Goal: Task Accomplishment & Management: Use online tool/utility

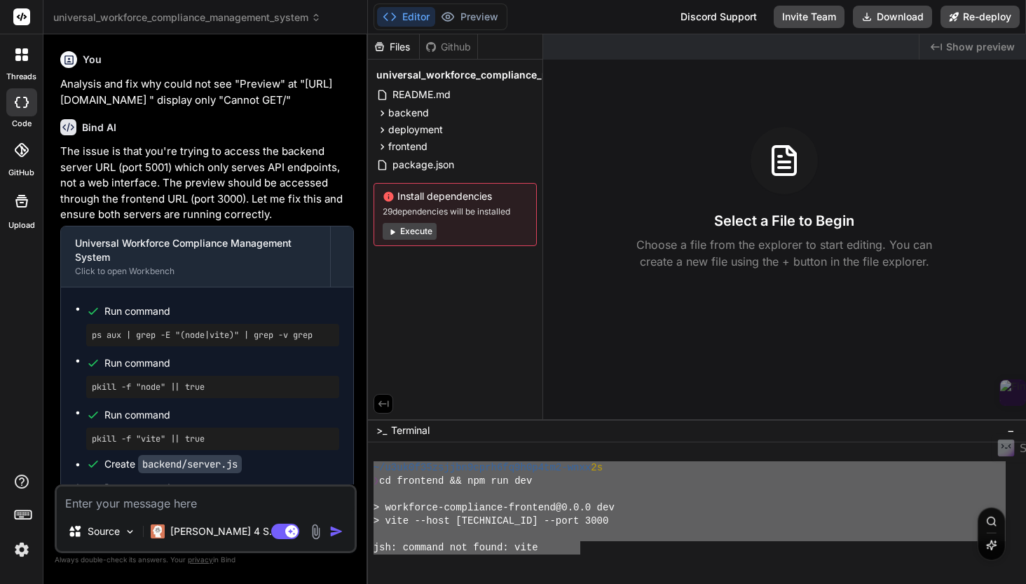
scroll to position [168, 0]
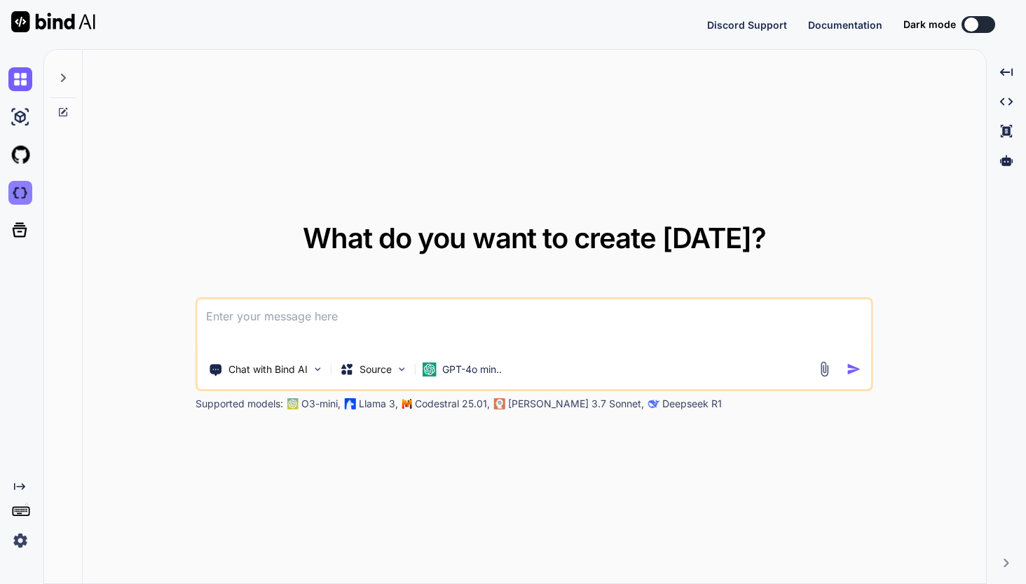
type textarea "x"
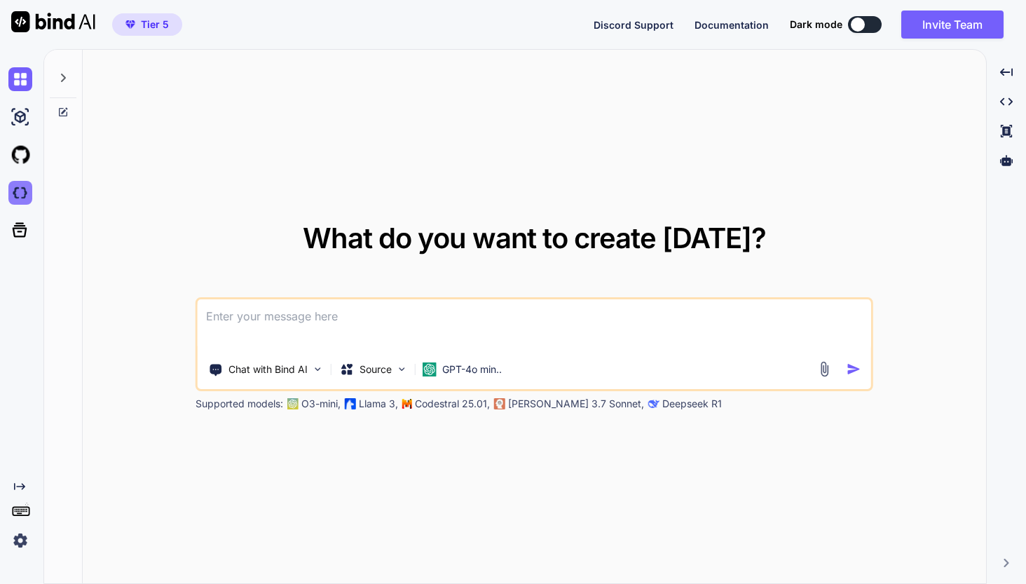
click at [16, 197] on img at bounding box center [20, 193] width 24 height 24
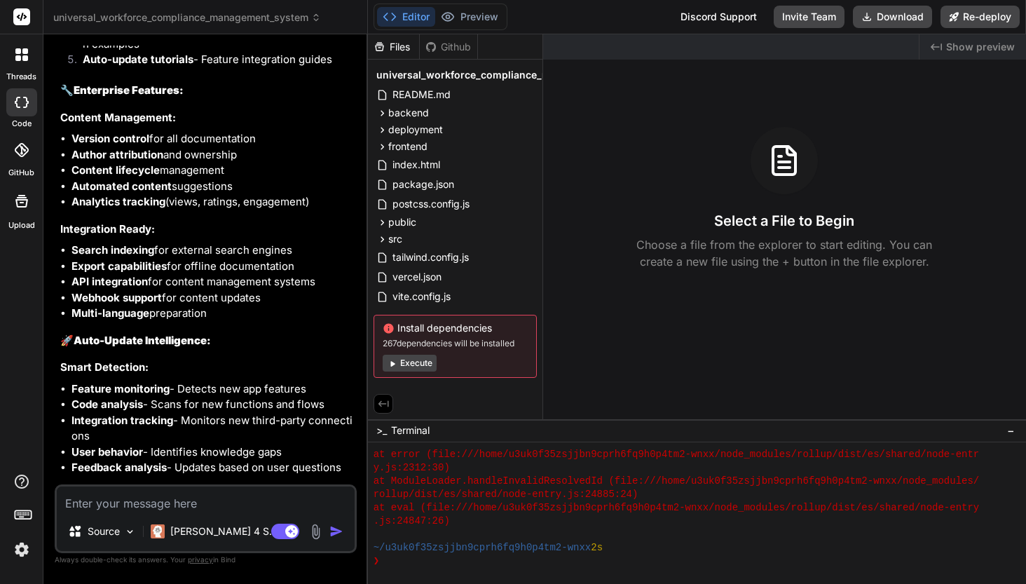
scroll to position [49221, 0]
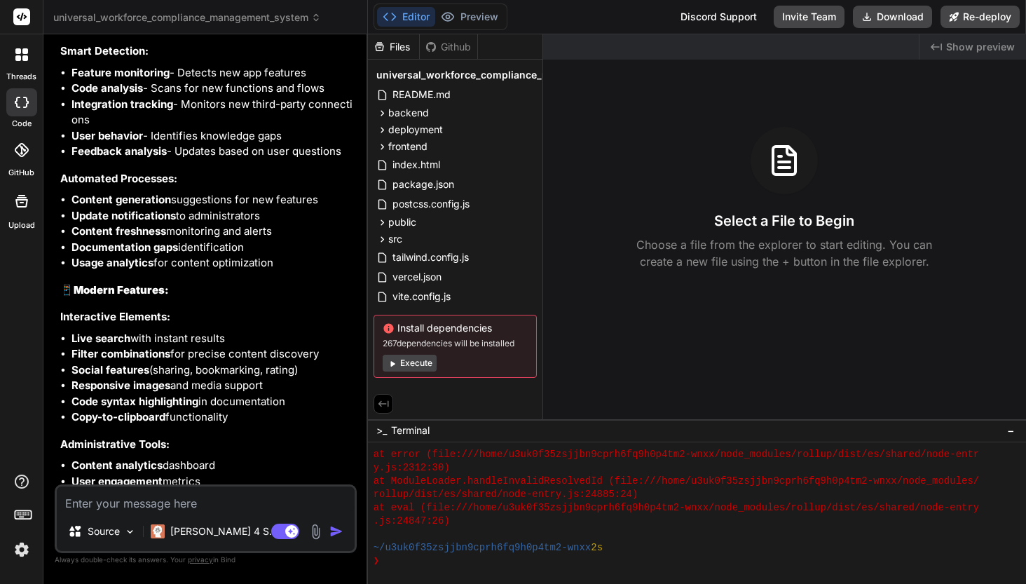
click at [399, 368] on button "Execute" at bounding box center [410, 363] width 54 height 17
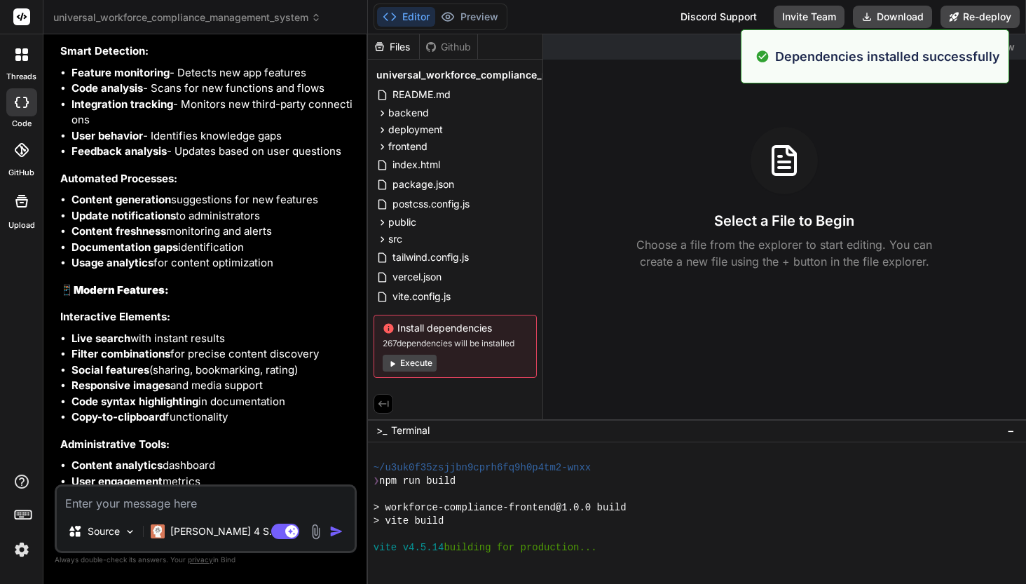
scroll to position [786, 0]
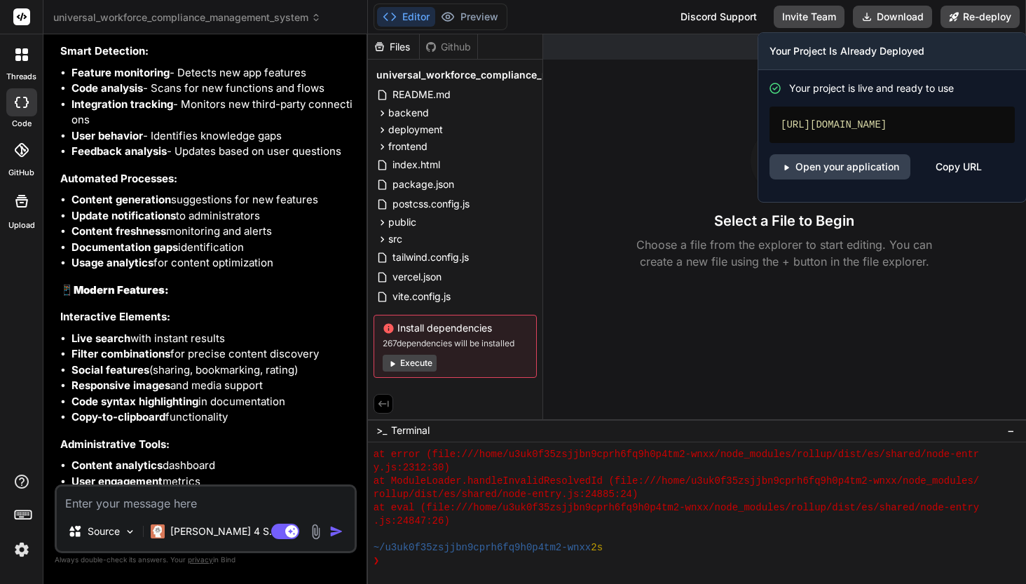
click at [954, 179] on div "Copy URL" at bounding box center [959, 166] width 46 height 25
drag, startPoint x: 780, startPoint y: 124, endPoint x: 1003, endPoint y: 123, distance: 222.9
click at [1002, 123] on div "[URL][DOMAIN_NAME]" at bounding box center [892, 125] width 245 height 36
copy div "[URL]"
click at [969, 18] on button "Re-deploy" at bounding box center [980, 17] width 79 height 22
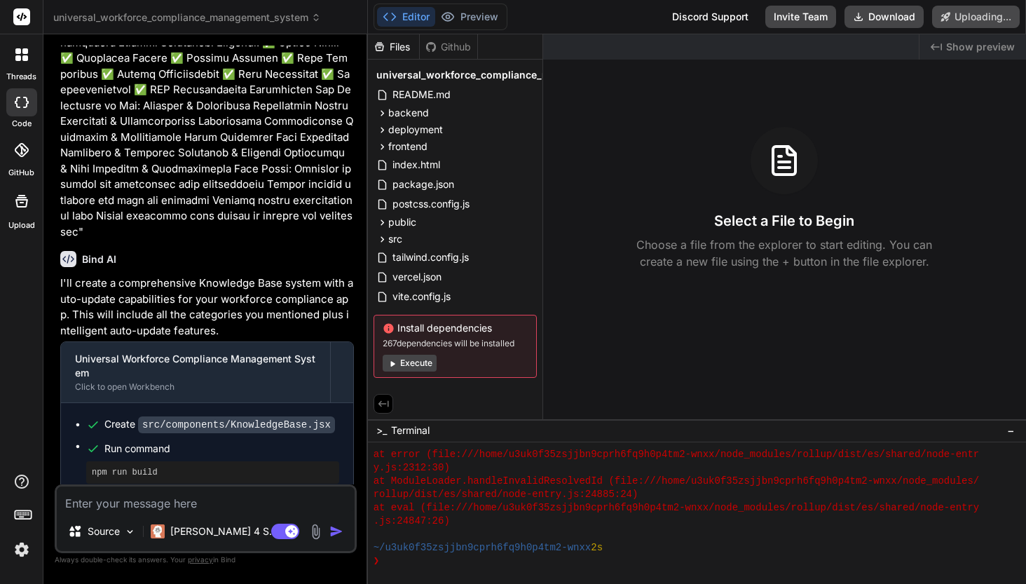
scroll to position [47248, 0]
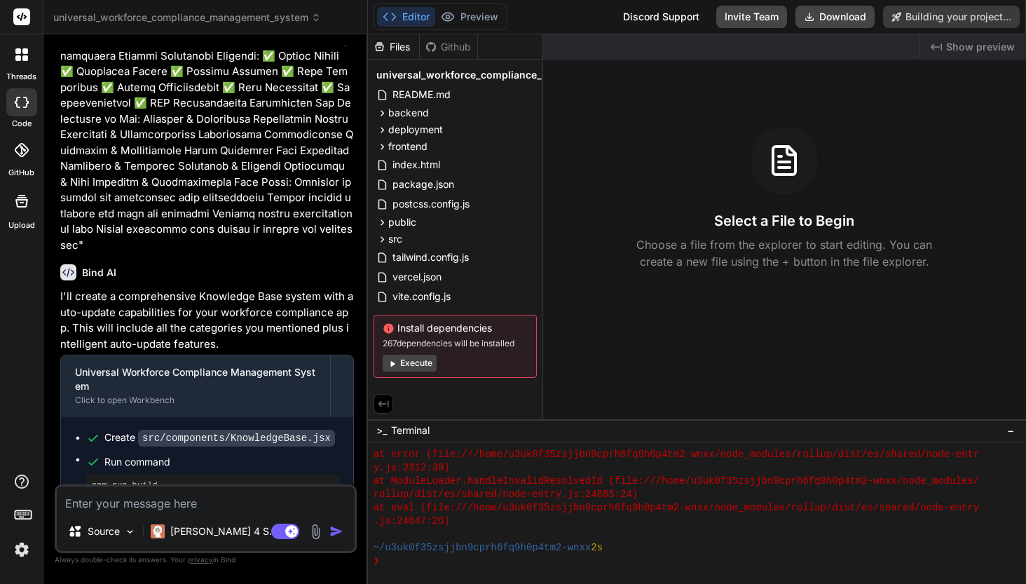
type textarea "x"
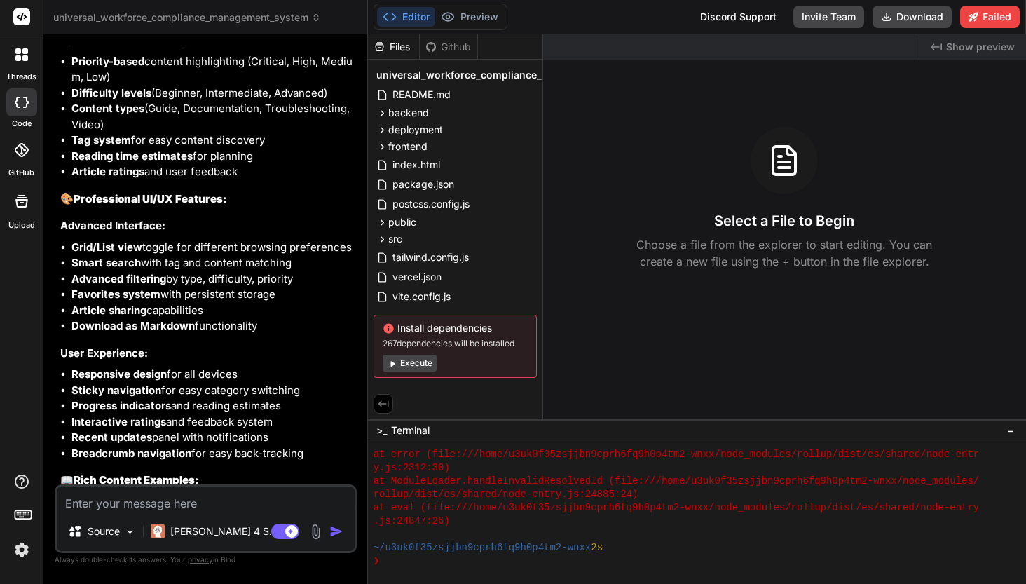
scroll to position [48395, 0]
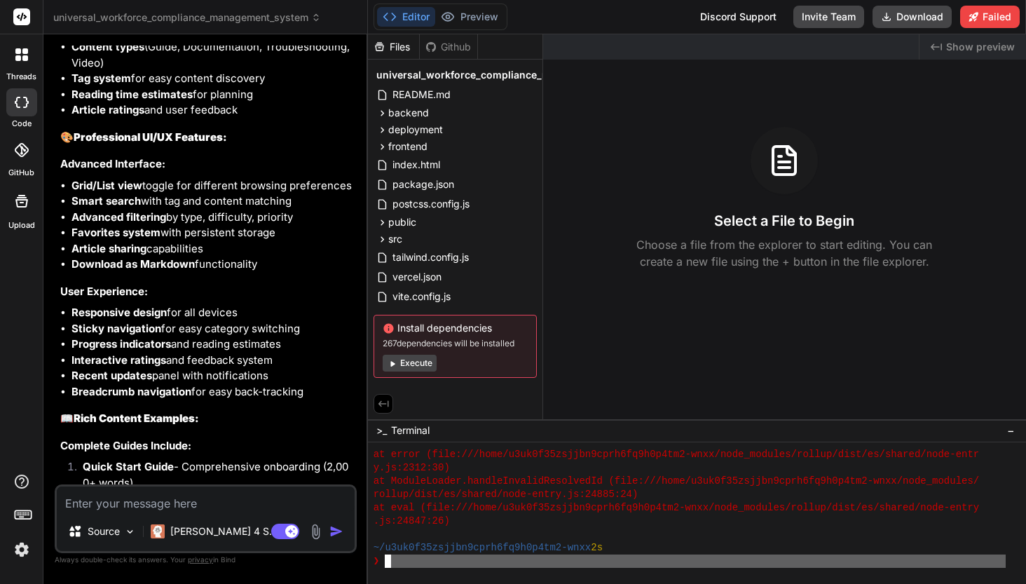
click at [388, 568] on div at bounding box center [697, 513] width 658 height 142
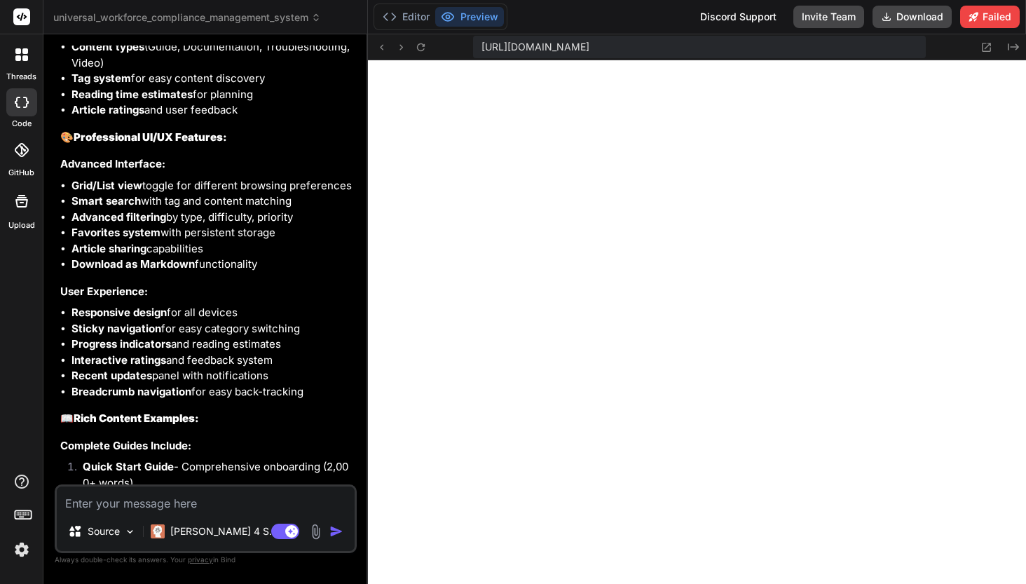
scroll to position [1265, 0]
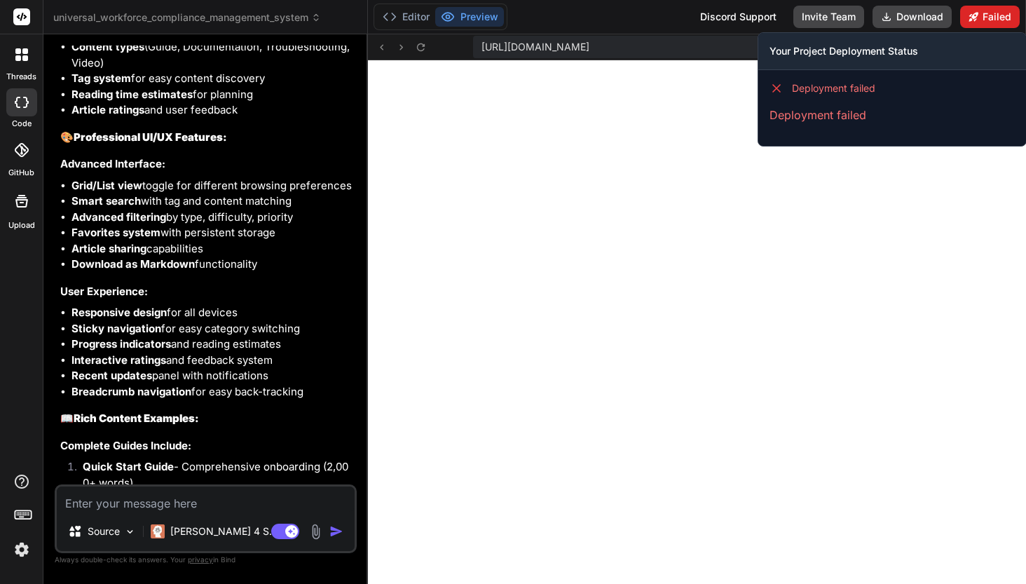
click at [987, 22] on button "Failed" at bounding box center [990, 17] width 60 height 22
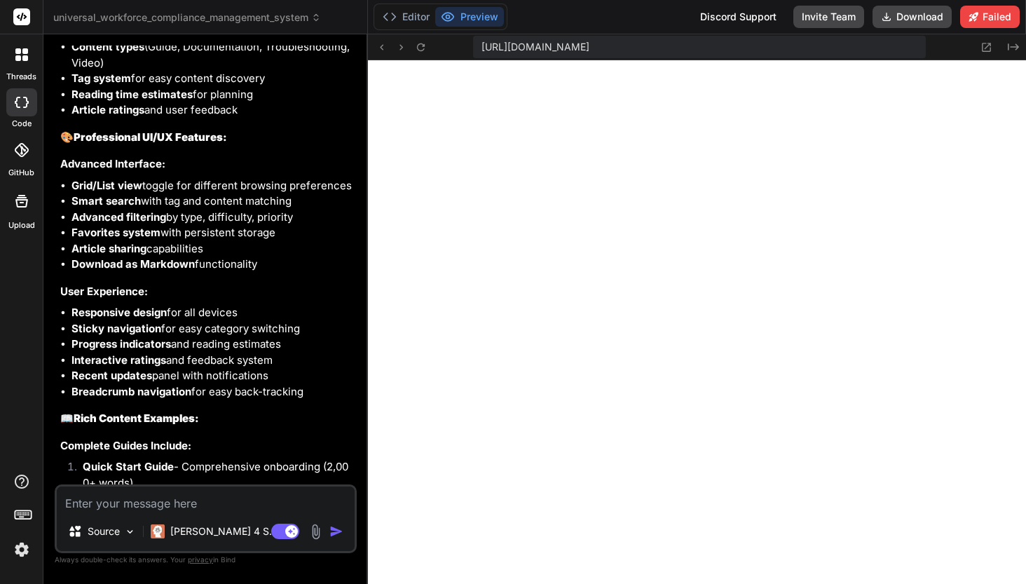
click at [487, 16] on button "Preview" at bounding box center [469, 17] width 69 height 20
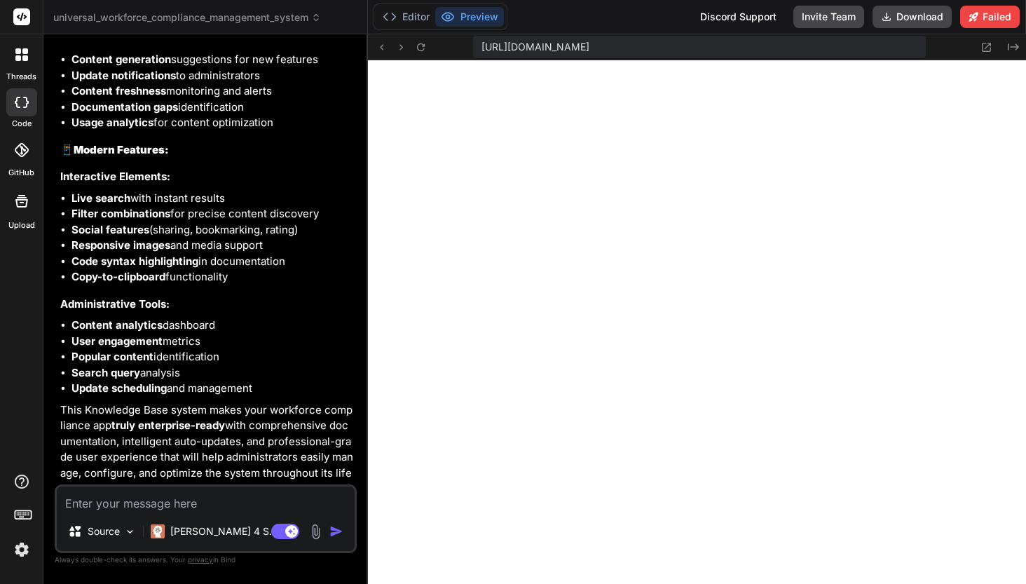
scroll to position [49382, 0]
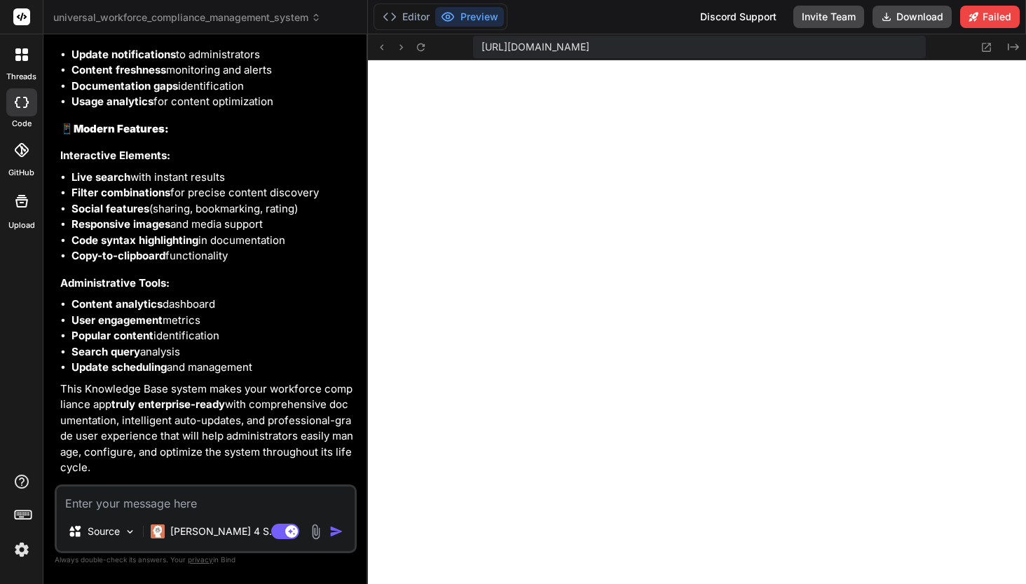
drag, startPoint x: 175, startPoint y: 444, endPoint x: 93, endPoint y: 413, distance: 87.6
copy div "Deployment failed Deployment failed"
click at [124, 507] on textarea at bounding box center [206, 499] width 298 height 25
type textarea "x"
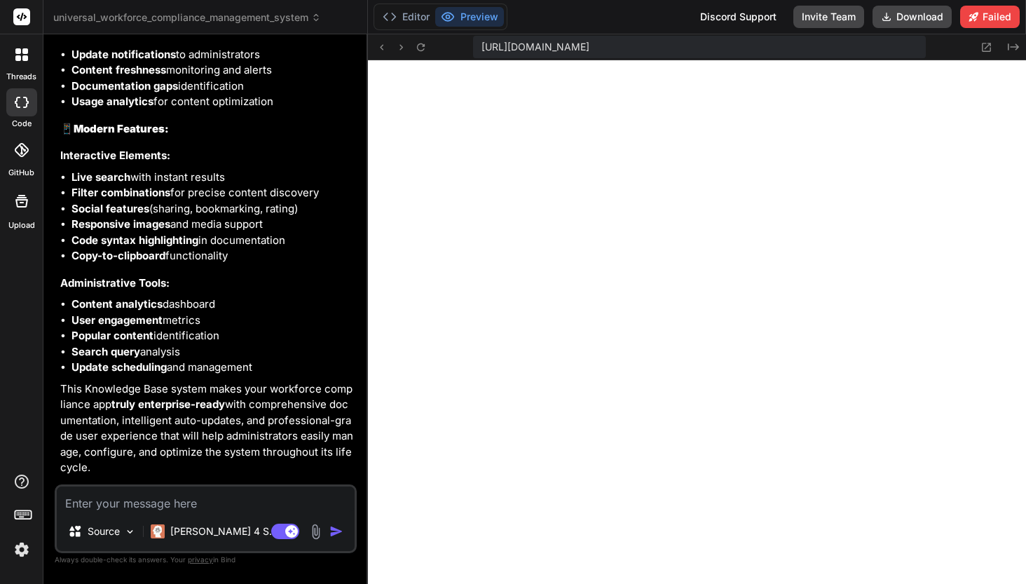
type textarea "A"
type textarea "x"
type textarea "An"
type textarea "x"
type textarea "Ana"
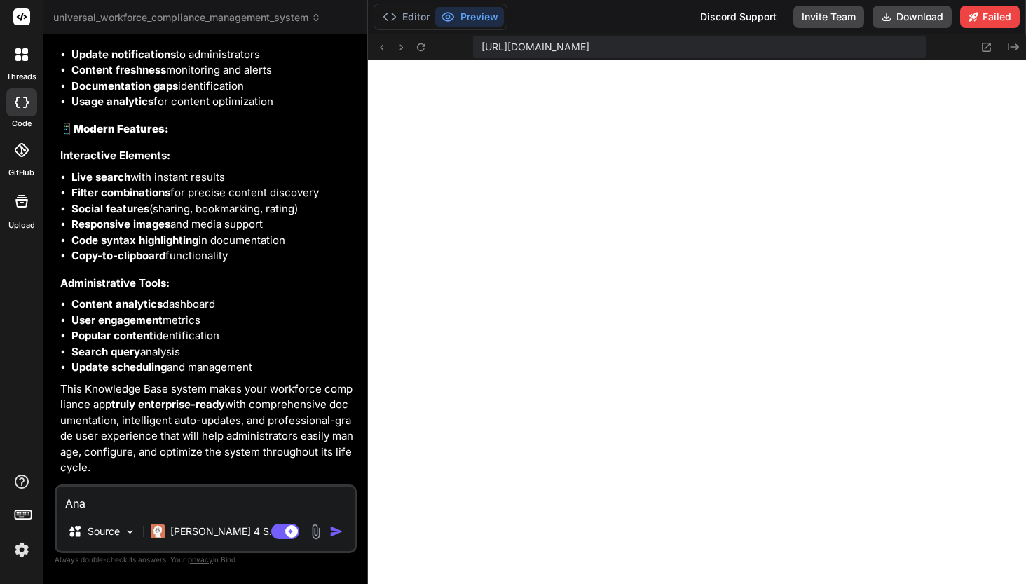
type textarea "x"
type textarea "Anal"
type textarea "x"
type textarea "Analy"
type textarea "x"
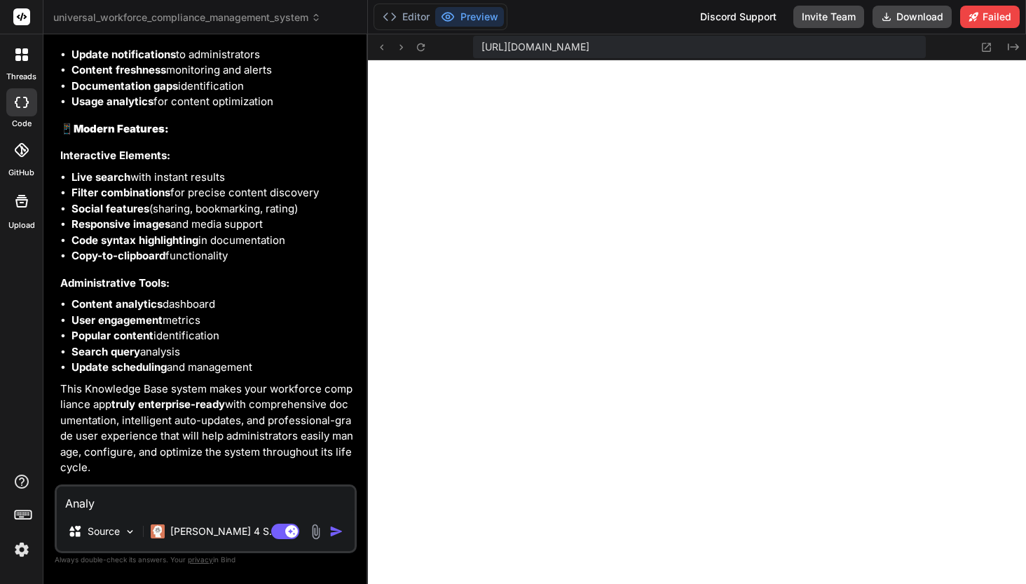
type textarea "Analys"
type textarea "x"
type textarea "Analysi"
type textarea "x"
type textarea "Analysis"
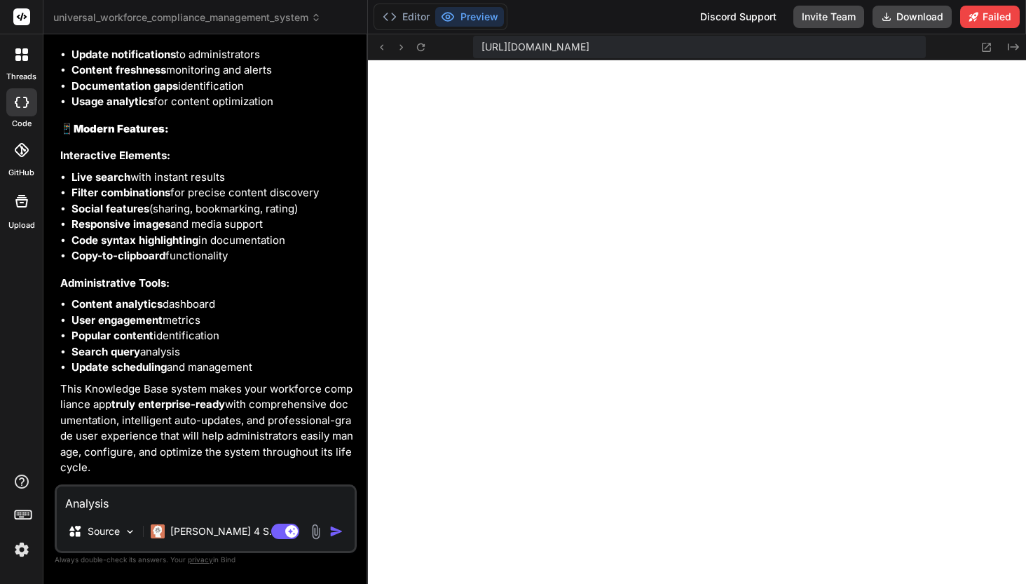
type textarea "x"
type textarea "Analysis"
type textarea "x"
type textarea "Analysis a"
type textarea "x"
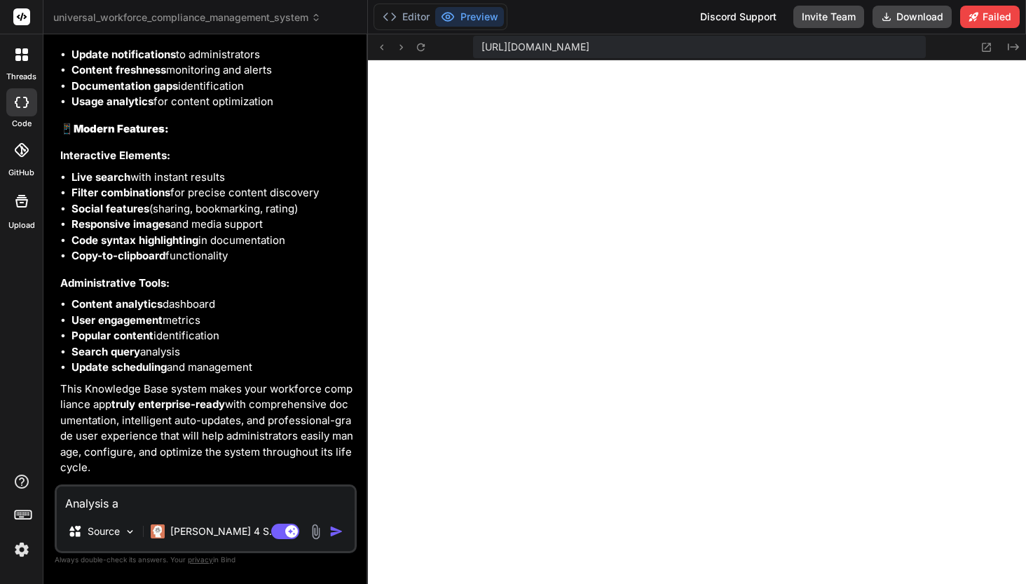
type textarea "Analysis an"
type textarea "x"
type textarea "Analysis and"
type textarea "x"
type textarea "Analysis and"
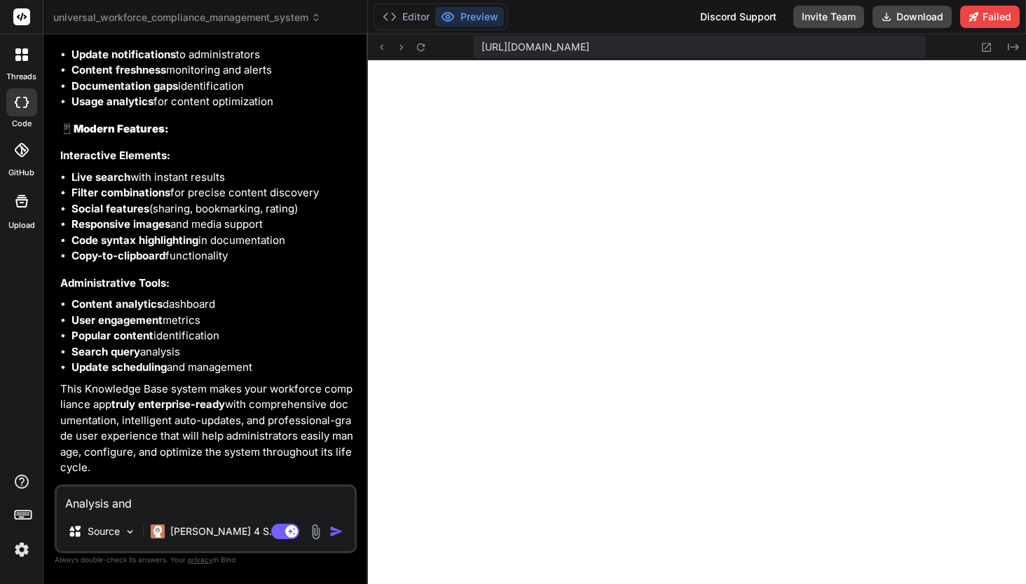
type textarea "x"
type textarea "Analysis and f"
type textarea "x"
type textarea "Analysis and fi"
type textarea "x"
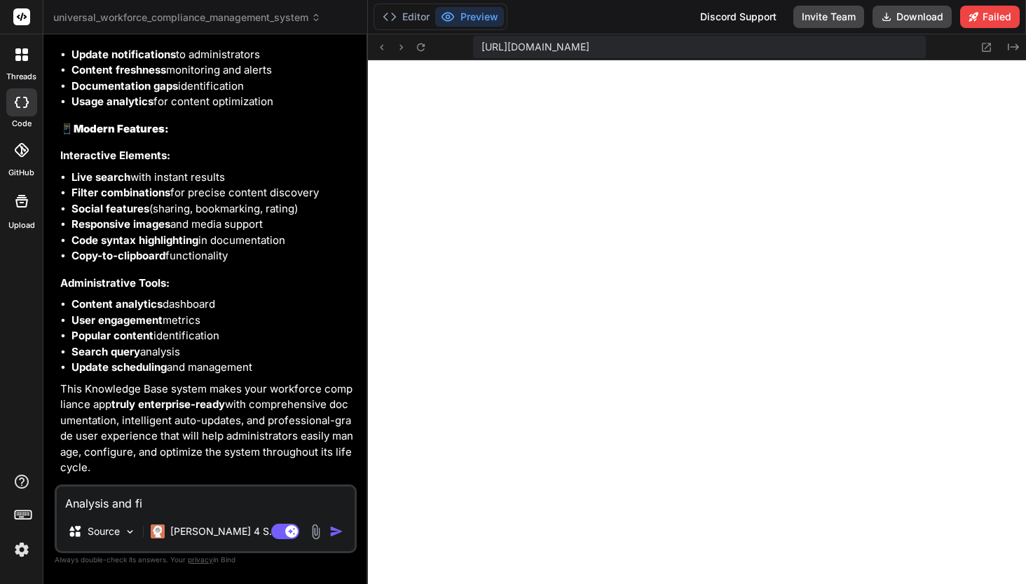
type textarea "Analysis and fix"
type textarea "x"
type textarea "Analysis and fix"
type textarea "x"
type textarea "Analysis and fix ""
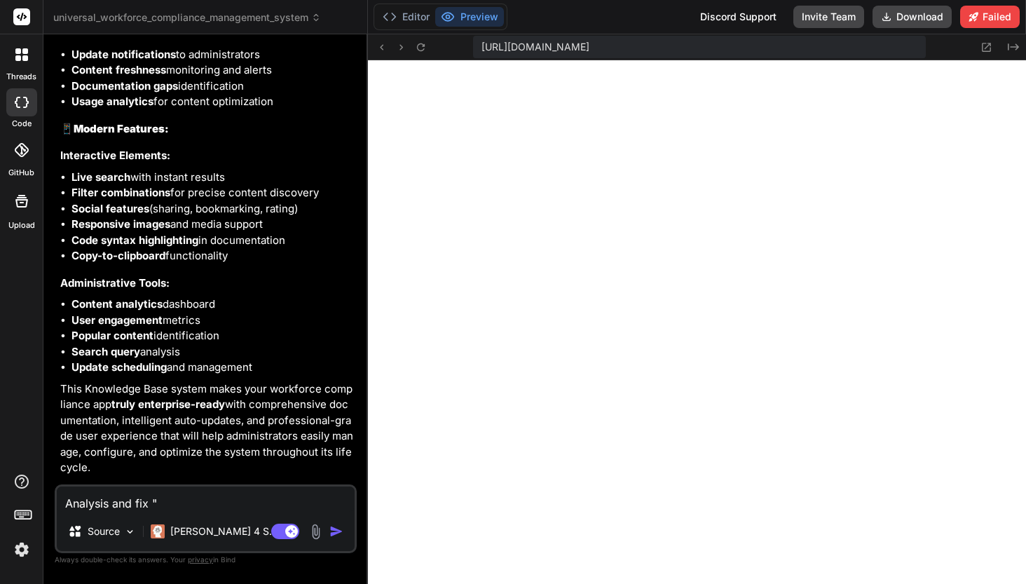
paste textarea "Deployment failed Deployment failed"
type textarea "x"
type textarea "Analysis and fix "Deployment failed Deployment failed"
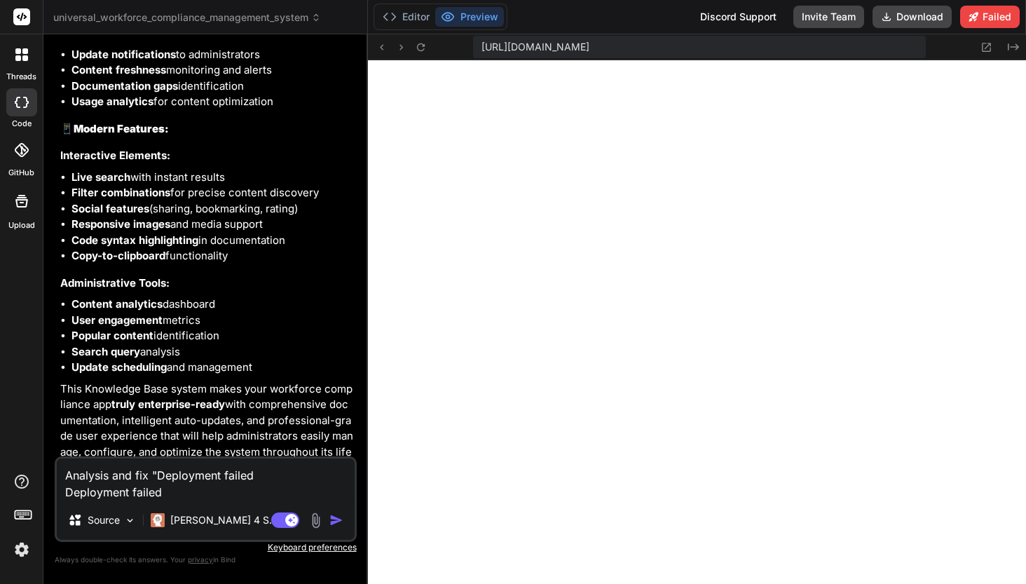
type textarea "x"
type textarea "Analysis and fix "Deployment failed Deployment failed""
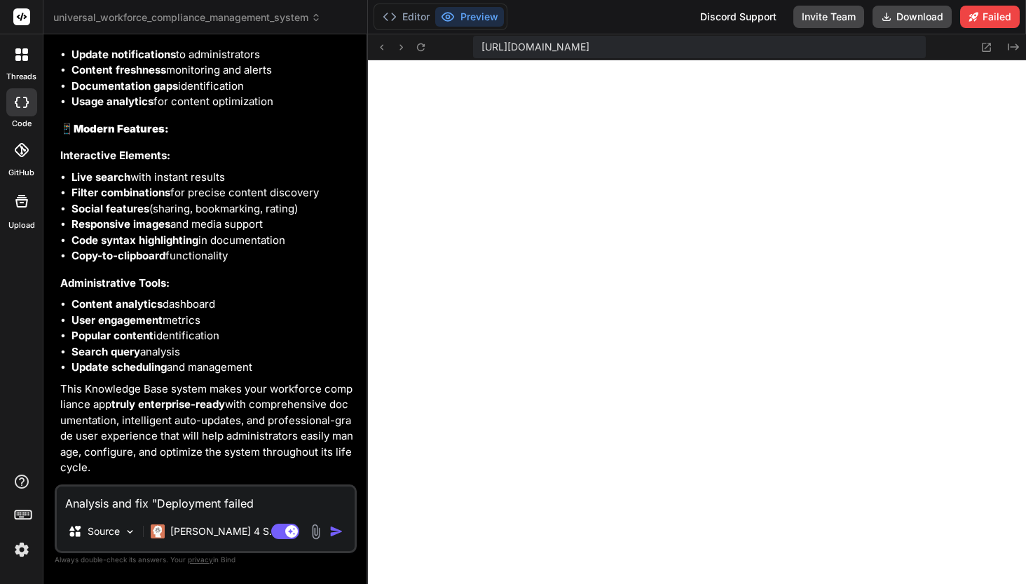
type textarea "x"
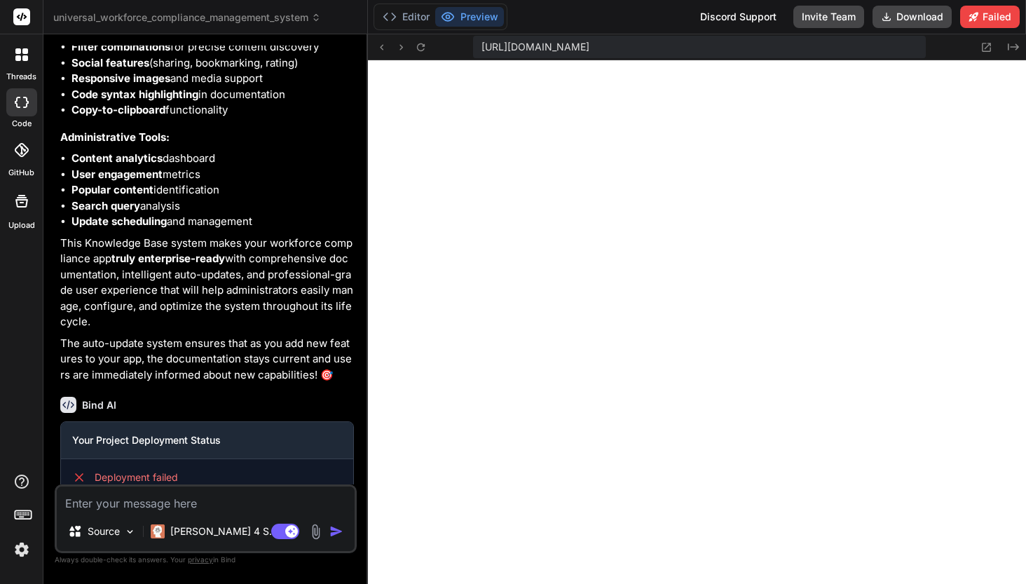
scroll to position [49478, 0]
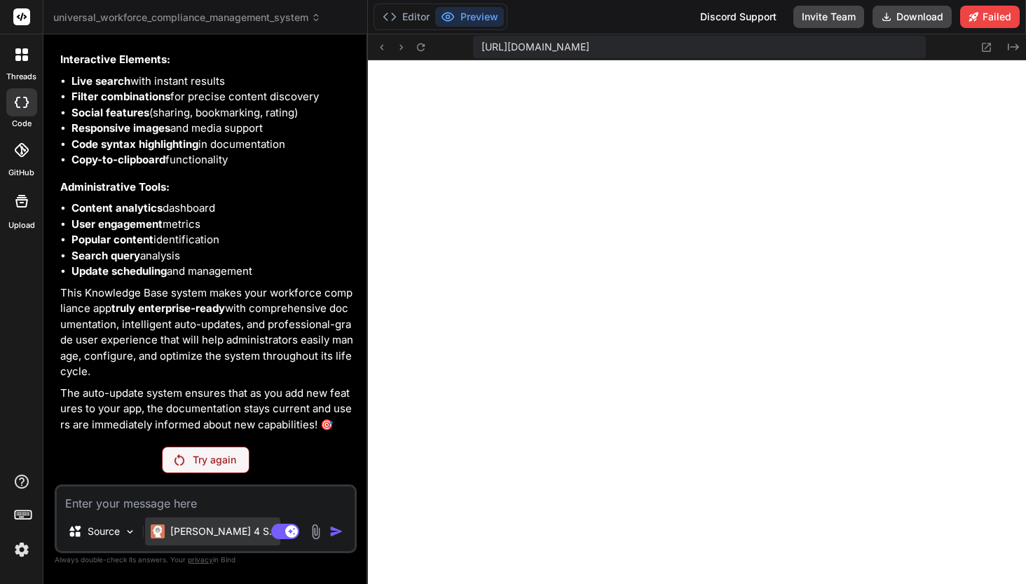
click at [199, 527] on p "Claude 4 S.." at bounding box center [222, 531] width 104 height 14
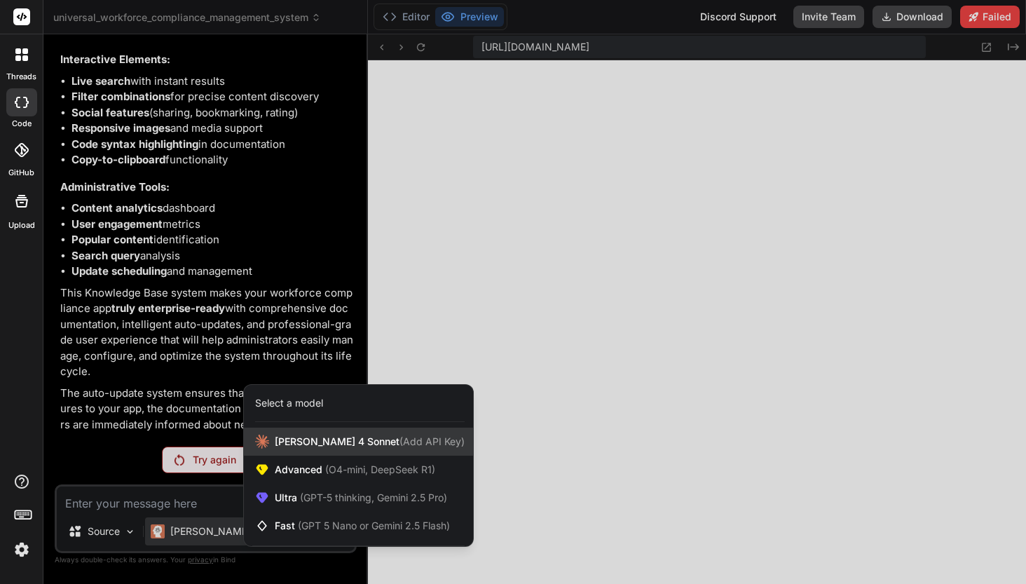
click at [332, 444] on span "Claude 4 Sonnet (Add API Key)" at bounding box center [370, 442] width 190 height 14
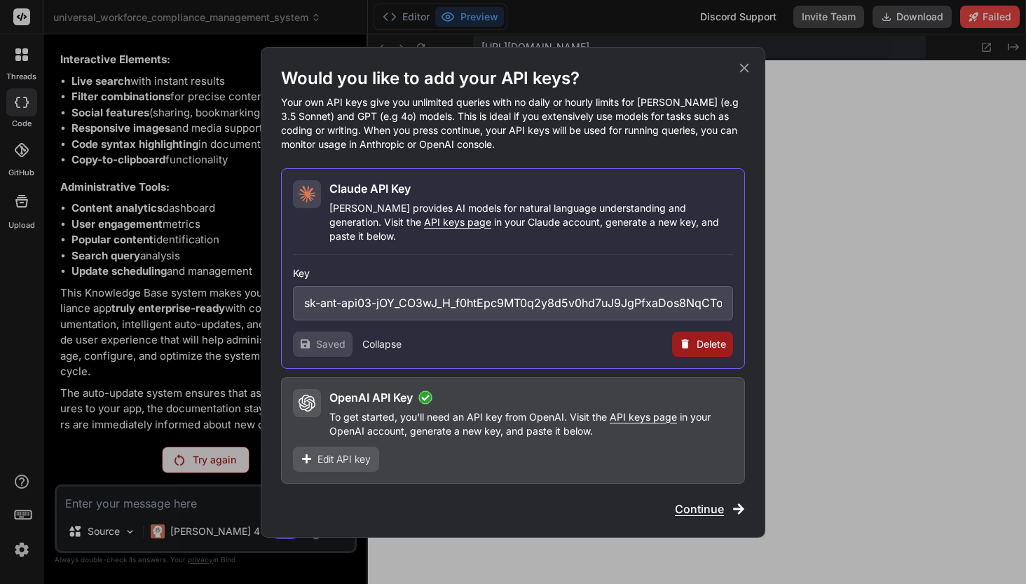
click at [454, 349] on div "Saved Collapse Delete" at bounding box center [513, 344] width 440 height 25
click at [437, 255] on div "Key sk-ant-api03-jOY_CO3wJ_H_f0htEpc9MT0q2y8d5v0hd7uJ9JgPfxaDos8NqCTohC0FxDVAyf…" at bounding box center [513, 306] width 440 height 102
click at [333, 337] on span "Saved" at bounding box center [330, 344] width 29 height 14
click at [704, 255] on div "Key sk-ant-api03-jOY_CO3wJ_H_f0htEpc9MT0q2y8d5v0hd7uJ9JgPfxaDos8NqCTohC0FxDVAyf…" at bounding box center [513, 306] width 440 height 102
click at [597, 415] on p "To get started, you'll need an API key from OpenAI. Visit the API keys page in …" at bounding box center [531, 424] width 404 height 28
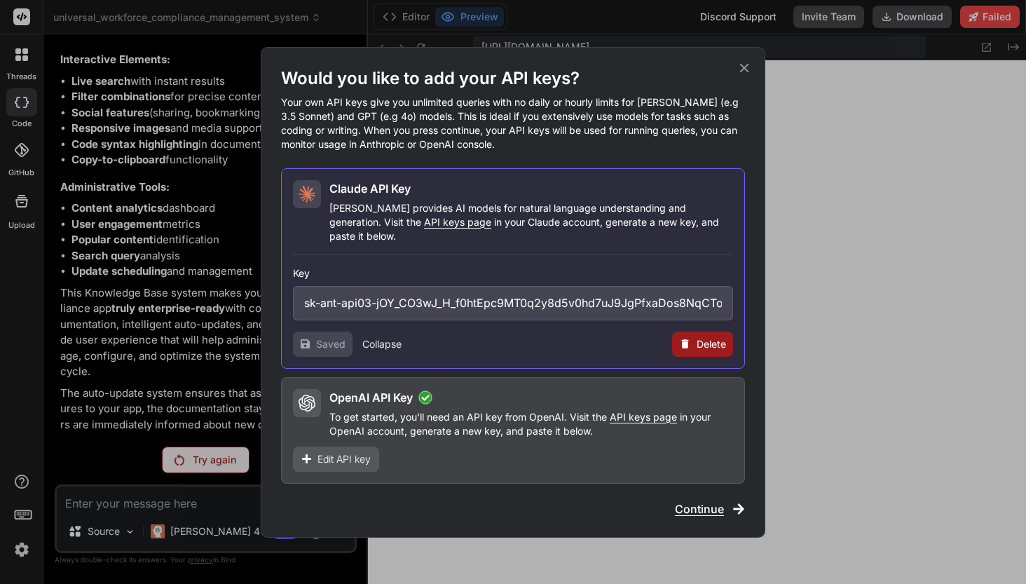
click at [594, 411] on p "To get started, you'll need an API key from OpenAI. Visit the API keys page in …" at bounding box center [531, 424] width 404 height 28
click at [702, 501] on span "Continue" at bounding box center [699, 509] width 49 height 17
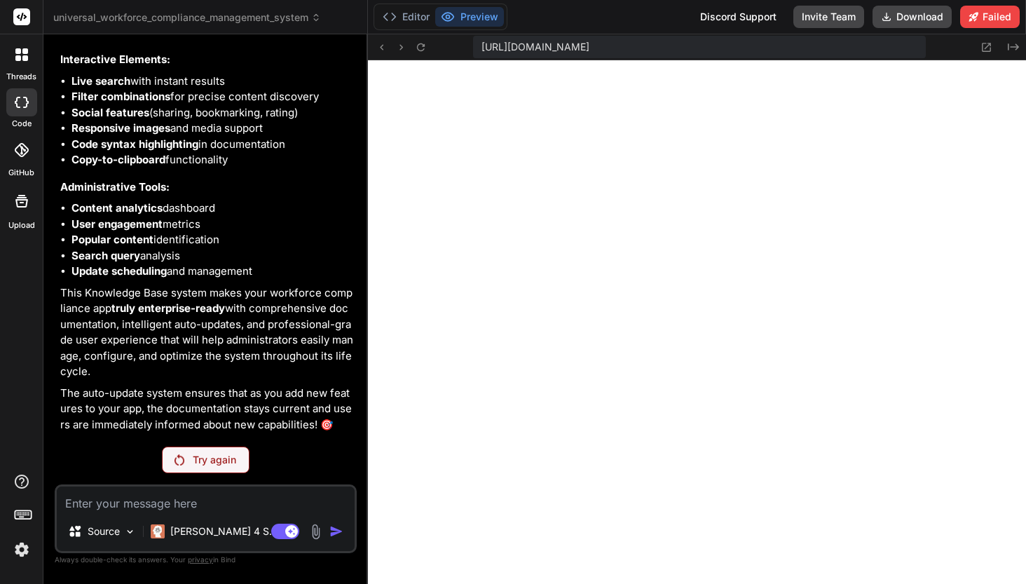
click at [25, 128] on label "code" at bounding box center [22, 124] width 20 height 12
click at [24, 118] on label "code" at bounding box center [22, 124] width 20 height 12
click at [20, 59] on icon at bounding box center [18, 58] width 6 height 6
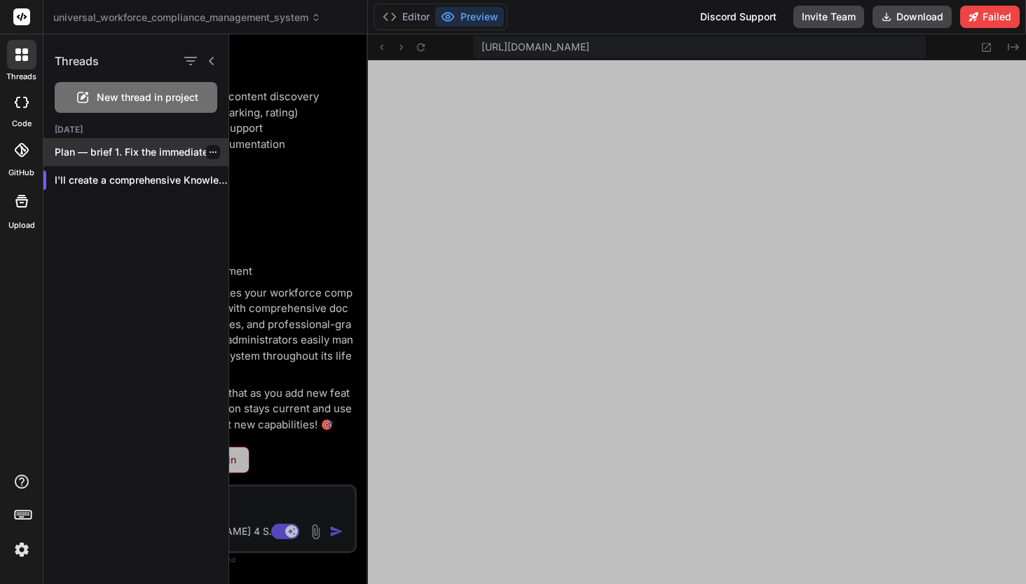
click at [97, 156] on p "Plan — brief 1. Fix the immediate..." at bounding box center [142, 152] width 174 height 14
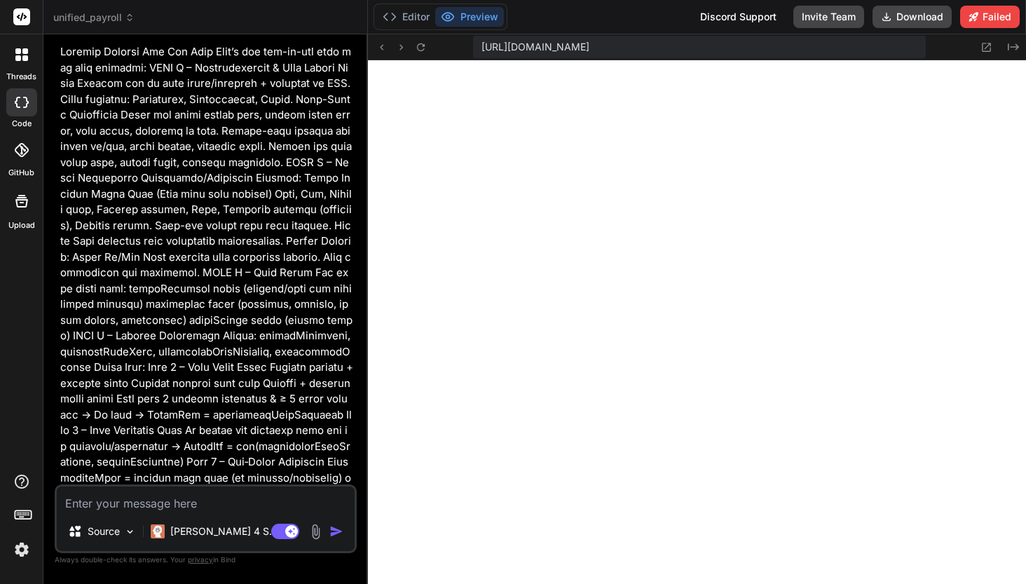
scroll to position [0, 0]
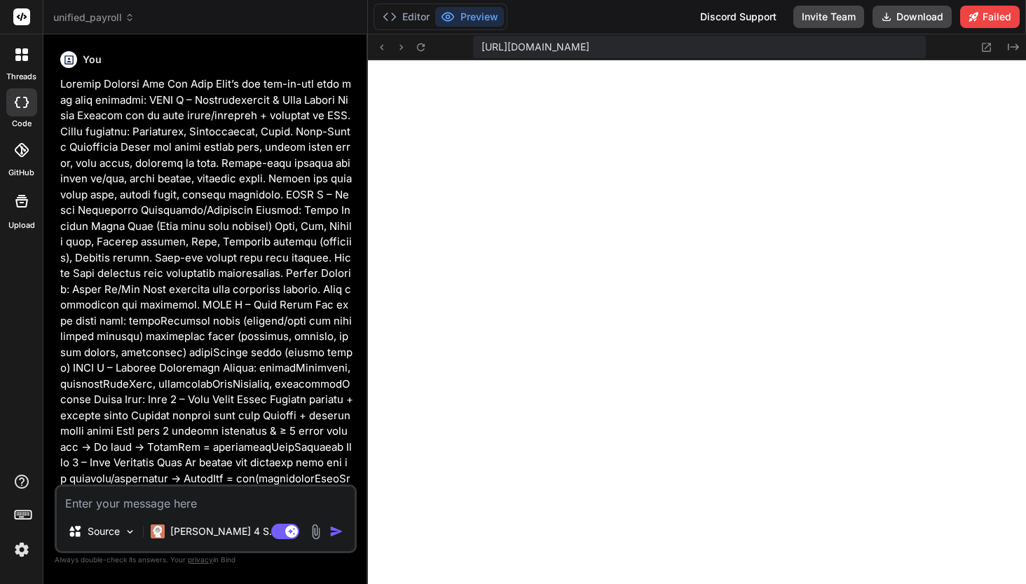
click at [334, 533] on img "button" at bounding box center [336, 531] width 14 height 14
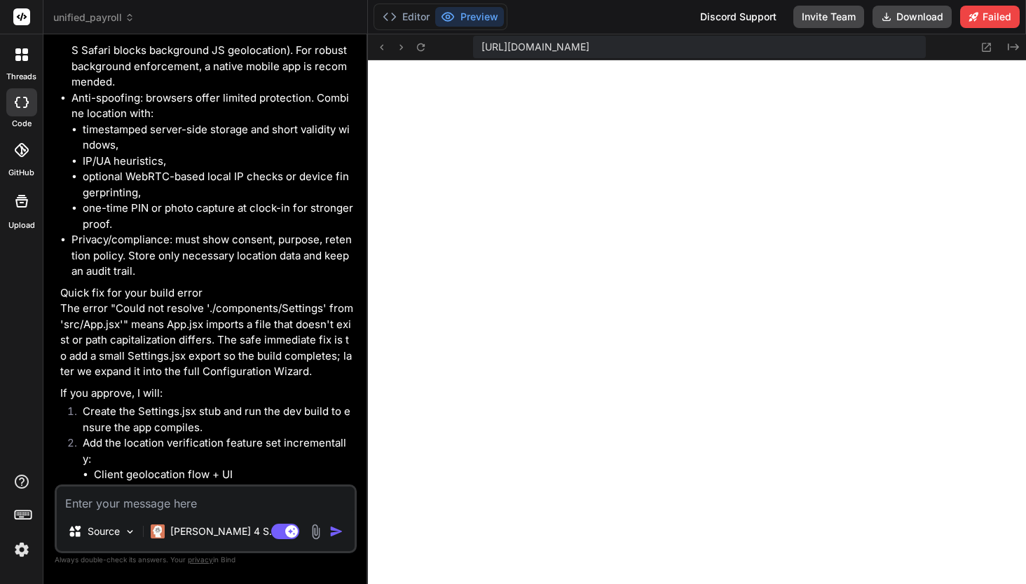
scroll to position [8984, 0]
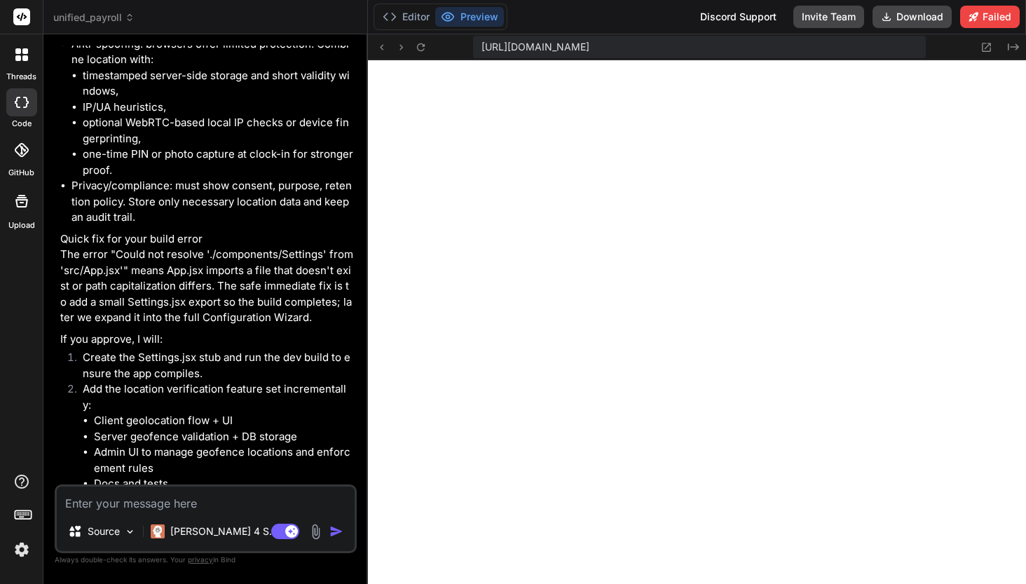
click at [480, 13] on button "Preview" at bounding box center [469, 17] width 69 height 20
click at [411, 15] on button "Editor" at bounding box center [406, 17] width 58 height 20
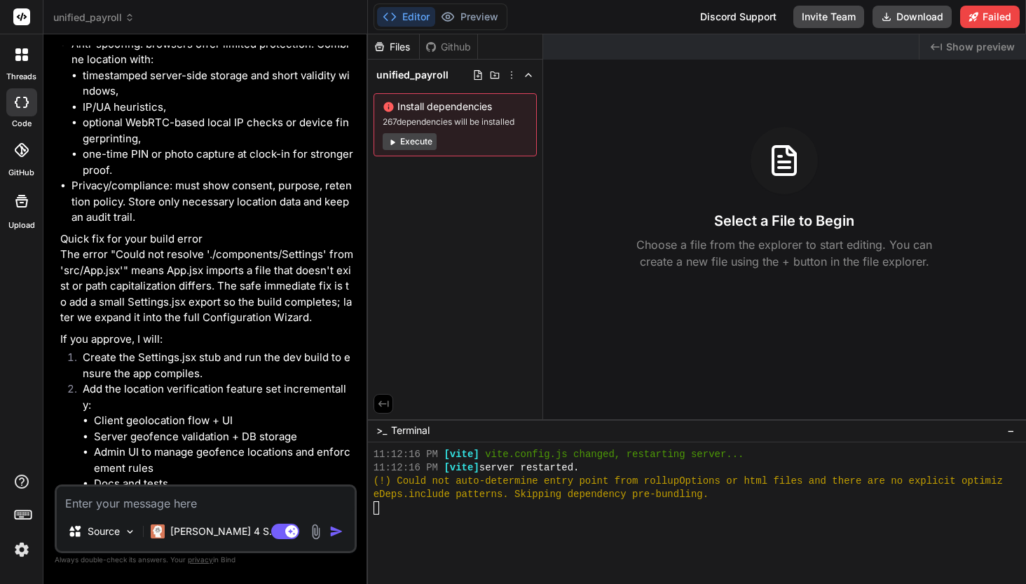
click at [417, 144] on button "Execute" at bounding box center [410, 141] width 54 height 17
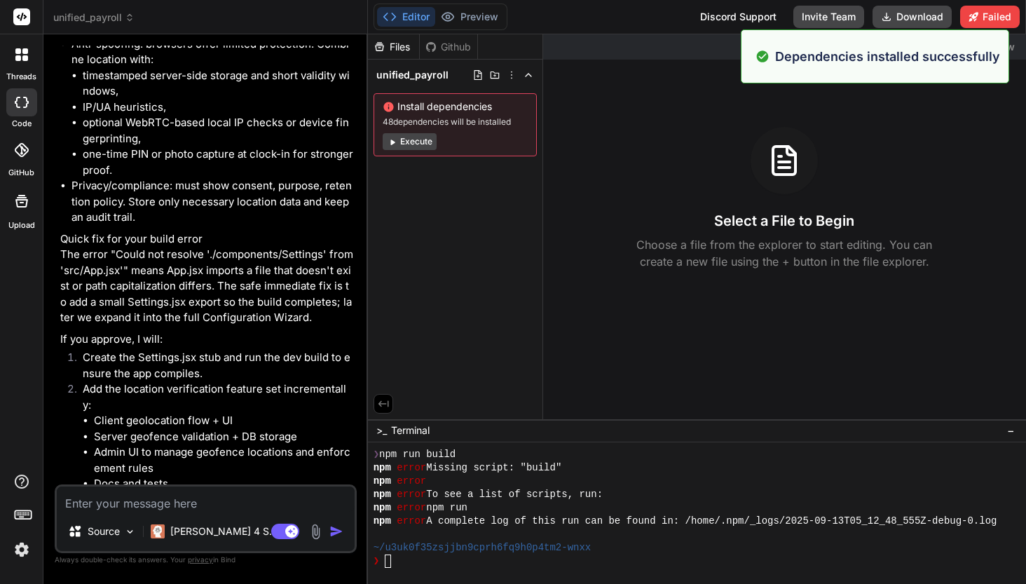
scroll to position [1931, 0]
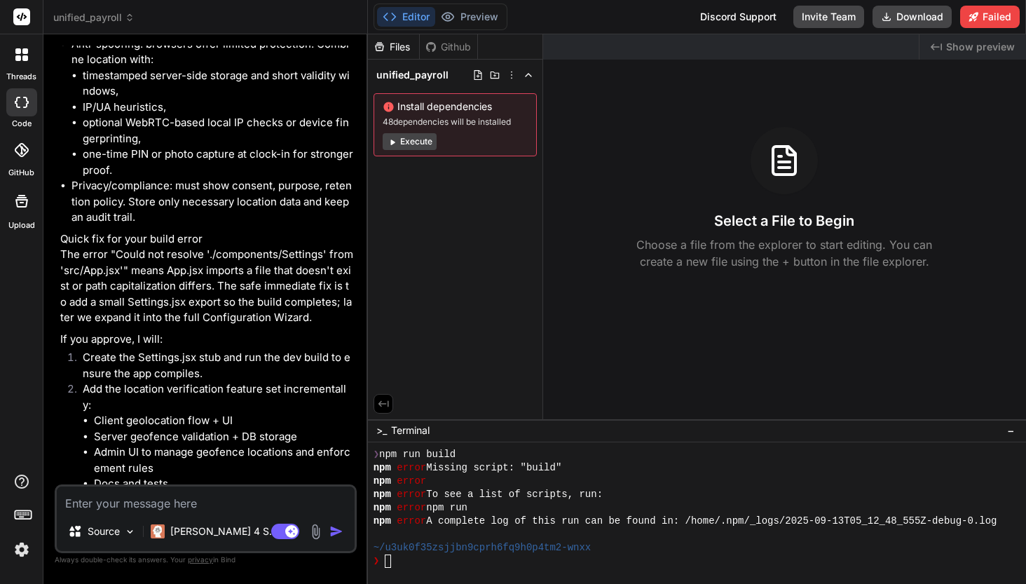
click at [418, 144] on button "Execute" at bounding box center [410, 141] width 54 height 17
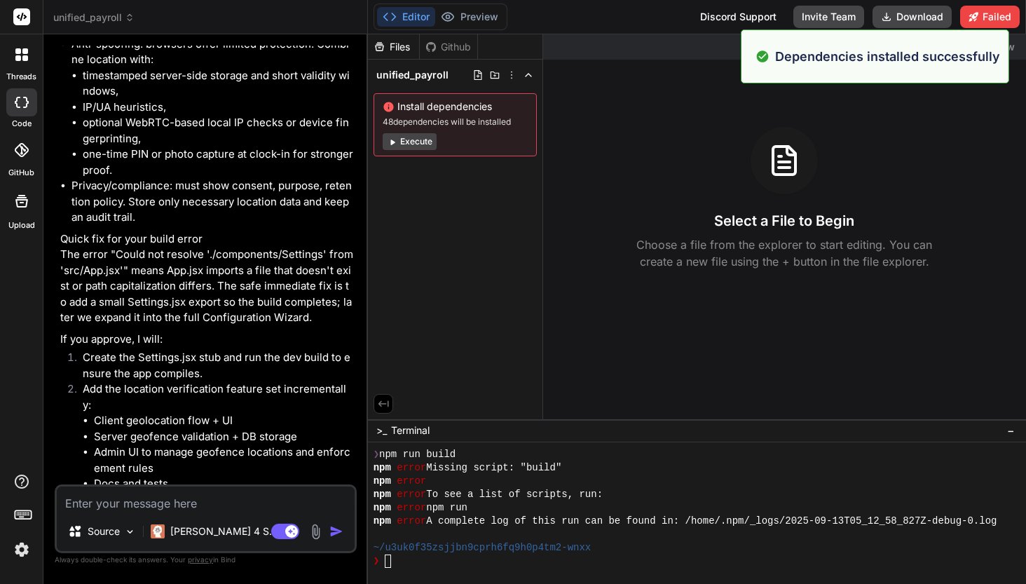
scroll to position [2198, 0]
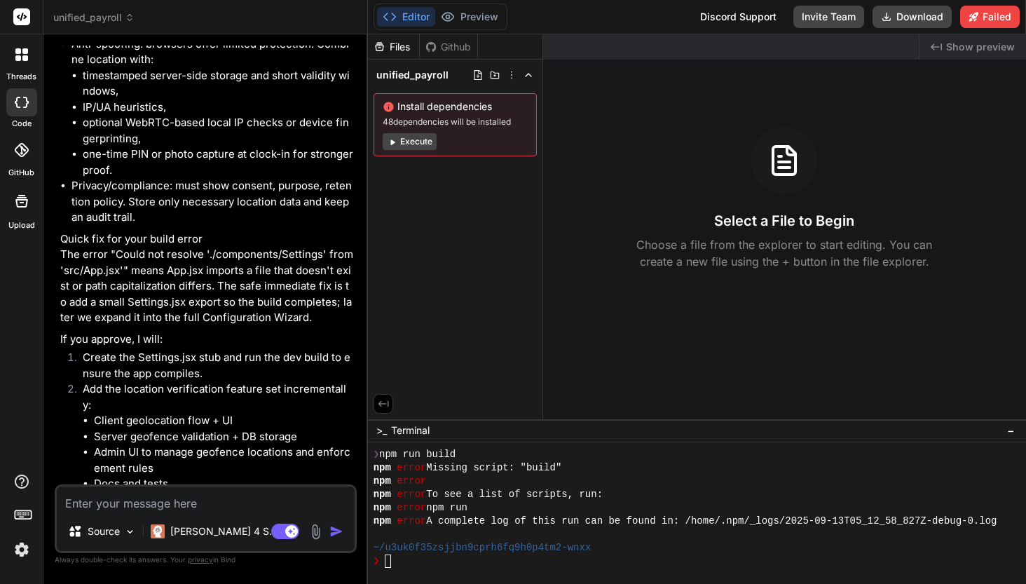
click at [418, 144] on button "Execute" at bounding box center [410, 141] width 54 height 17
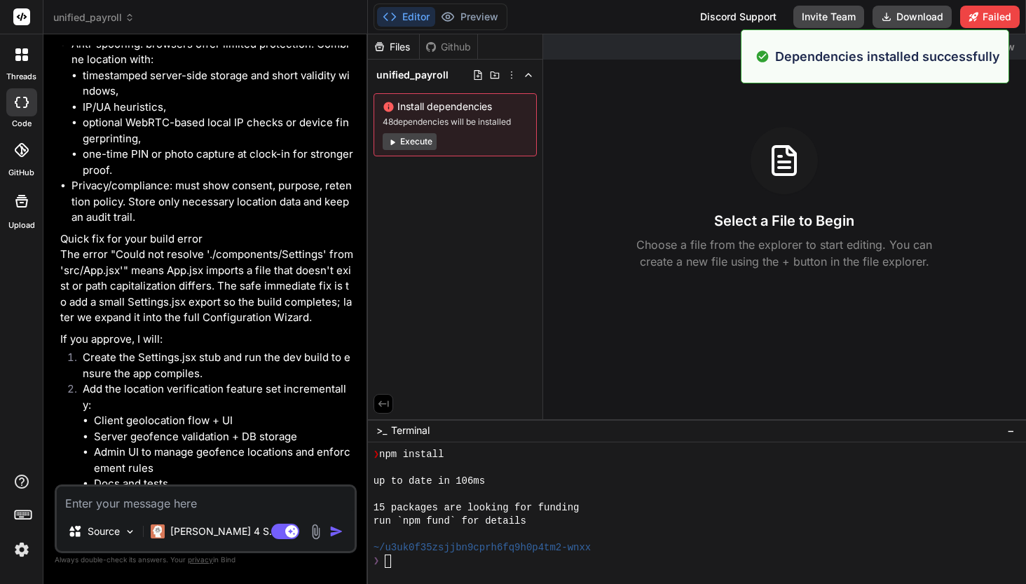
scroll to position [2464, 0]
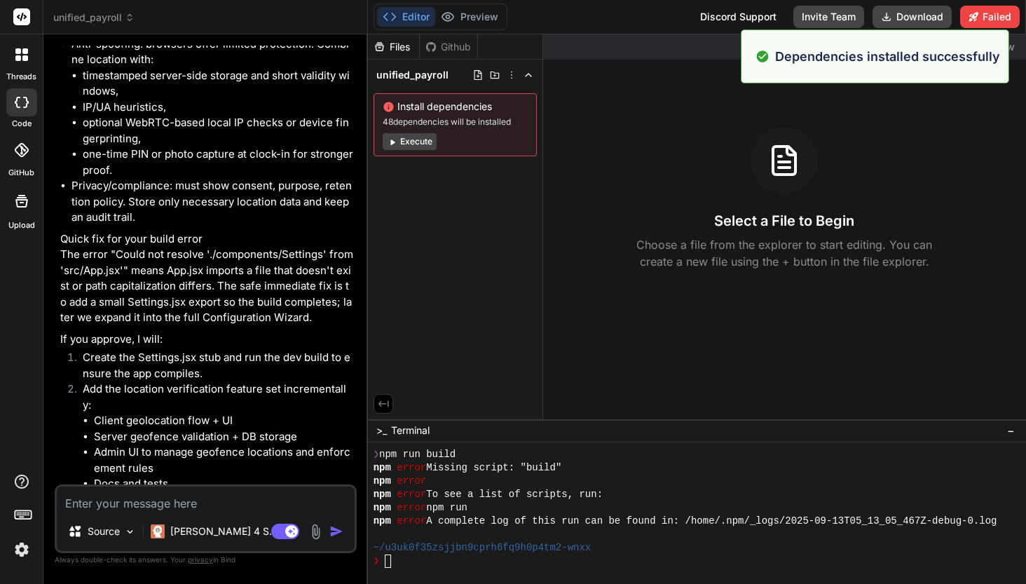
click at [417, 143] on button "Execute" at bounding box center [410, 141] width 54 height 17
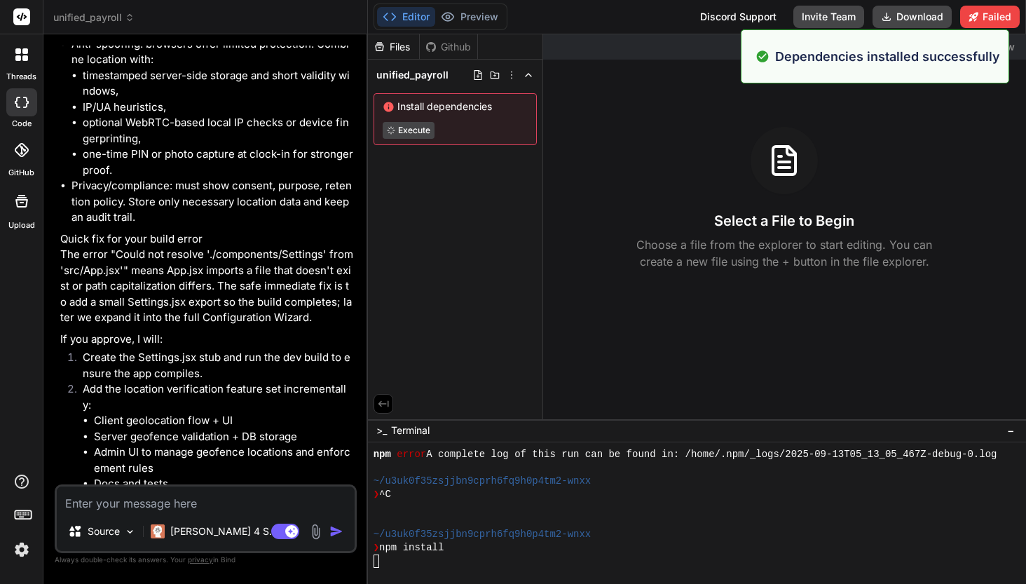
scroll to position [2624, 0]
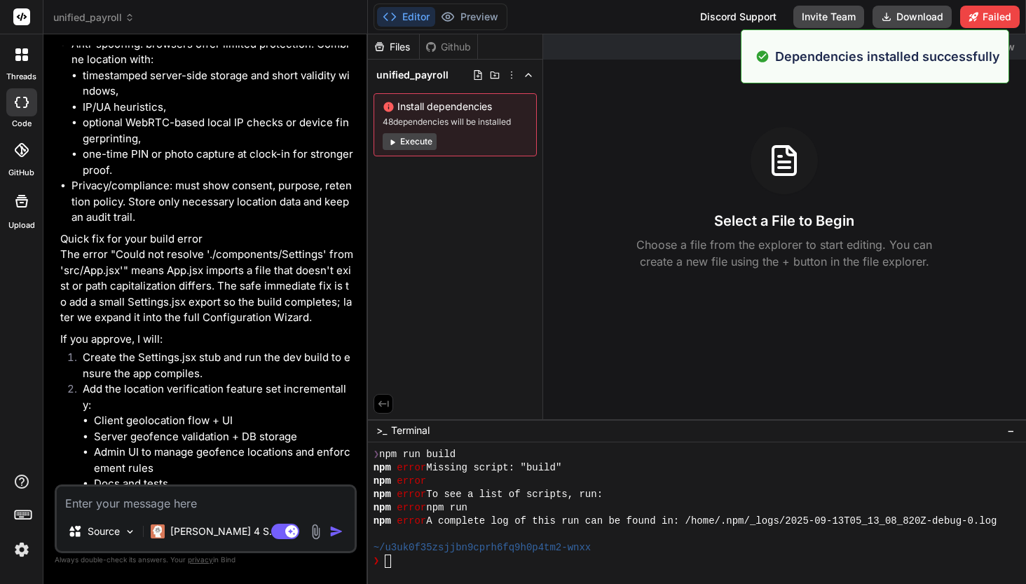
click at [417, 143] on button "Execute" at bounding box center [410, 141] width 54 height 17
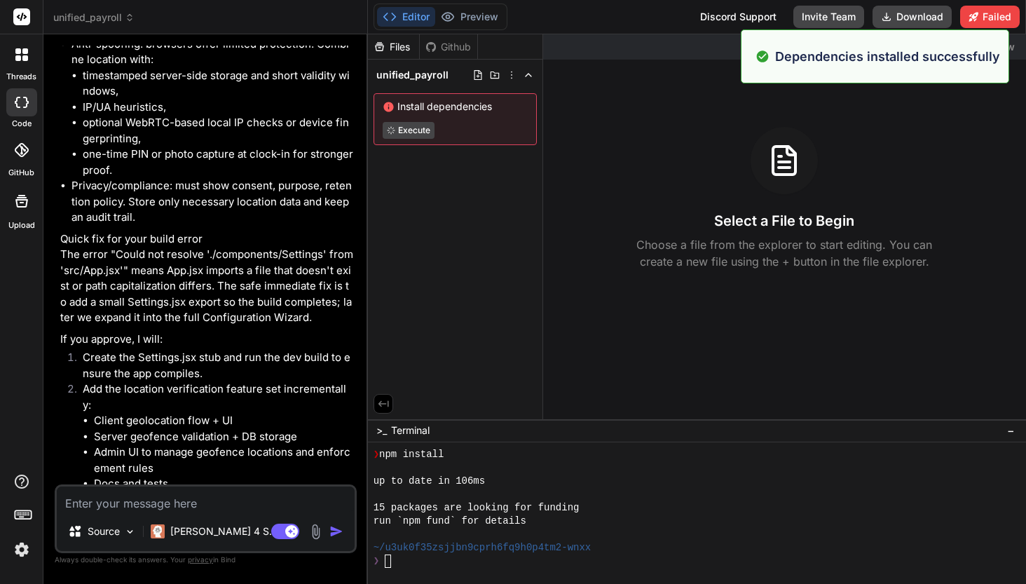
scroll to position [2997, 0]
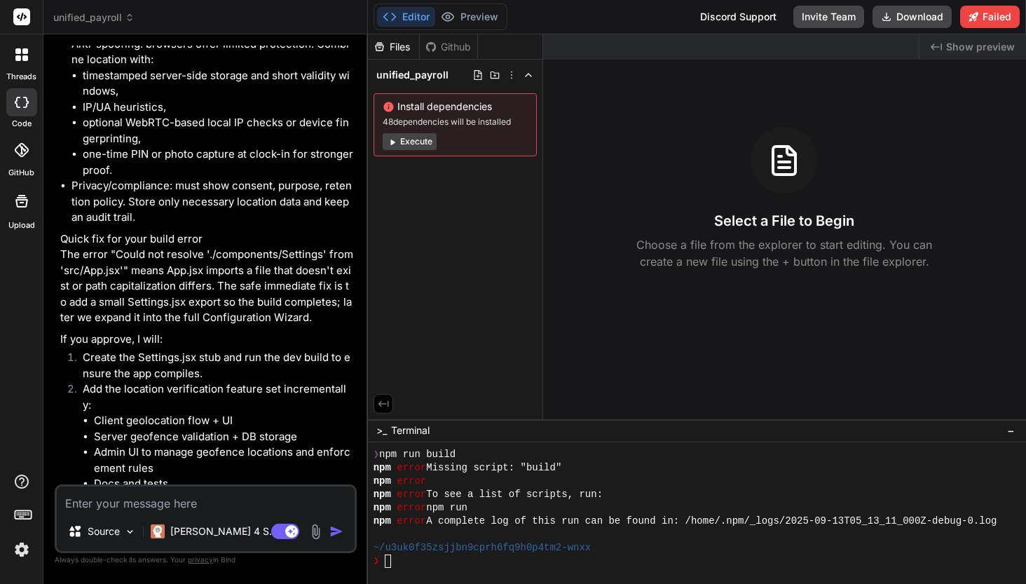
click at [417, 143] on button "Execute" at bounding box center [410, 141] width 54 height 17
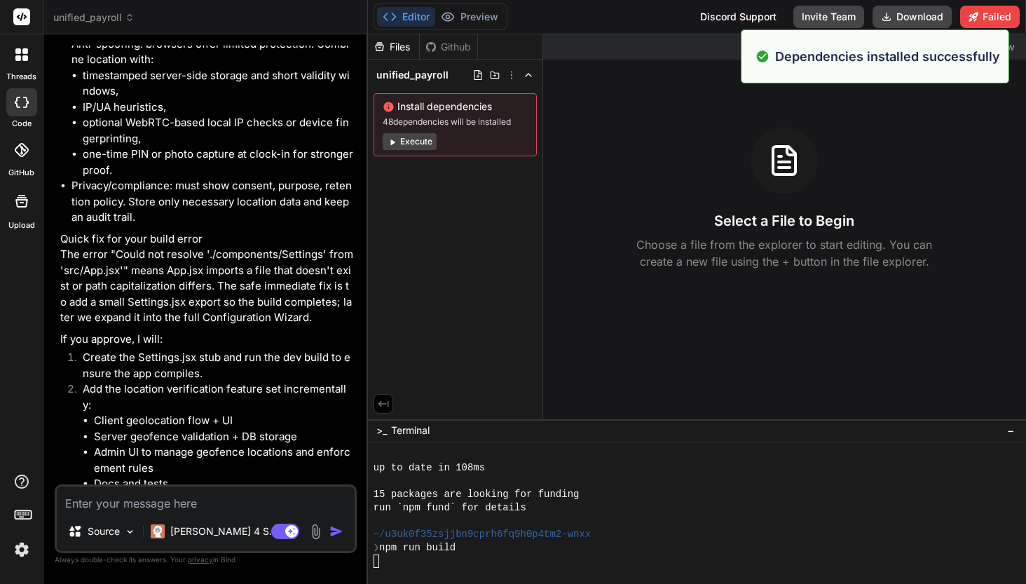
scroll to position [3263, 0]
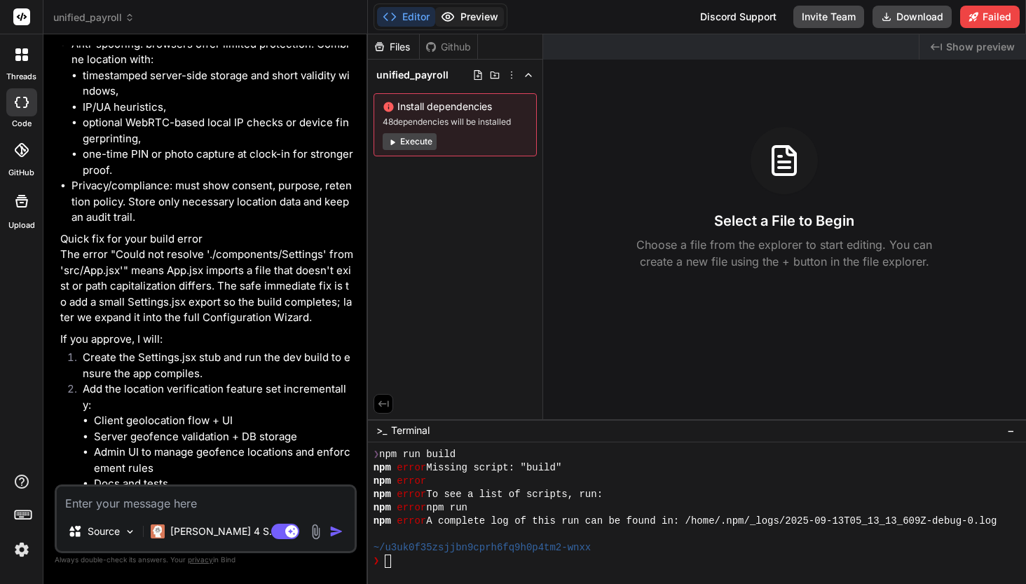
click at [484, 18] on button "Preview" at bounding box center [469, 17] width 69 height 20
click at [409, 15] on button "Editor" at bounding box center [406, 17] width 58 height 20
click at [394, 147] on icon at bounding box center [392, 142] width 11 height 11
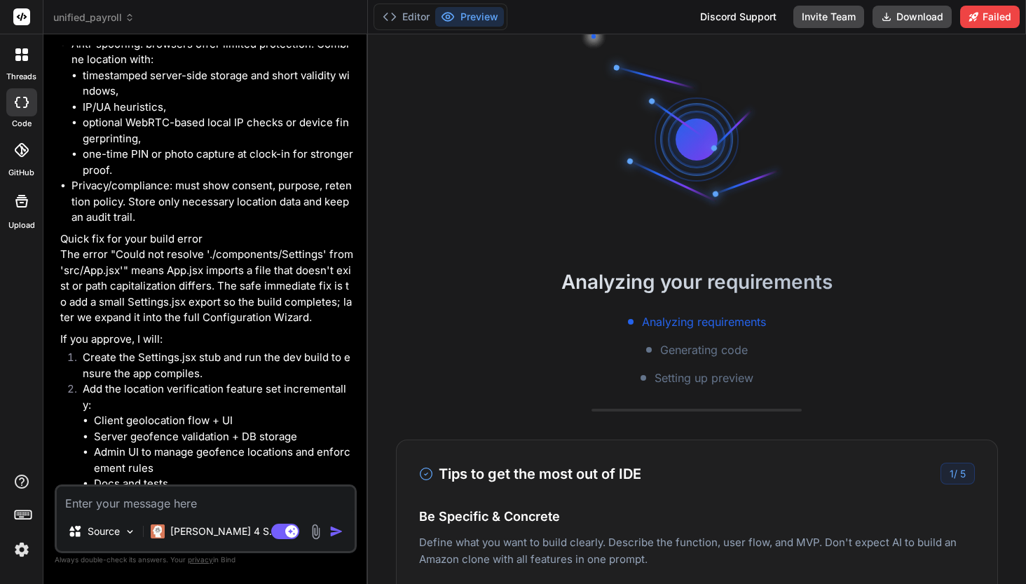
scroll to position [3423, 0]
type textarea "x"
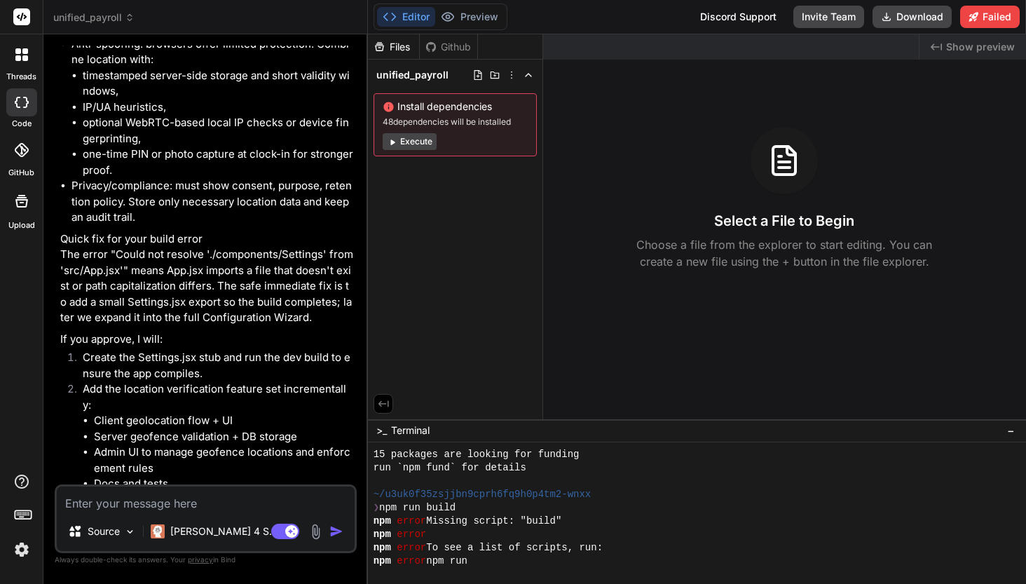
scroll to position [3482, 0]
drag, startPoint x: 460, startPoint y: 468, endPoint x: 417, endPoint y: 469, distance: 42.8
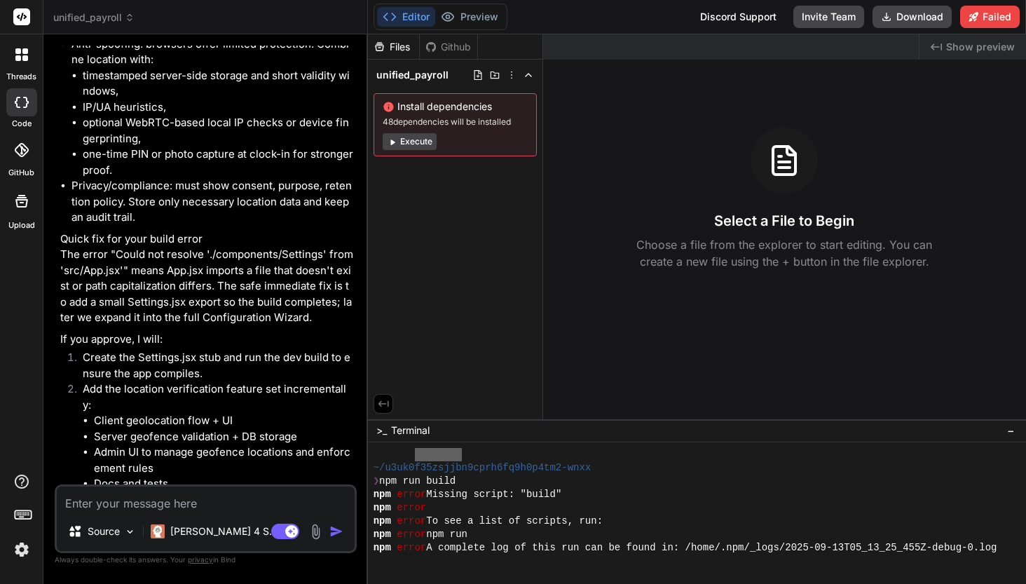
scroll to position [3530, 0]
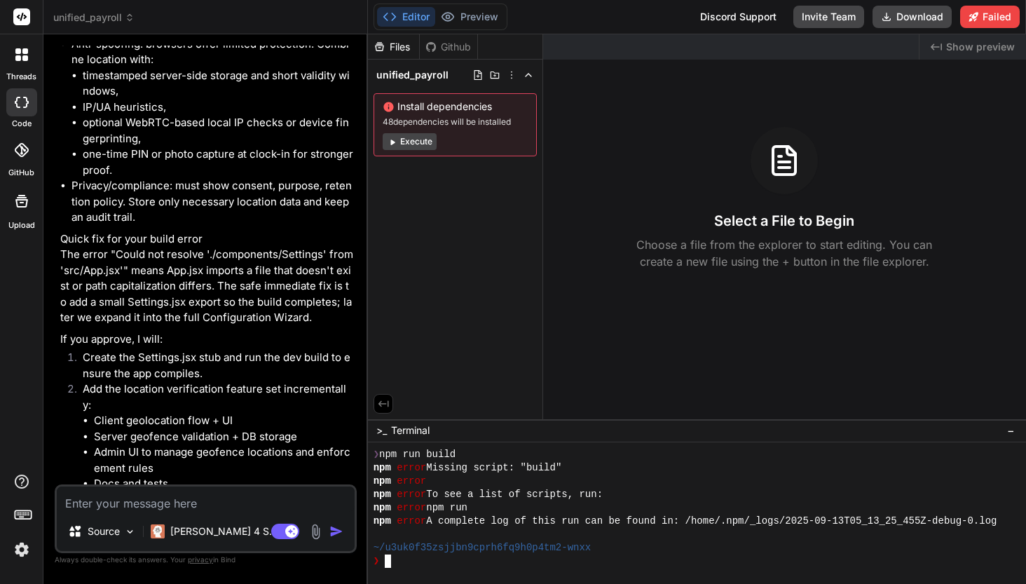
click at [389, 564] on textarea "Terminal input" at bounding box center [389, 561] width 6 height 13
type textarea "npm fund"
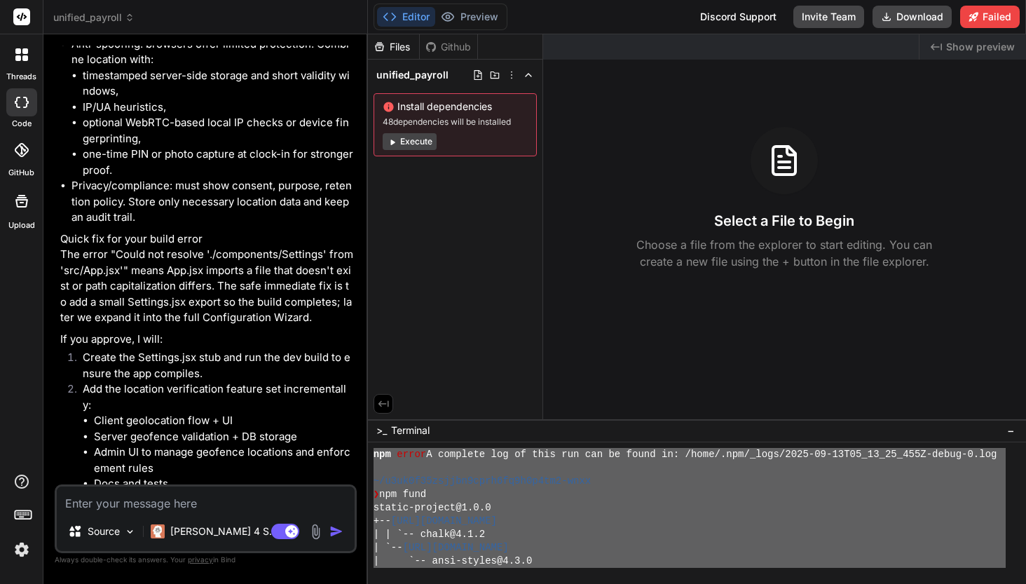
scroll to position [3516, 0]
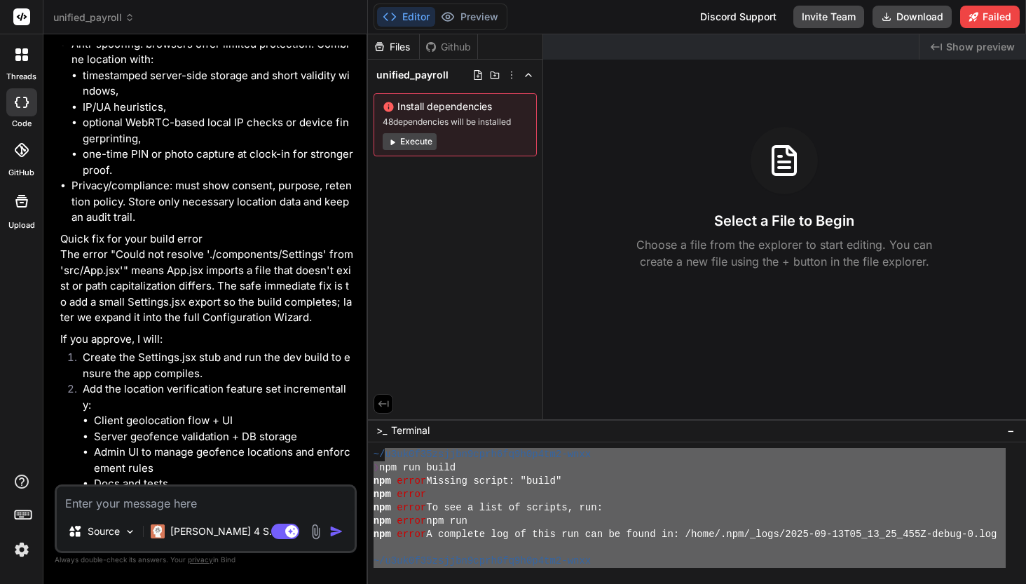
drag, startPoint x: 604, startPoint y: 552, endPoint x: 383, endPoint y: 448, distance: 244.0
click at [383, 448] on div "~/ u3uk0f35zsjjbn9cprh6fq9h0p4tm2-wnxx ❯ npm run build npm error Missing script…" at bounding box center [690, 508] width 632 height 120
click at [180, 502] on textarea at bounding box center [206, 499] width 298 height 25
type textarea "x"
type textarea "H"
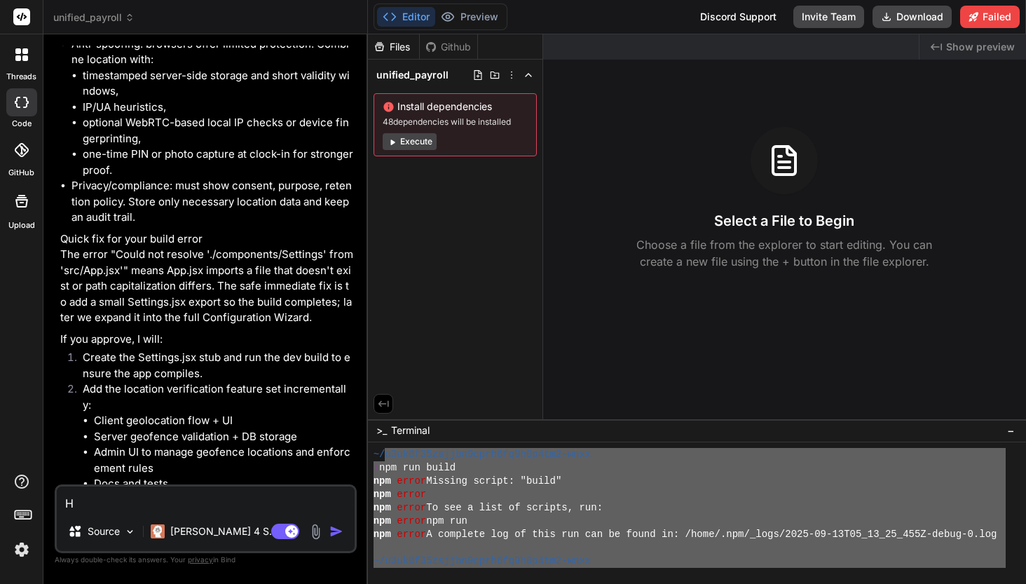
type textarea "x"
type textarea "He"
type textarea "x"
type textarea "Her"
type textarea "x"
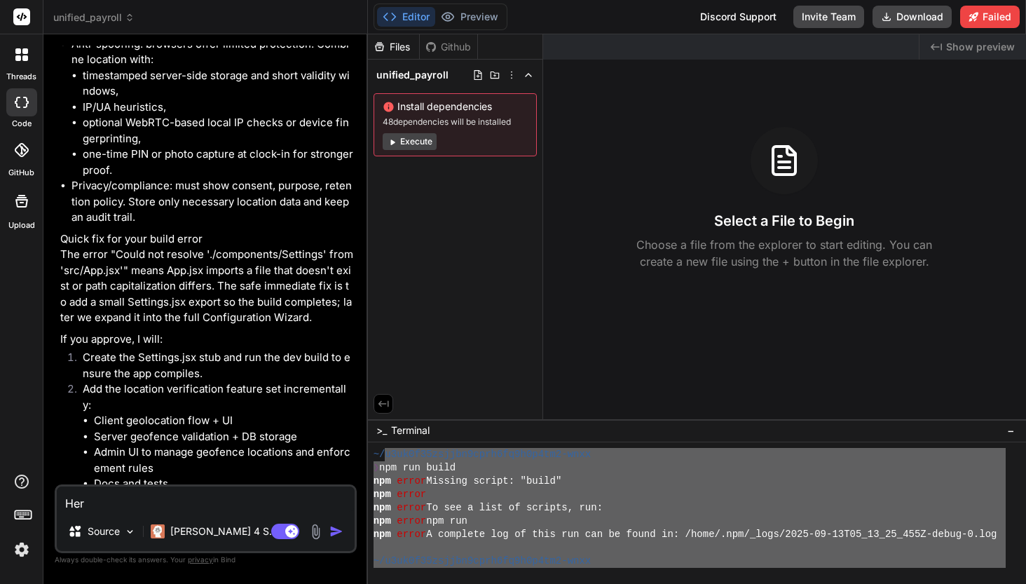
type textarea "Here"
type textarea "x"
type textarea "Here"
type textarea "x"
type textarea "Here a"
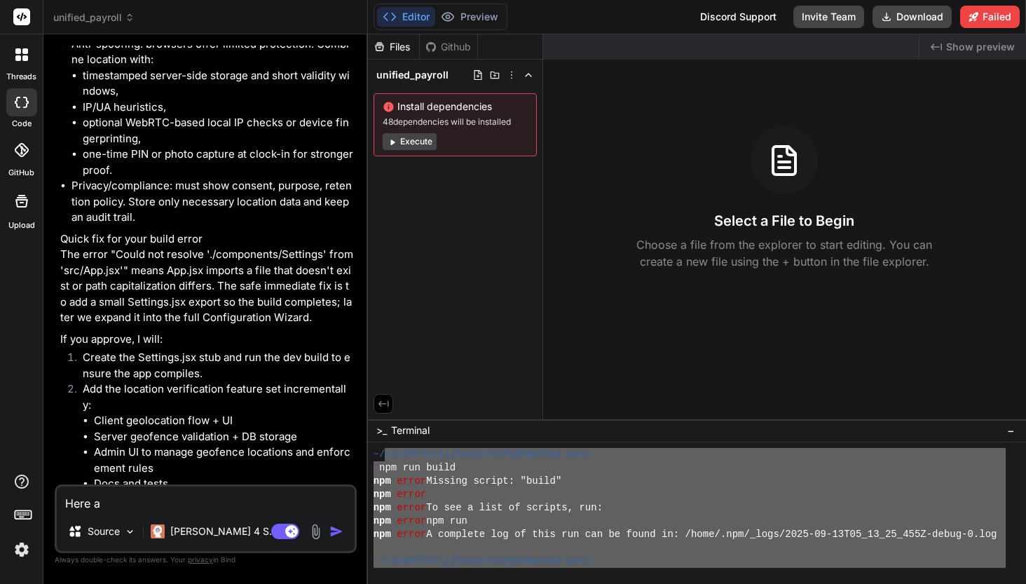
type textarea "x"
type textarea "Here ar"
type textarea "x"
type textarea "Here are"
type textarea "x"
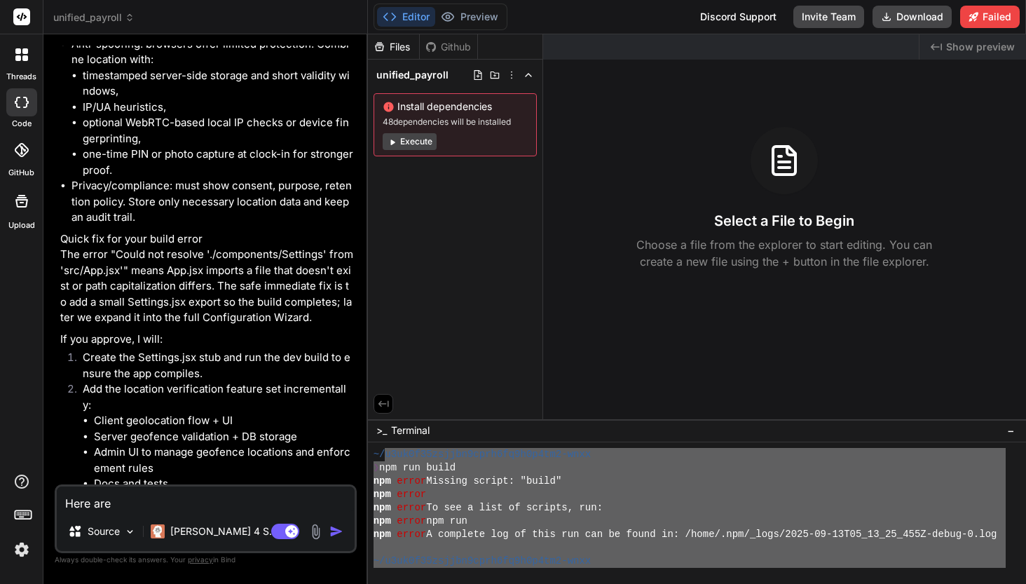
type textarea "Here are r"
type textarea "x"
type textarea "Here are re"
type textarea "x"
type textarea "Here are res"
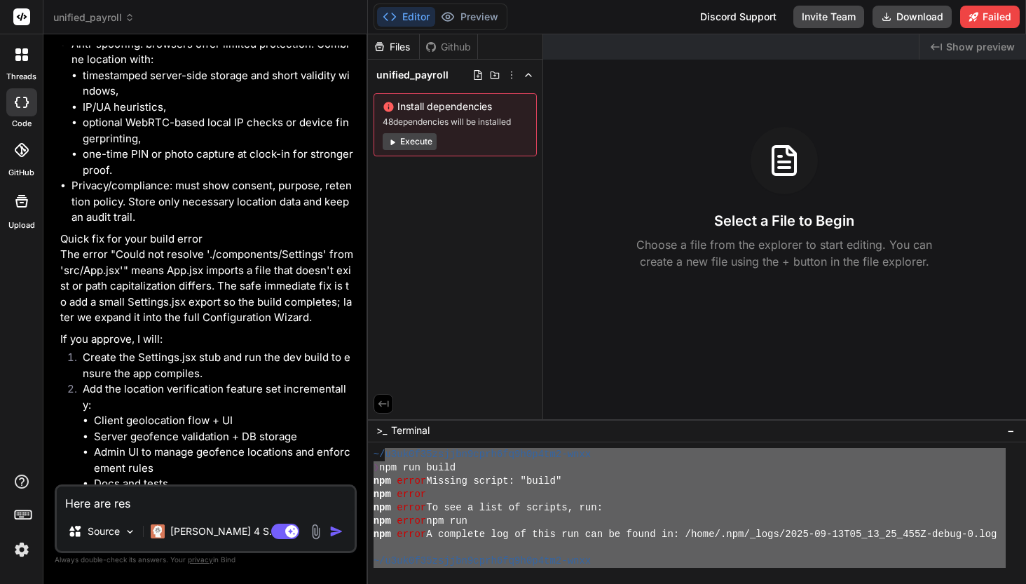
type textarea "x"
type textarea "Here are resu"
type textarea "x"
type textarea "Here are resul"
type textarea "x"
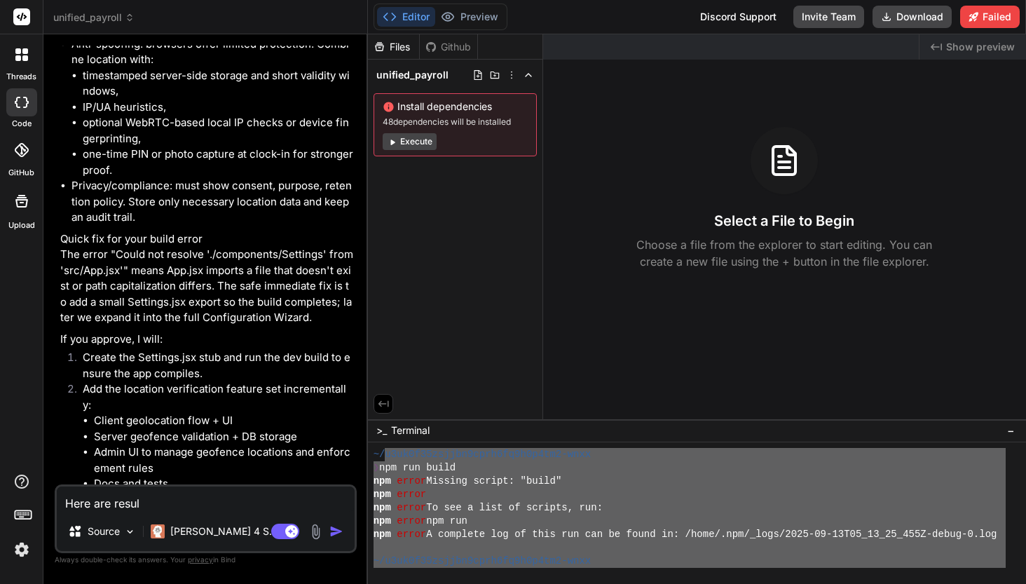
type textarea "Here are result"
type textarea "x"
type textarea "Here are result"
type textarea "x"
type textarea "Here are result ""
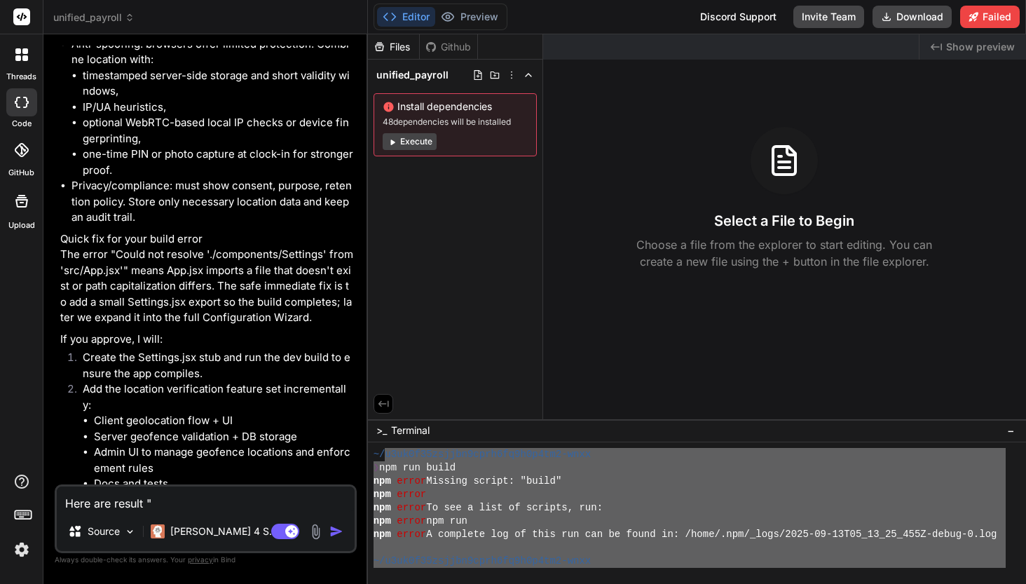
paste textarea "u3uk0f35zsjjbn9cprh6fq9h0p4tm2-wnxx ❯ npm run build npm error Missing script: "…"
type textarea "x"
type textarea "Here are result "u3uk0f35zsjjbn9cprh6fq9h0p4tm2-wnxx ❯ npm run build npm error …"
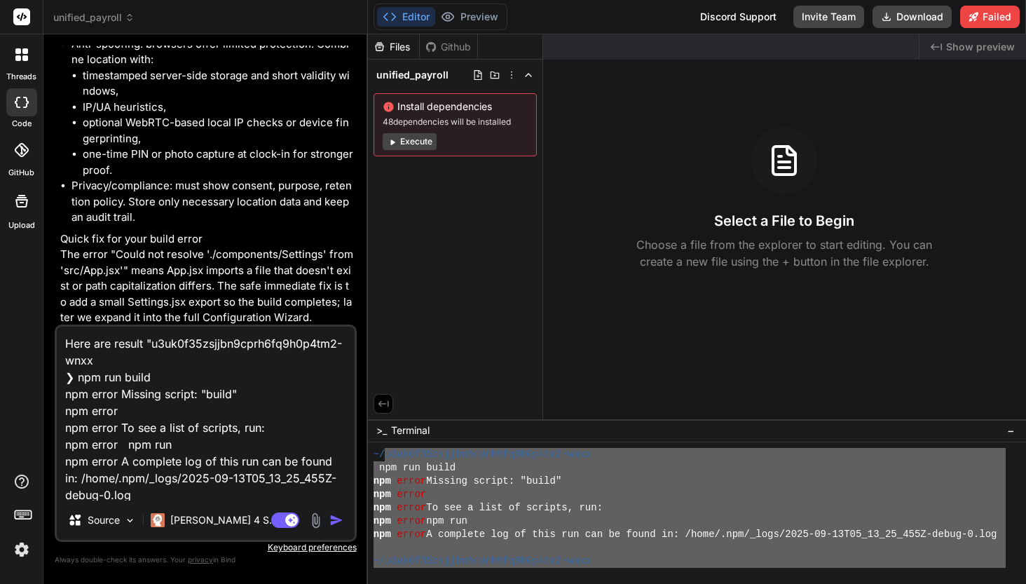
scroll to position [320, 0]
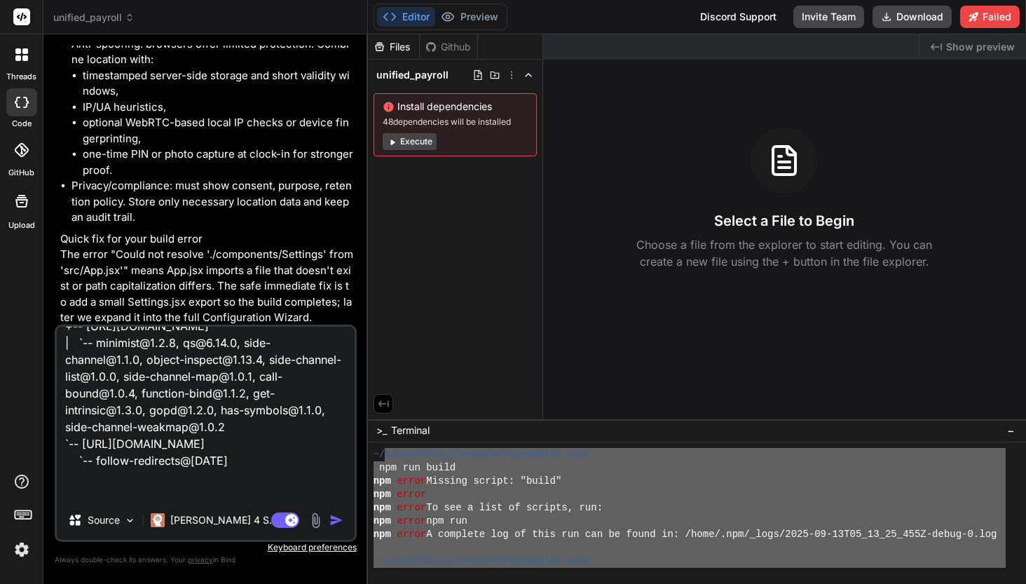
type textarea "x"
type textarea "Here are result "u3uk0f35zsjjbn9cprh6fq9h0p4tm2-wnxx ❯ npm run build npm error …"
type textarea "x"
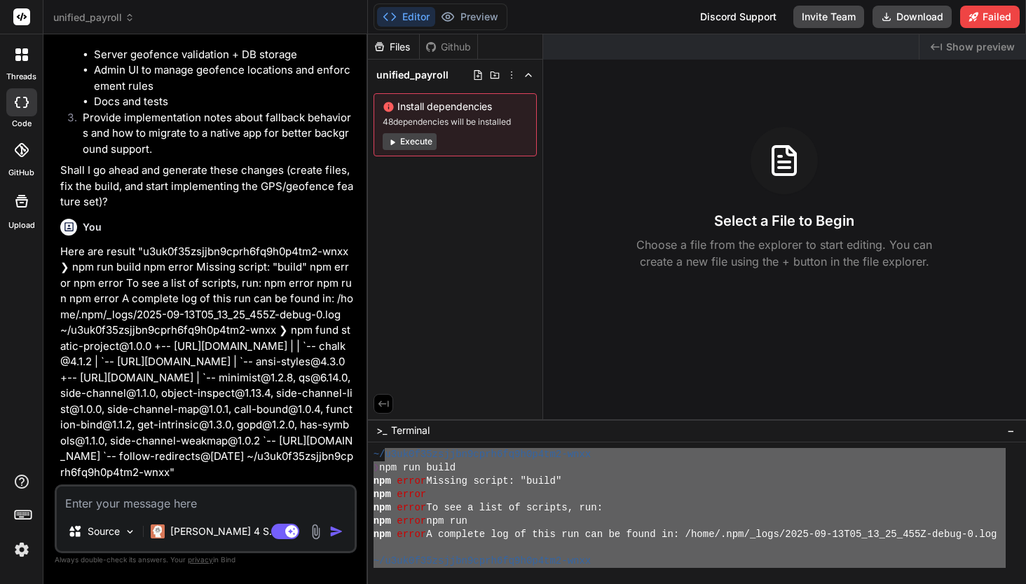
scroll to position [9366, 0]
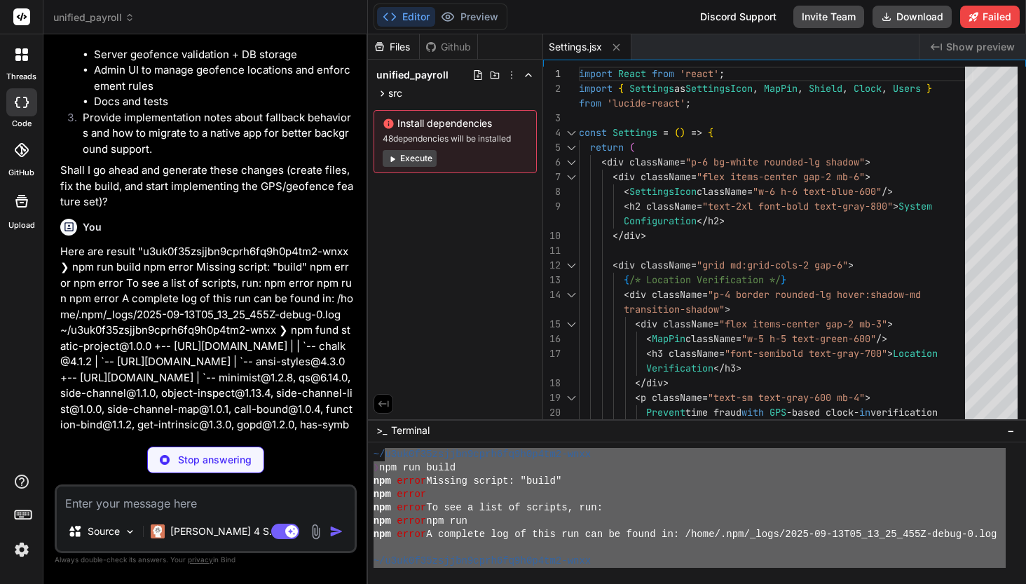
type textarea "x"
type textarea "} } export const locationService = new LocationService();"
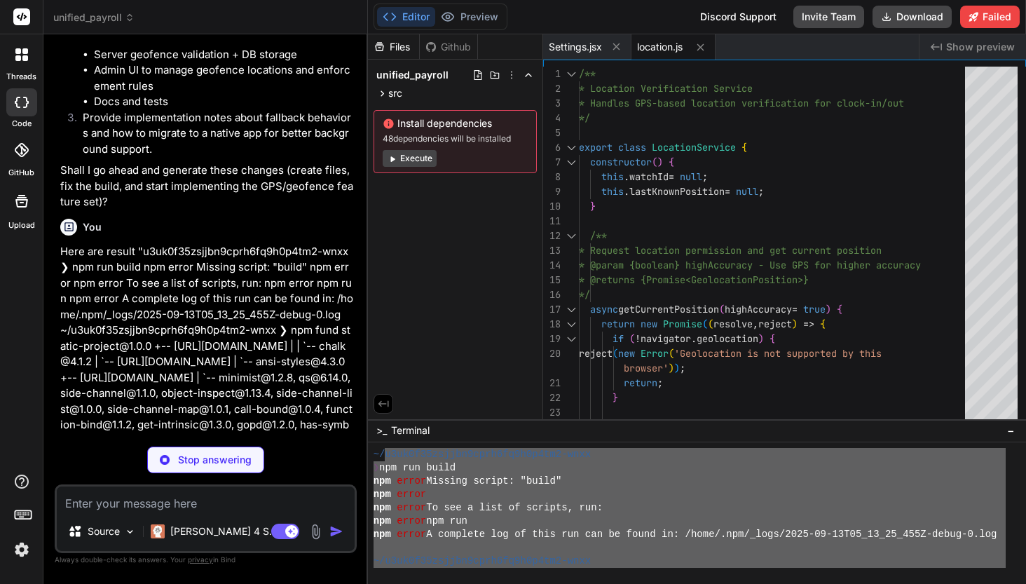
type textarea "x"
type textarea "Try Again </button> </div> )} </div> ); }; export default LocationPermission;"
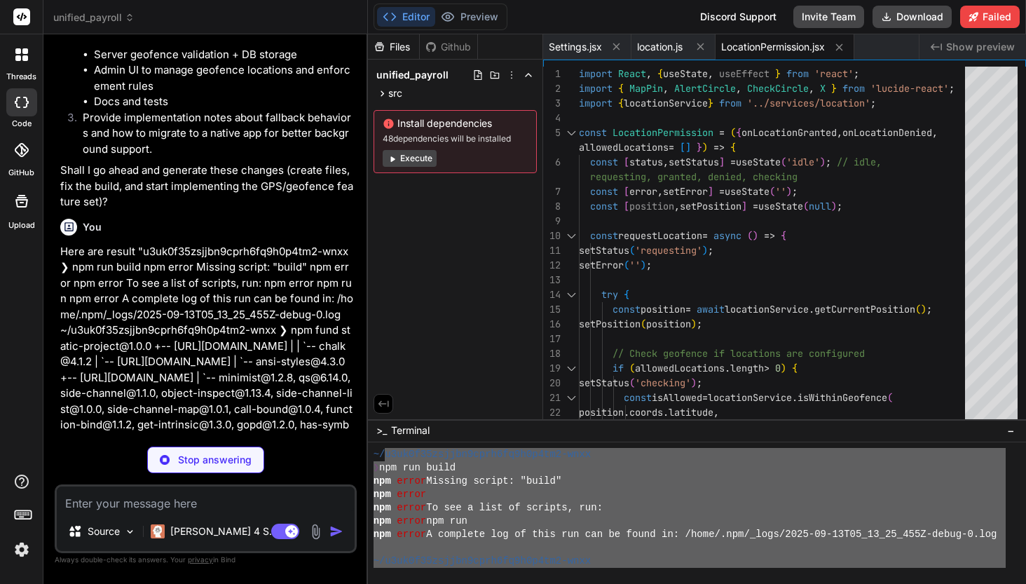
type textarea "x"
type textarea ")} </div> </div> ); }; export default ClockPanel;"
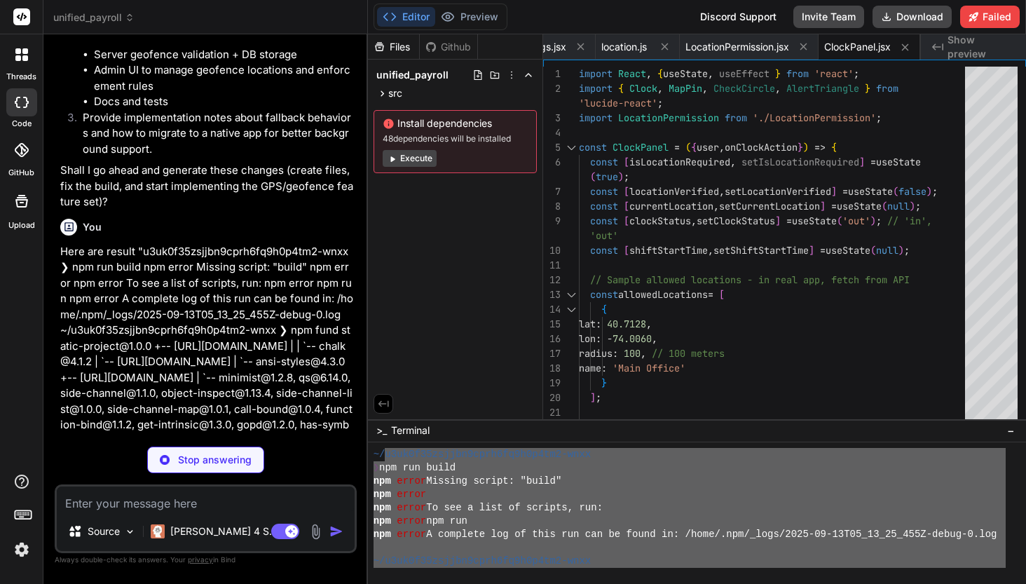
type textarea "x"
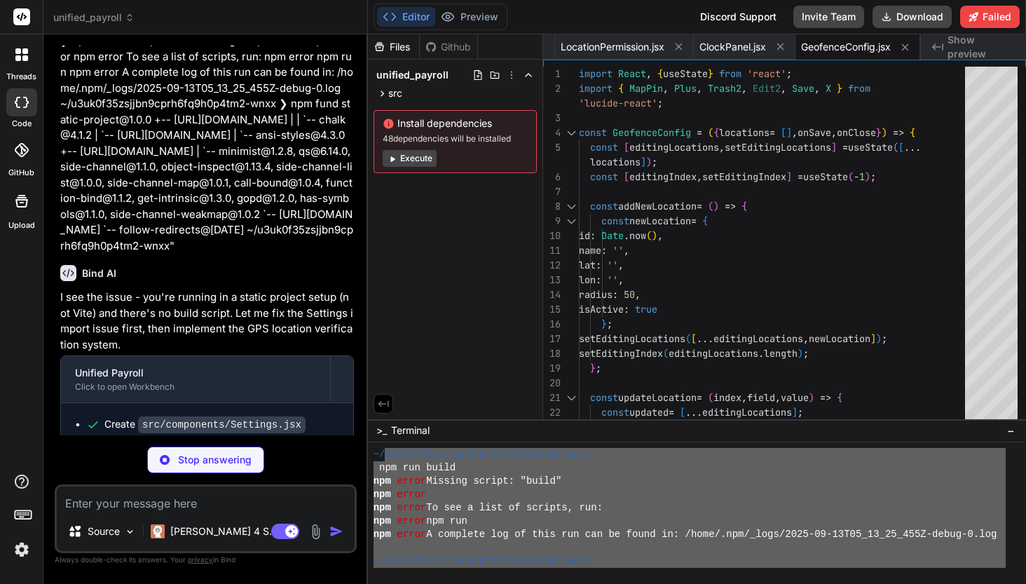
scroll to position [9645, 0]
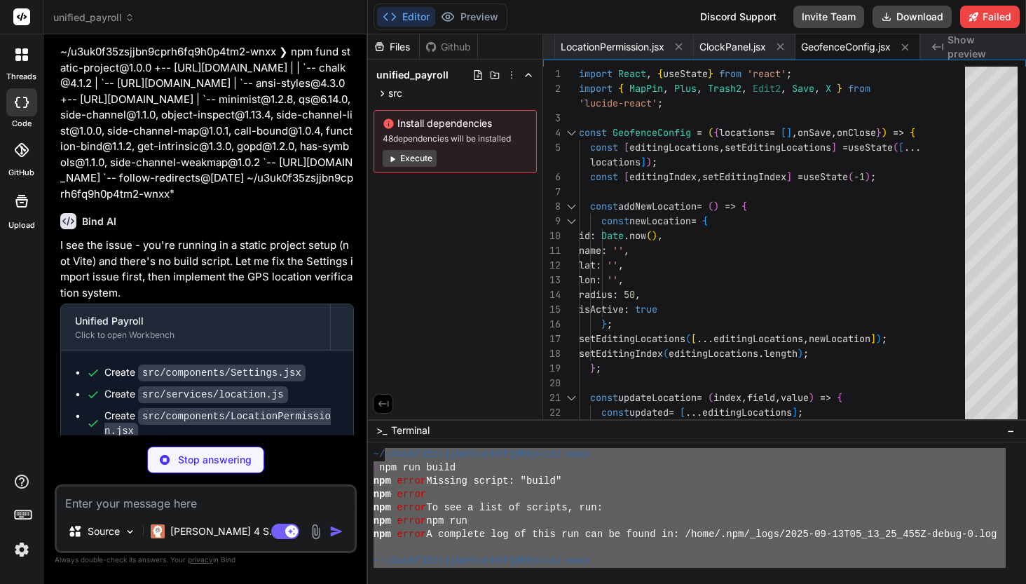
type textarea "x"
type textarea ")} </div> </div> ); export default App;"
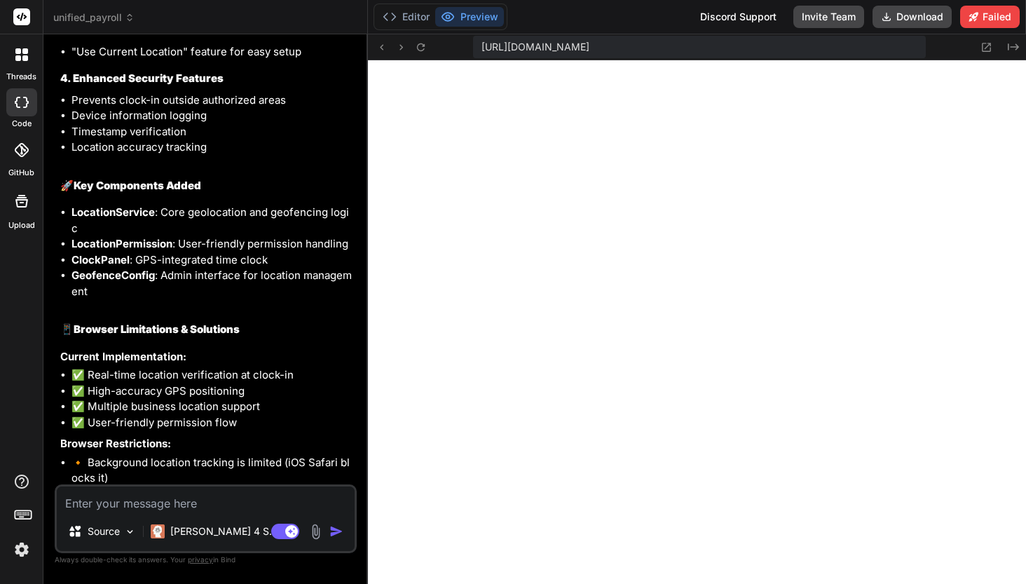
scroll to position [10611, 0]
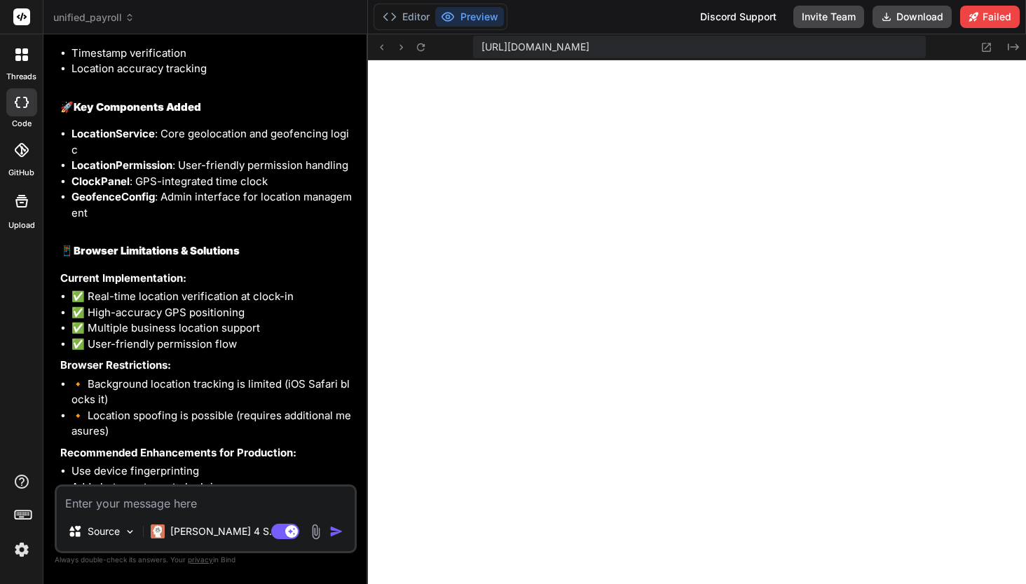
drag, startPoint x: 61, startPoint y: 440, endPoint x: 143, endPoint y: 472, distance: 88.1
click at [143, 548] on p "The system is now ready for Phase 2 (backend integration) and will seamlessly i…" at bounding box center [207, 572] width 294 height 48
copy p "The system is now ready for Phase 2 (backend integration) and will seamlessly i…"
click at [135, 513] on div "Source Claude 4 S.. Agent Mode. When this toggle is activated, AI automatically…" at bounding box center [206, 518] width 302 height 69
click at [135, 508] on textarea at bounding box center [206, 499] width 298 height 25
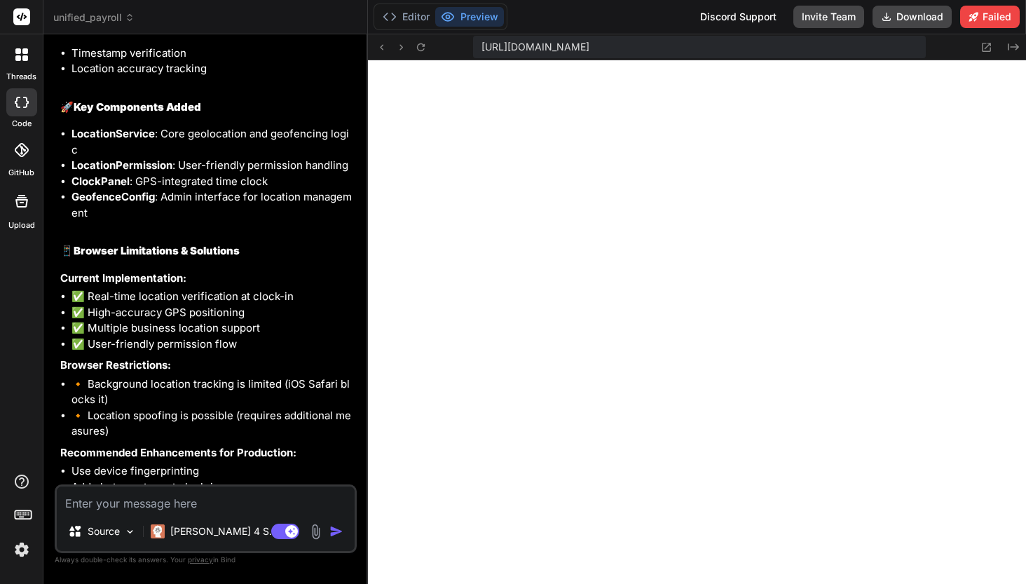
type textarea "x"
type textarea "A"
type textarea "x"
type textarea "AN"
type textarea "x"
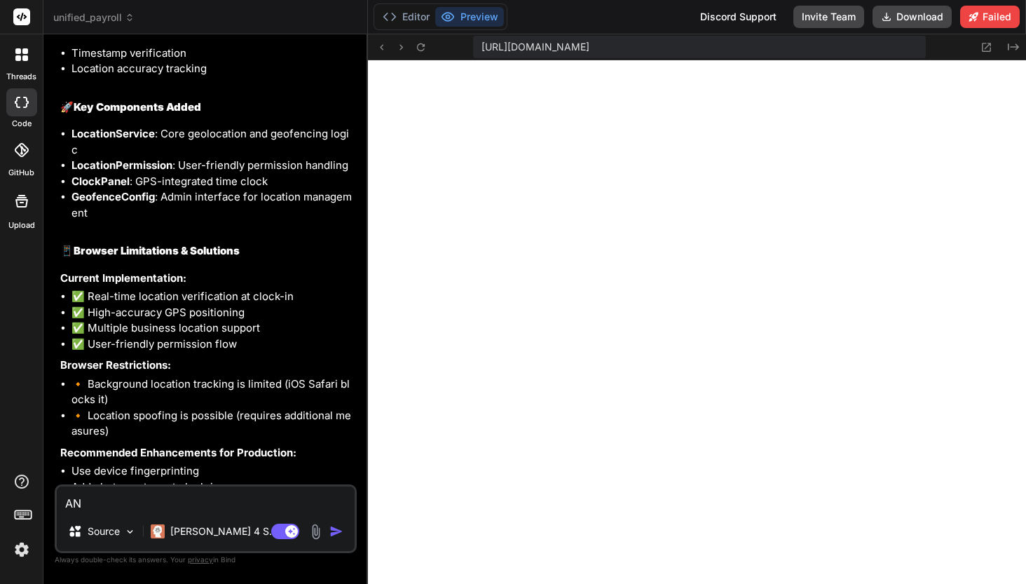
type textarea "A"
type textarea "x"
type textarea "An"
type textarea "x"
type textarea "Ana"
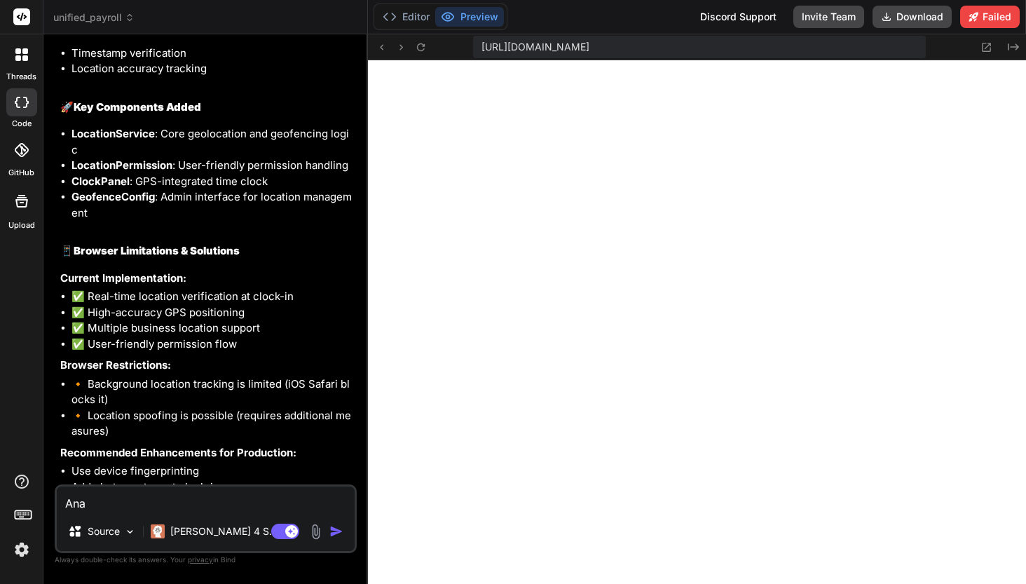
type textarea "x"
type textarea "Anal"
type textarea "x"
type textarea "Analy"
type textarea "x"
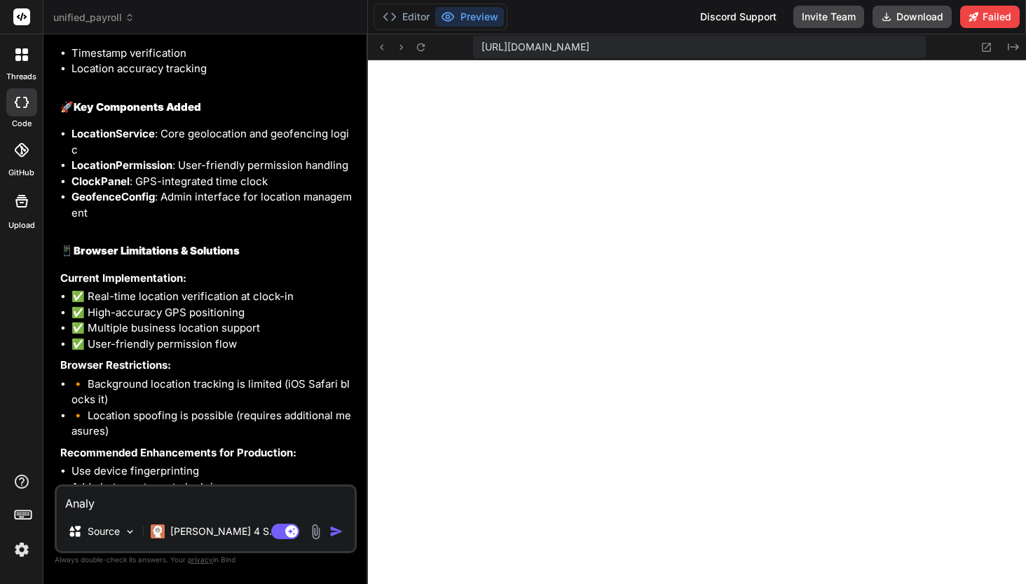
type textarea "Analys"
type textarea "x"
type textarea "Analysi"
type textarea "x"
type textarea "Analysis"
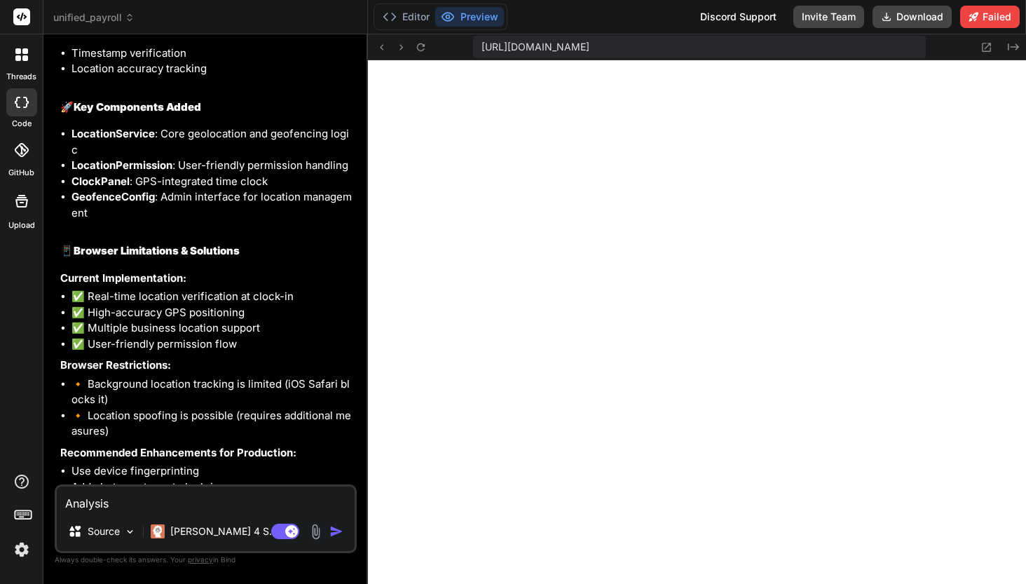
type textarea "x"
type textarea "Analysis"
type textarea "x"
type textarea "Analysis a"
type textarea "x"
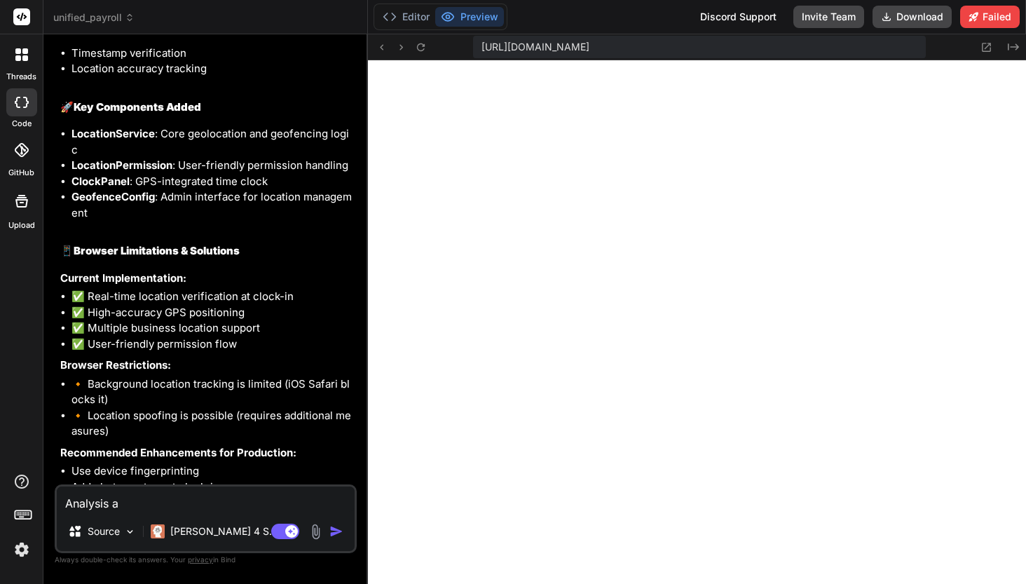
type textarea "Analysis an"
type textarea "x"
type textarea "Analysis and"
type textarea "x"
type textarea "Analysis and"
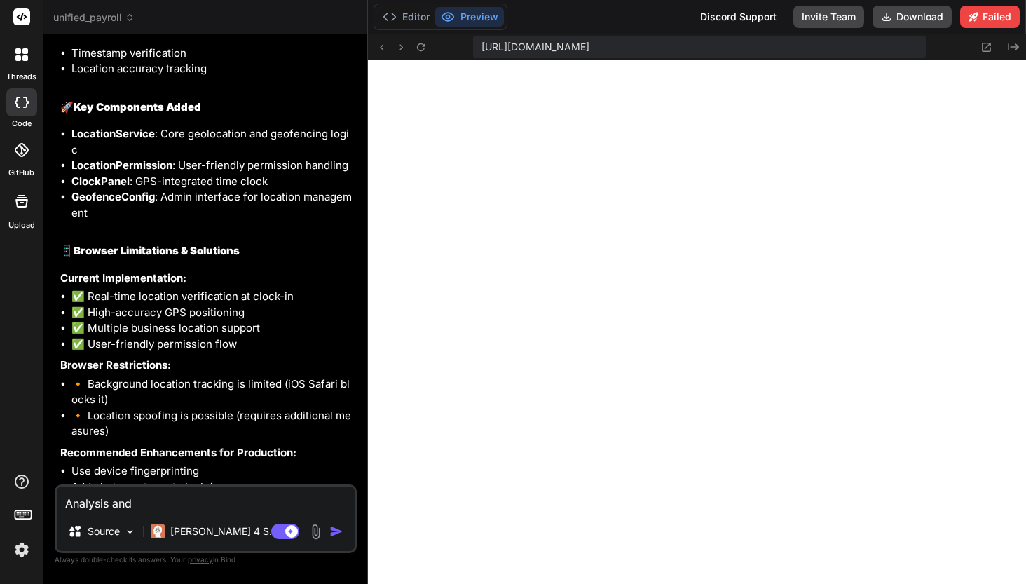
type textarea "x"
type textarea "Analysis and i"
type textarea "x"
type textarea "Analysis and im"
type textarea "x"
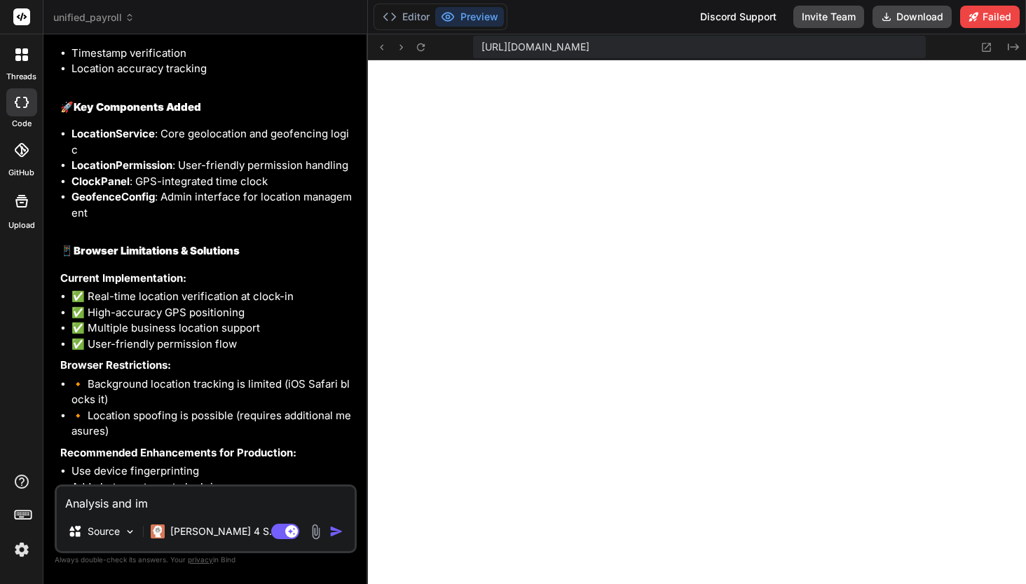
type textarea "Analysis and imp"
type textarea "x"
type textarea "Analysis and impl"
type textarea "x"
type textarea "Analysis and imple"
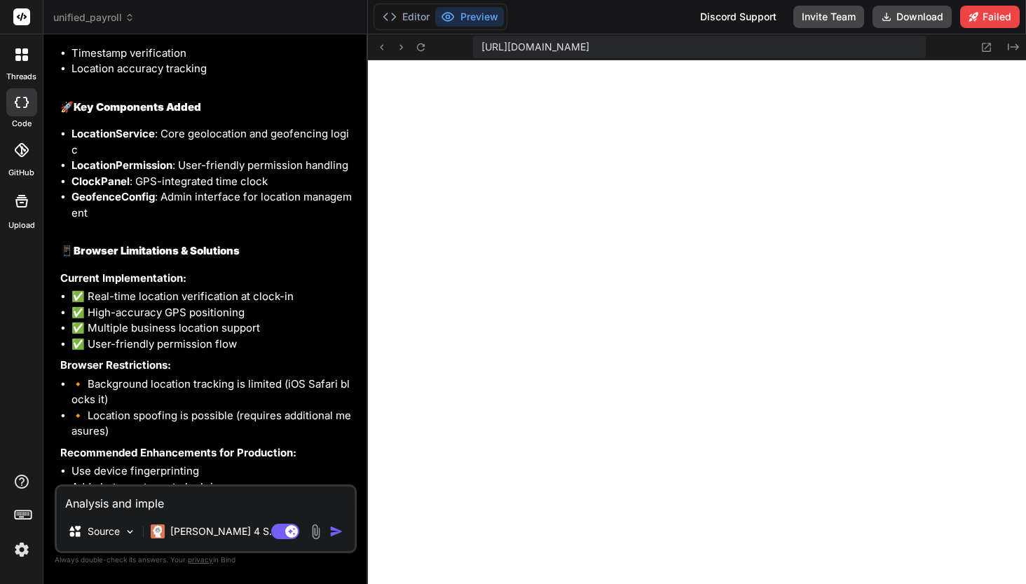
type textarea "x"
type textarea "Analysis and implem"
type textarea "x"
type textarea "Analysis and impleme"
type textarea "x"
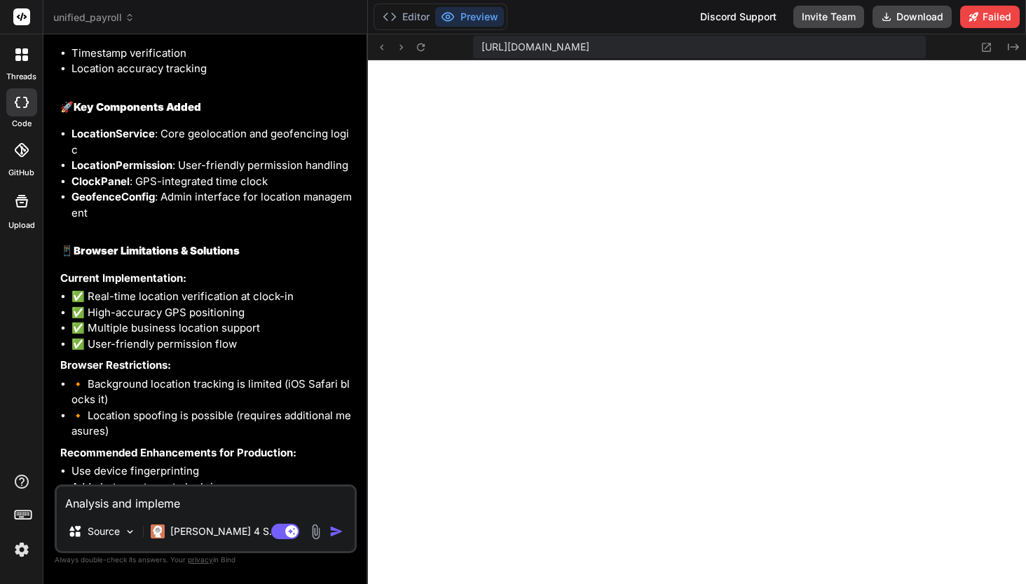
type textarea "Analysis and implemen"
type textarea "x"
type textarea "Analysis and implement"
type textarea "x"
type textarea "Analysis and implement"
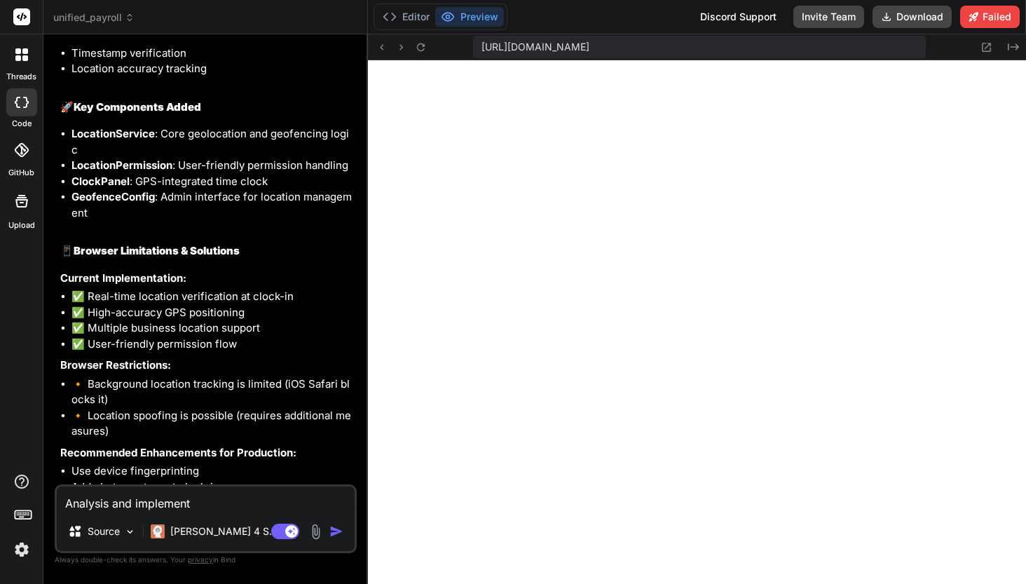
type textarea "x"
type textarea "Analysis and implement n"
type textarea "x"
type textarea "Analysis and implement ne"
type textarea "x"
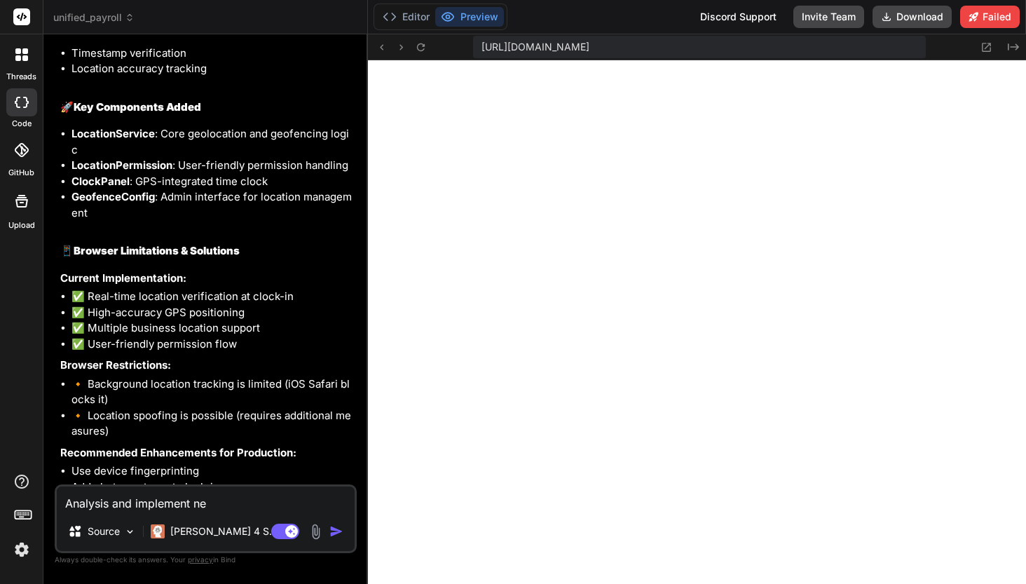
type textarea "Analysis and implement nex"
type textarea "x"
type textarea "Analysis and implement next"
type textarea "x"
type textarea "Analysis and implement next"
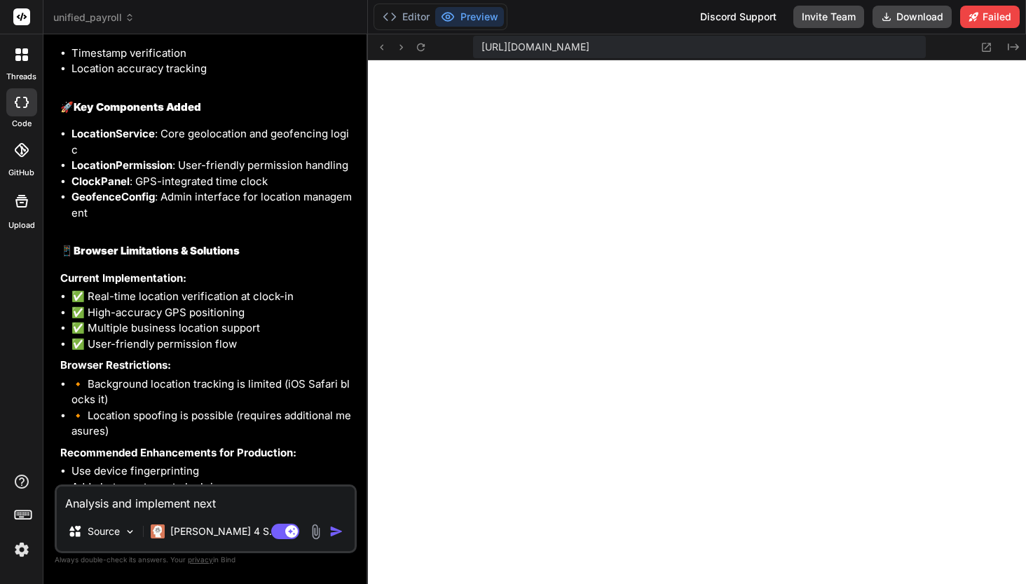
type textarea "x"
type textarea "Analysis and implement next p"
type textarea "x"
type textarea "Analysis and implement next ph"
type textarea "x"
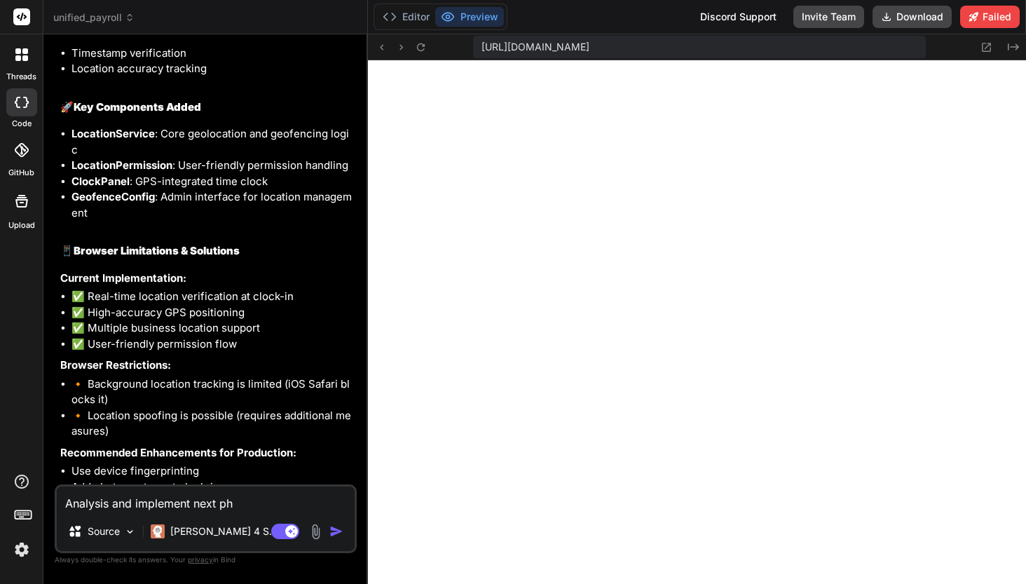
type textarea "Analysis and implement next pha"
type textarea "x"
type textarea "Analysis and implement next phas"
type textarea "x"
type textarea "Analysis and implement next phase"
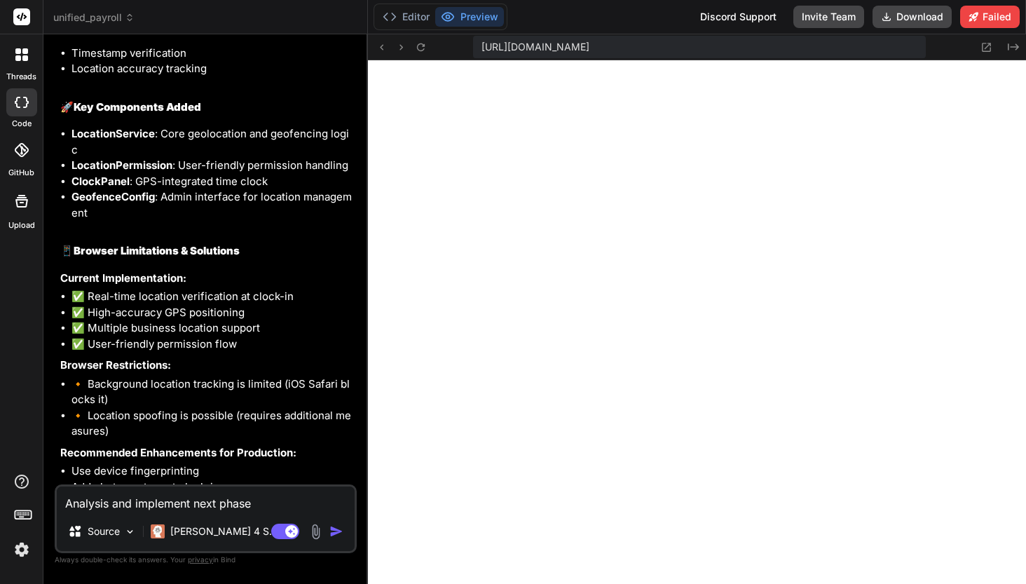
type textarea "x"
type textarea "Analysis and implement next phase"
type textarea "x"
type textarea "Analysis and implement next phase 2"
type textarea "x"
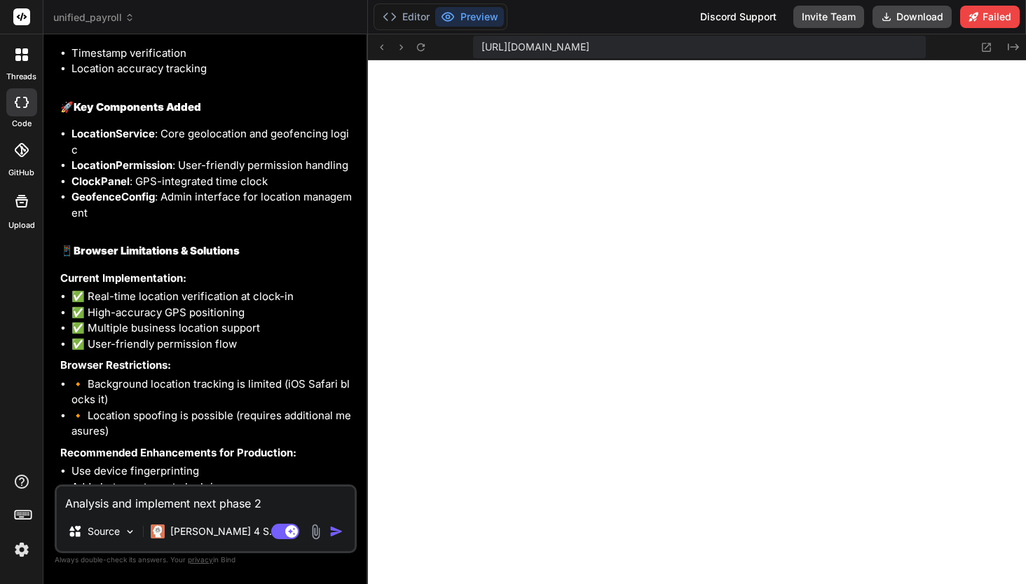
type textarea "Analysis and implement next phase 2"
type textarea "x"
type textarea "Analysis and implement next phase 2 ("
type textarea "x"
type textarea "Analysis and implement next phase 2 ("
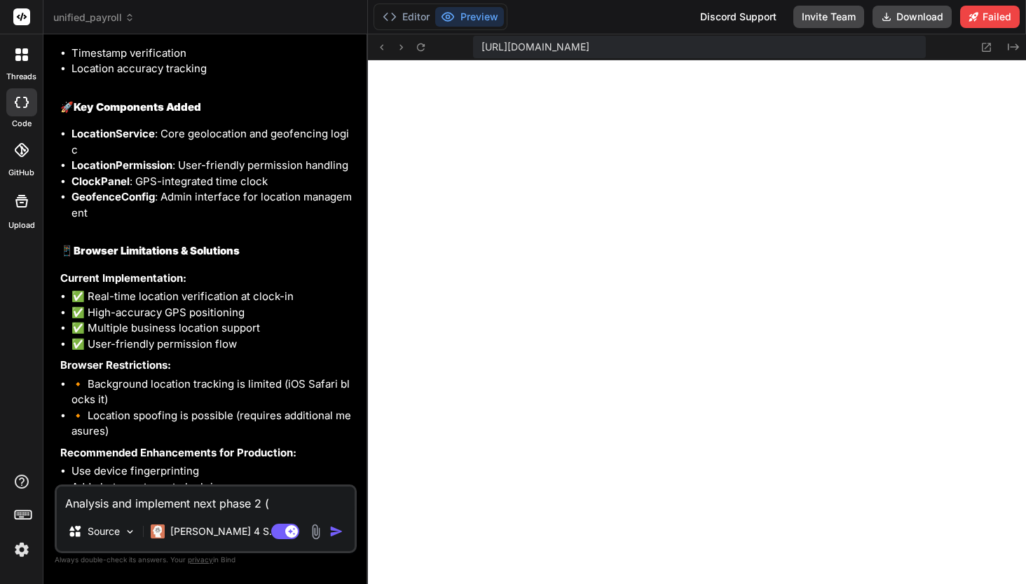
type textarea "x"
type textarea "Analysis and implement next phase 2 ( B"
type textarea "x"
type textarea "Analysis and implement next phase 2 ( Ba"
type textarea "x"
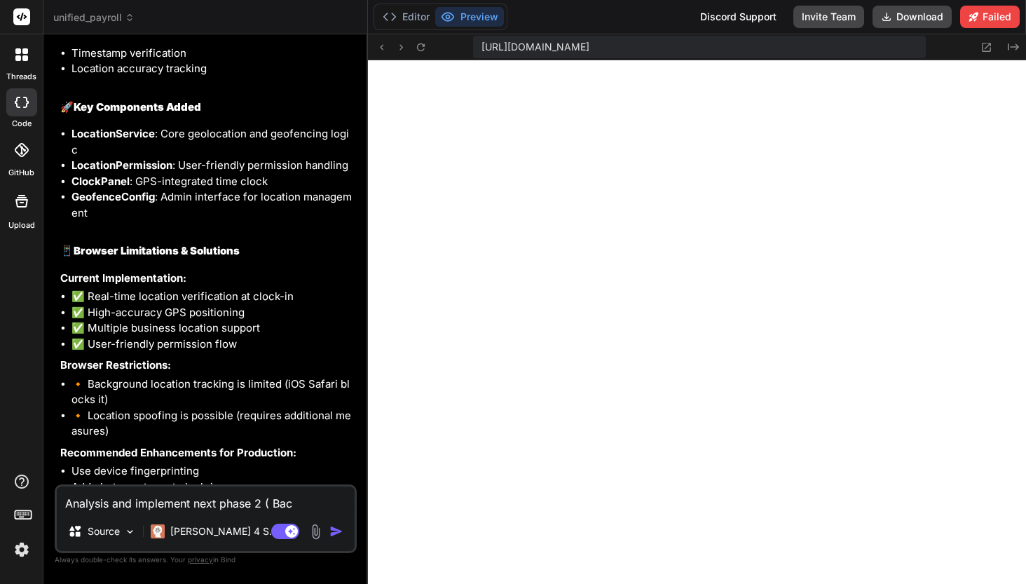
type textarea "Analysis and implement next phase 2 ( Back"
type textarea "x"
type textarea "Analysis and implement next phase 2 ( Backe"
type textarea "x"
type textarea "Analysis and implement next phase 2 ( Backen"
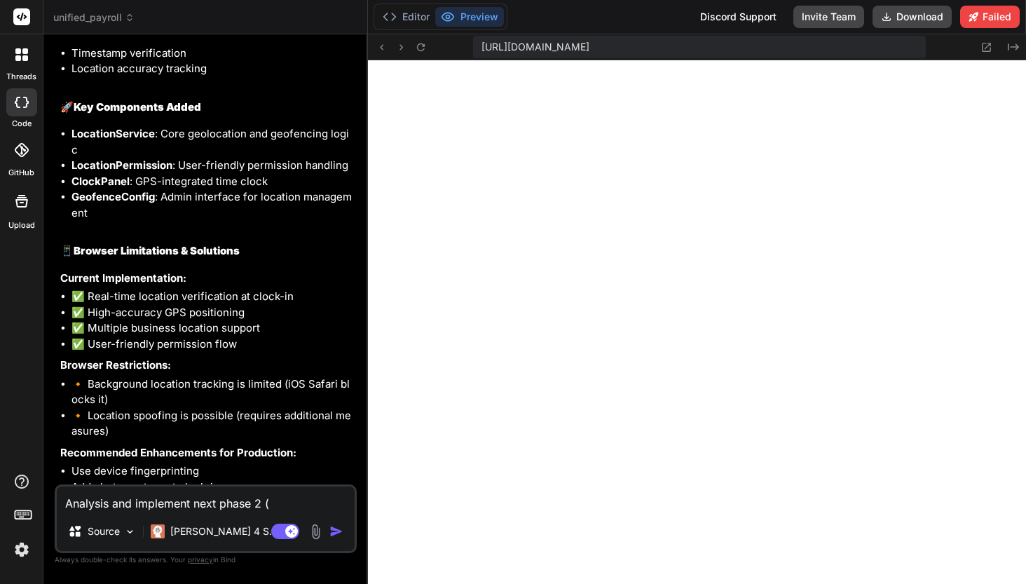
type textarea "x"
type textarea "Analysis and implement next phase 2 ( Backend"
type textarea "x"
type textarea "Analysis and implement next phase 2 ( Backend"
type textarea "x"
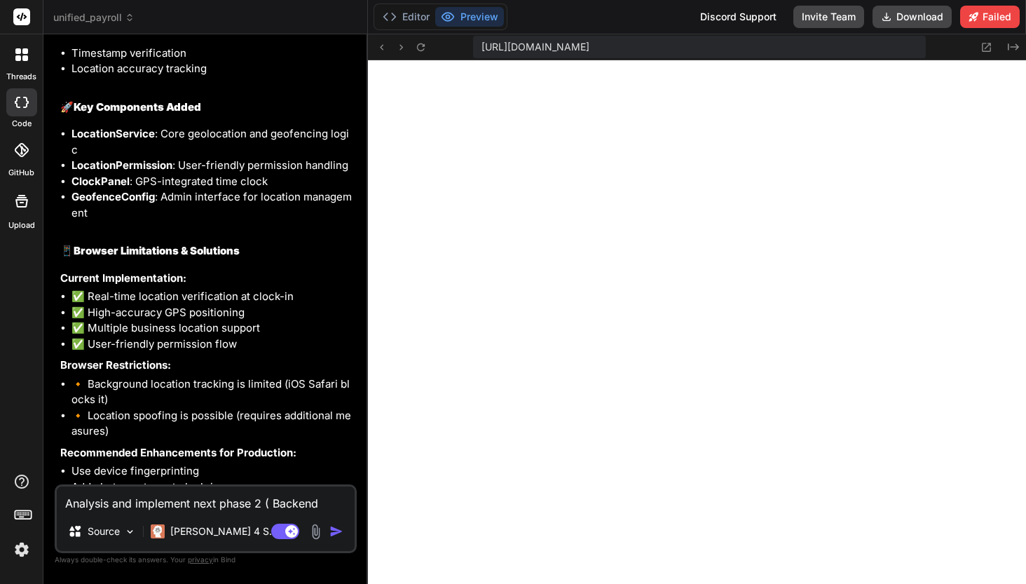
type textarea "Analysis and implement next phase 2 ( Backend i"
type textarea "x"
type textarea "Analysis and implement next phase 2 ( Backend in"
type textarea "x"
type textarea "Analysis and implement next phase 2 ( Backend inte"
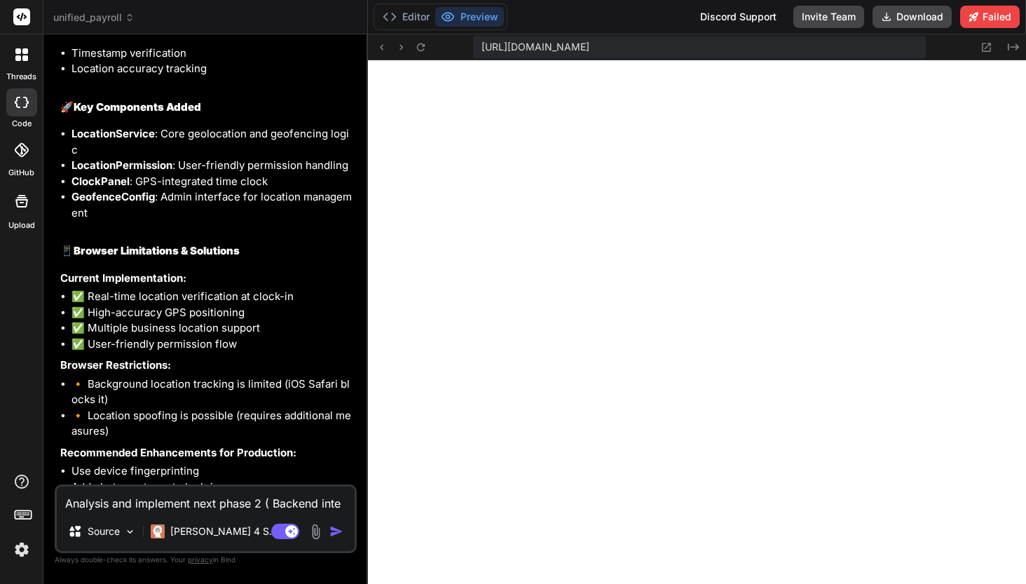
type textarea "x"
type textarea "Analysis and implement next phase 2 ( Backend integ"
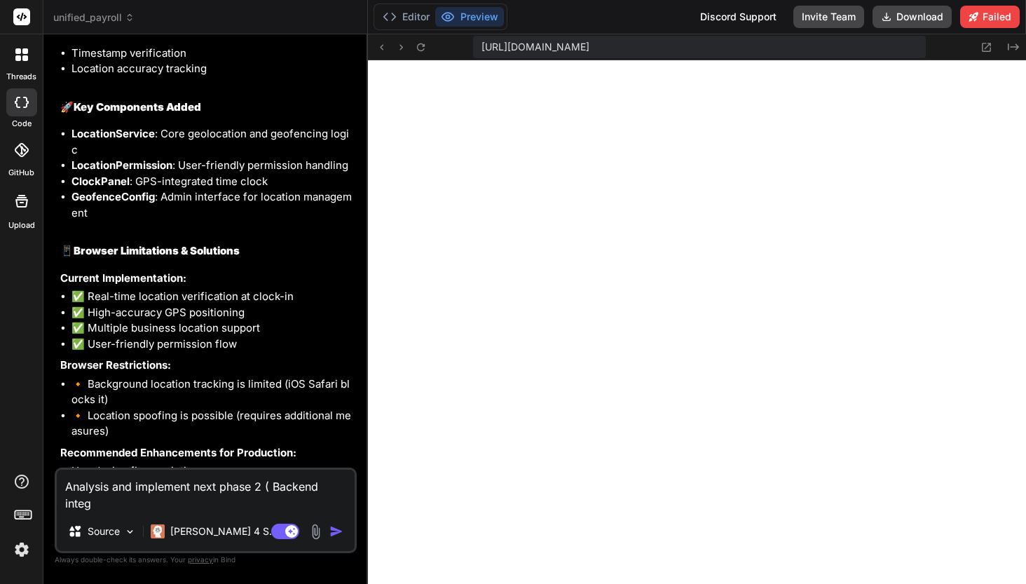
type textarea "x"
type textarea "Analysis and implement next phase 2 ( Backend integra"
type textarea "x"
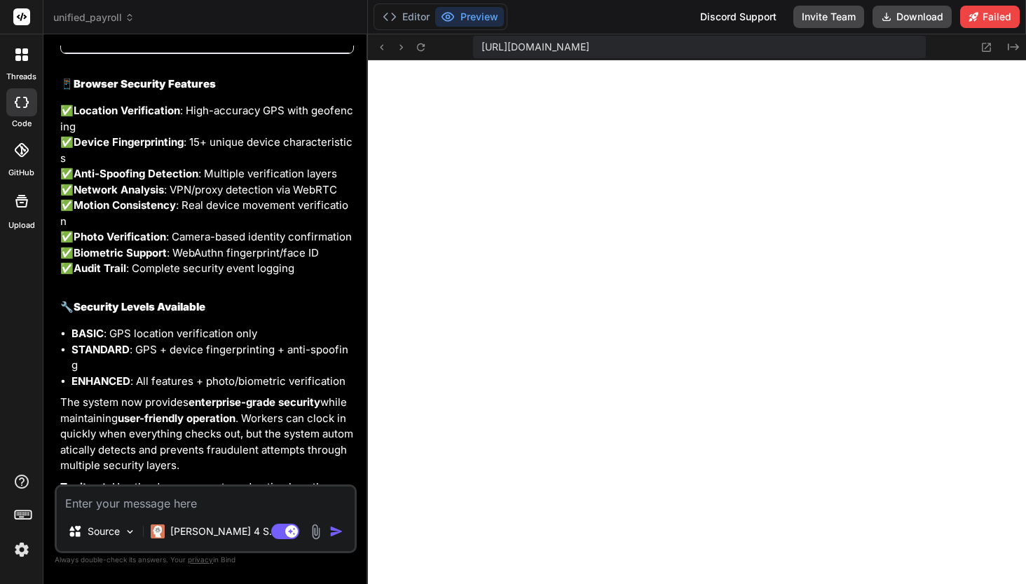
scroll to position [13108, 0]
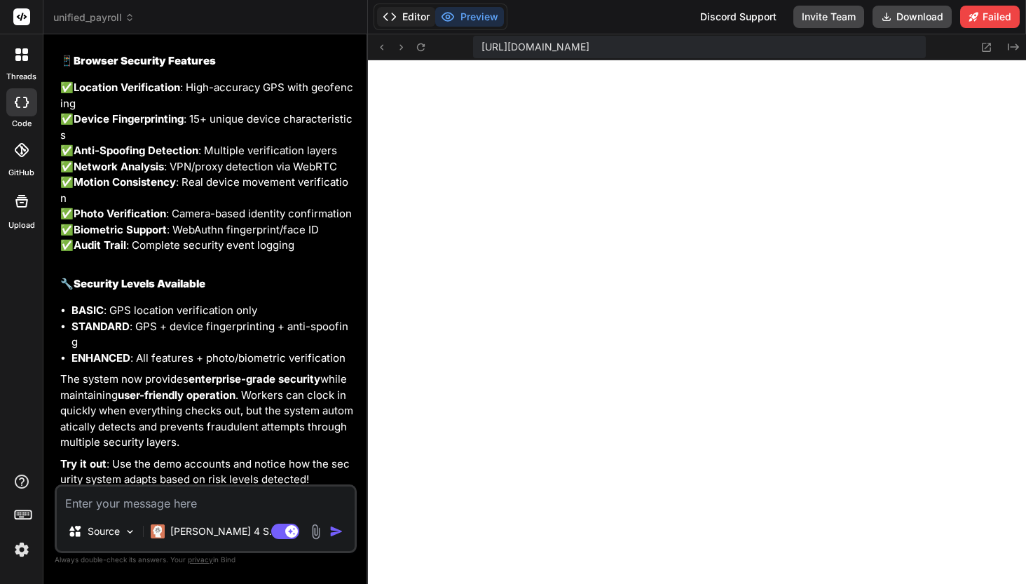
click at [422, 16] on button "Editor" at bounding box center [406, 17] width 58 height 20
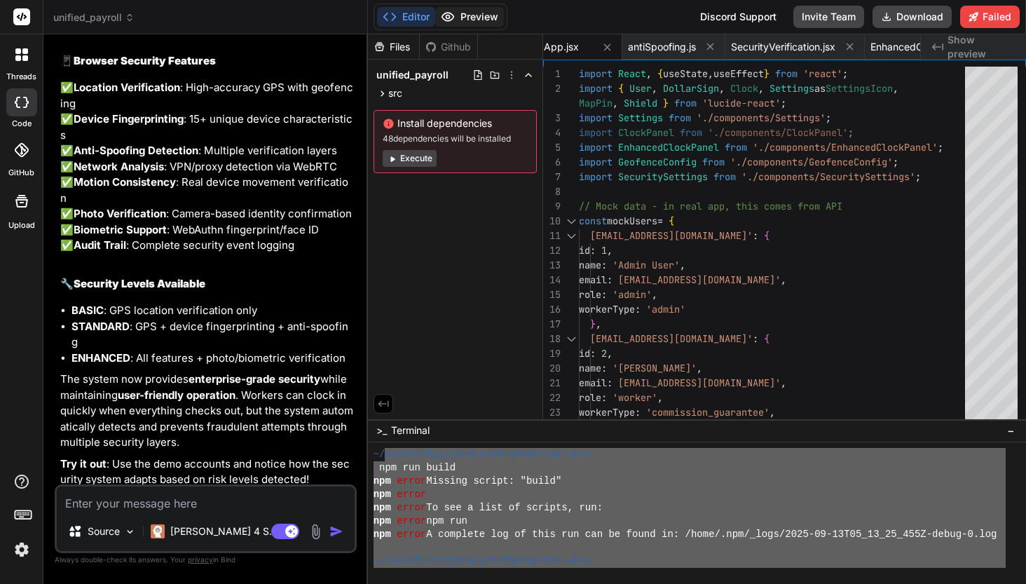
click at [470, 18] on button "Preview" at bounding box center [469, 17] width 69 height 20
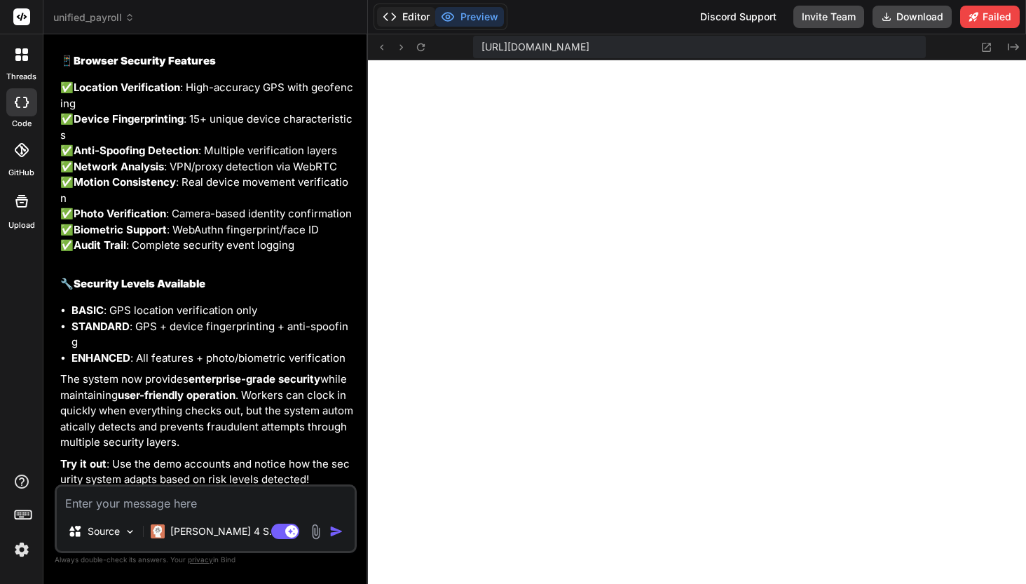
click at [421, 19] on button "Editor" at bounding box center [406, 17] width 58 height 20
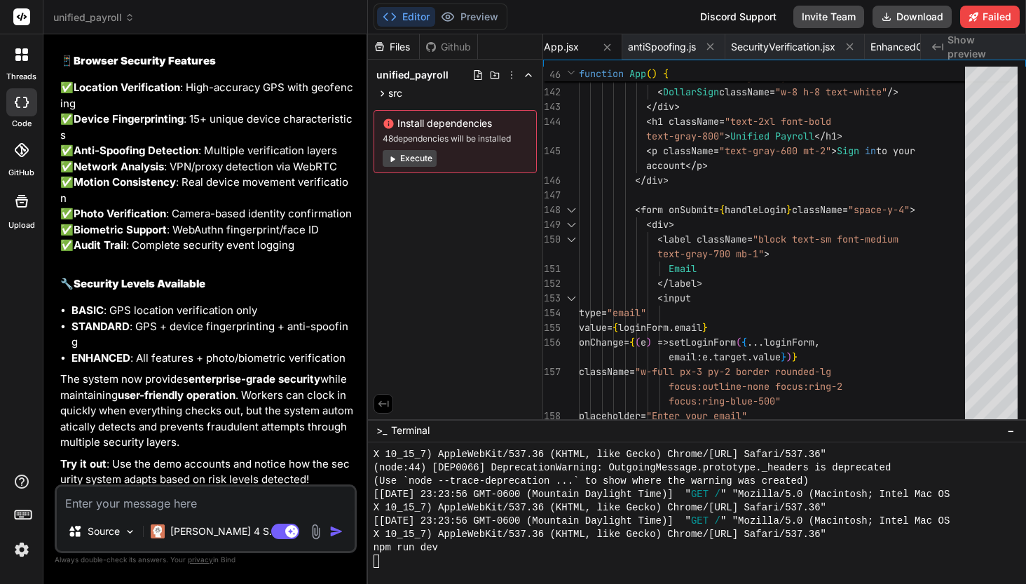
click at [416, 159] on button "Execute" at bounding box center [410, 158] width 54 height 17
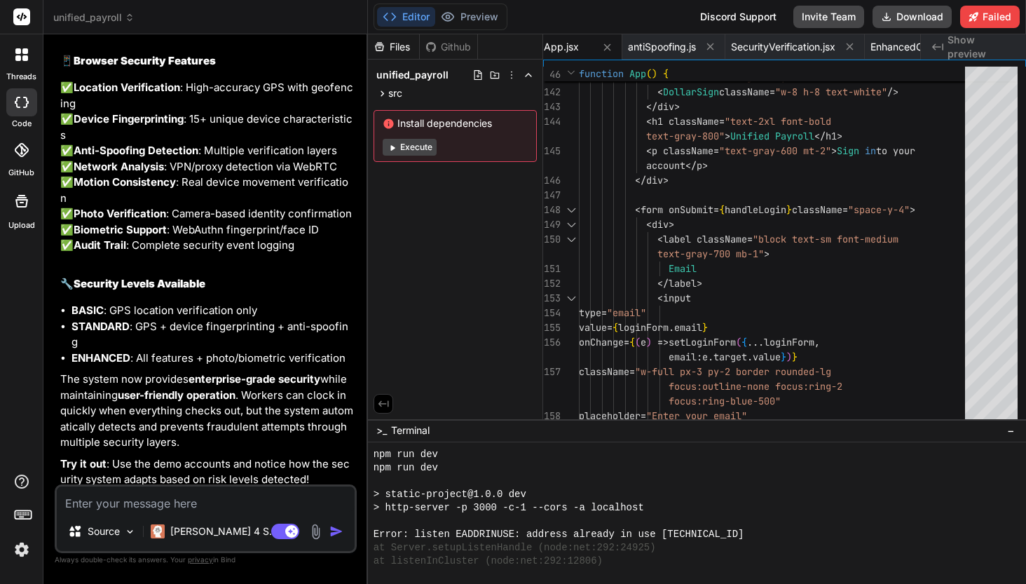
scroll to position [5340, 0]
click at [393, 147] on icon at bounding box center [392, 148] width 4 height 6
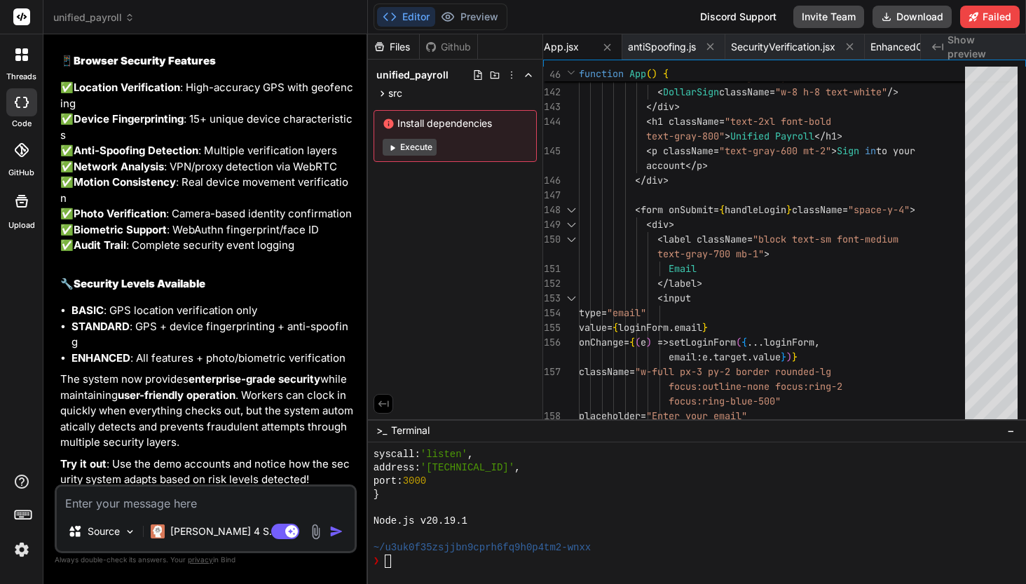
scroll to position [6020, 0]
click at [212, 505] on textarea at bounding box center [206, 499] width 298 height 25
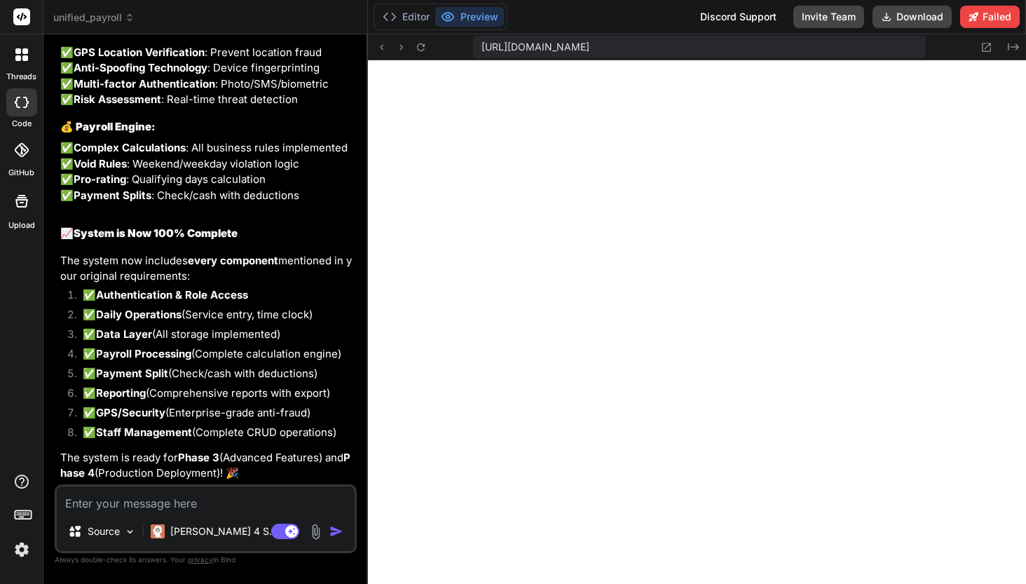
scroll to position [15569, 0]
drag, startPoint x: 62, startPoint y: 456, endPoint x: 326, endPoint y: 454, distance: 264.3
click at [327, 454] on p "The system is ready for Phase 3 (Advanced Features) and Phase 4 (Production Dep…" at bounding box center [207, 466] width 294 height 32
copy p "The system is ready for Phase 3 (Advanced Features)"
click at [226, 509] on textarea at bounding box center [206, 499] width 298 height 25
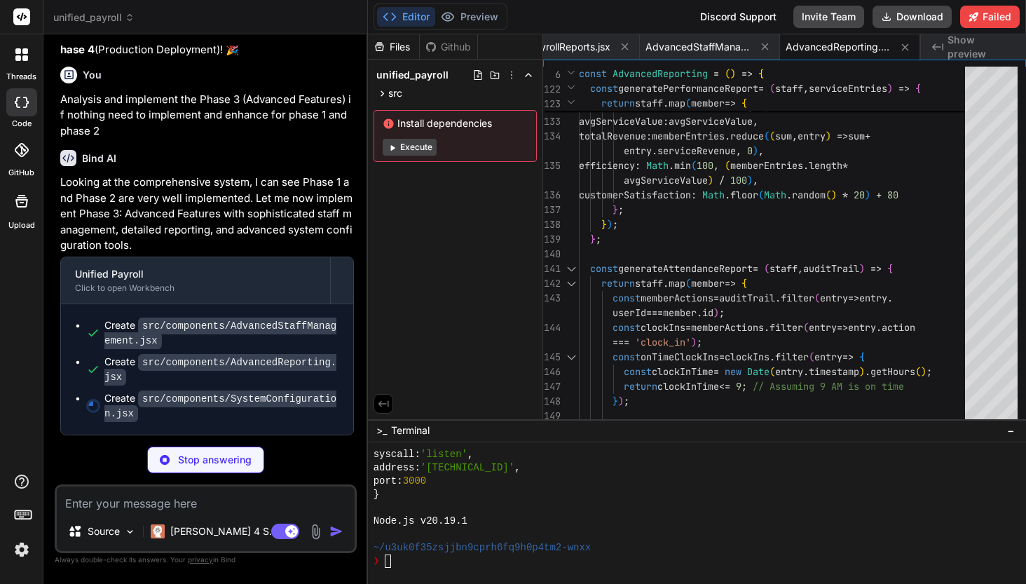
scroll to position [15990, 0]
drag, startPoint x: 318, startPoint y: 381, endPoint x: 267, endPoint y: 385, distance: 50.6
click at [281, 385] on ul "Create src/components/AdvancedStaffManagement.jsx Create src/components/Advance…" at bounding box center [207, 369] width 264 height 102
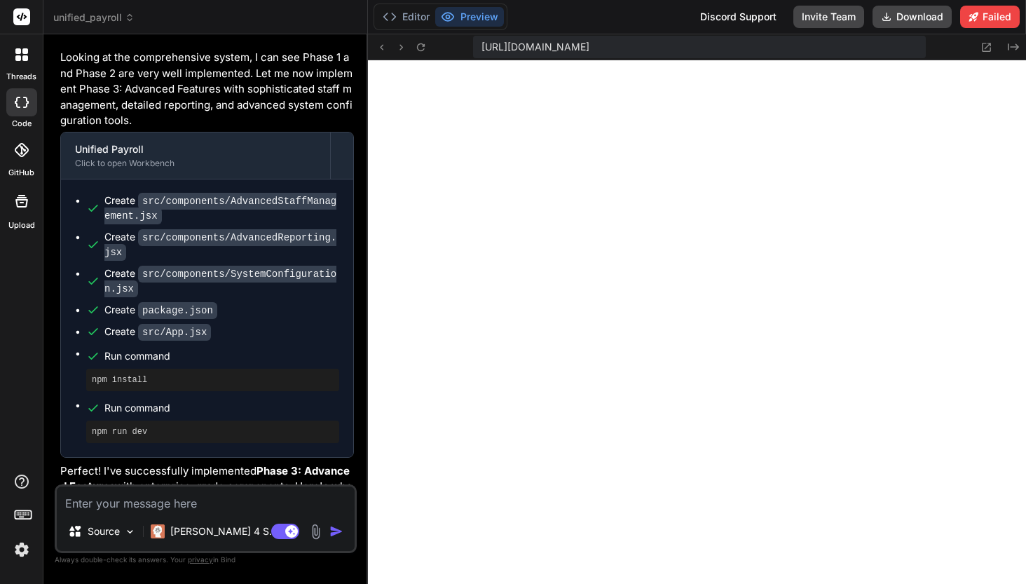
scroll to position [15889, 0]
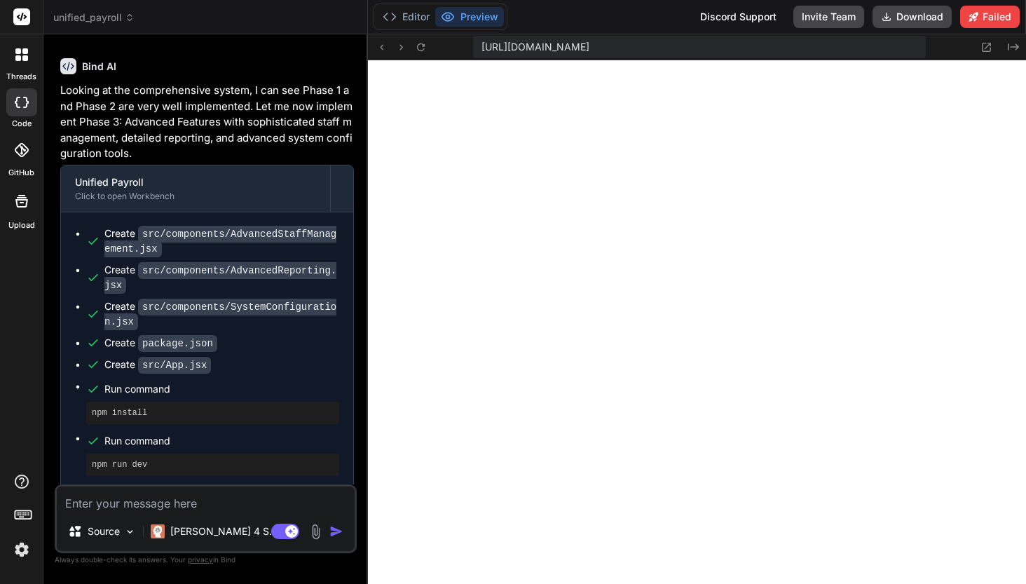
drag, startPoint x: 60, startPoint y: 203, endPoint x: 231, endPoint y: 199, distance: 170.4
click at [230, 48] on p "Analysis and implement the Phase 3 (Advanced Features) if nothing need to imple…" at bounding box center [207, 24] width 294 height 48
copy p "Analysis and implement the Phase"
click at [141, 510] on textarea at bounding box center [206, 499] width 298 height 25
paste textarea "Analysis and implement the Phase"
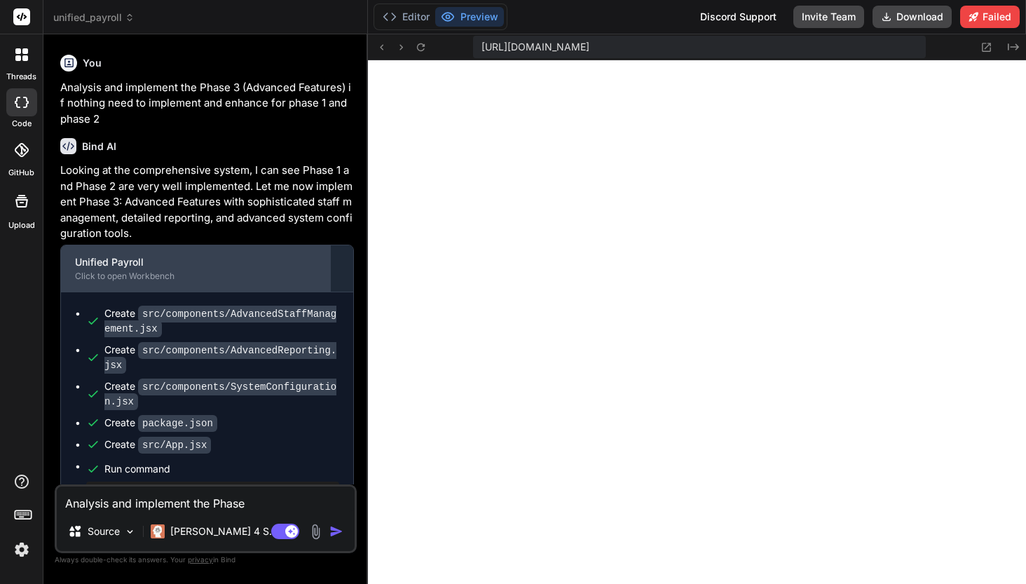
scroll to position [15798, 0]
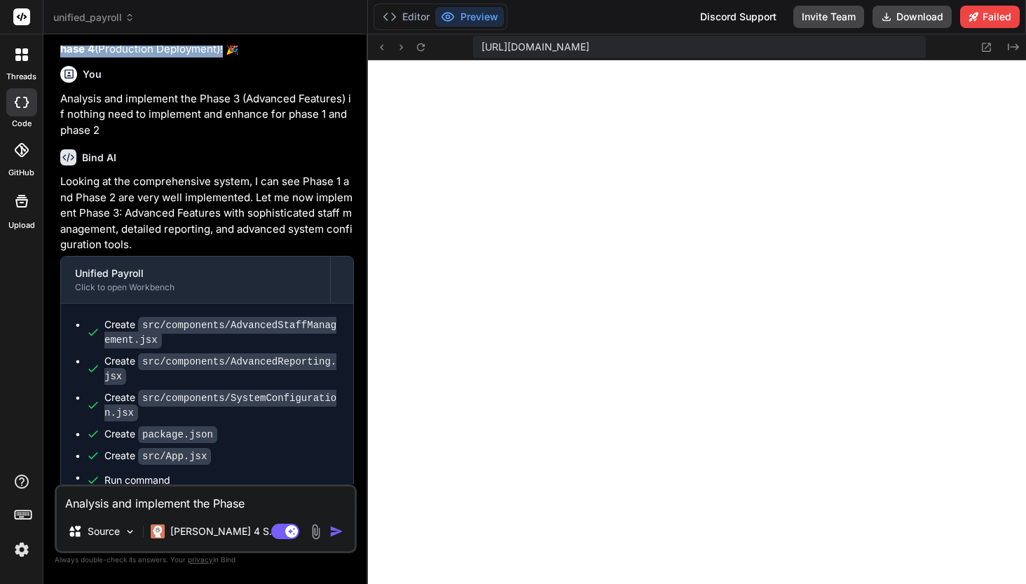
drag, startPoint x: 61, startPoint y: 243, endPoint x: 227, endPoint y: 243, distance: 166.1
click at [227, 57] on p "The system is ready for Phase 3 (Advanced Features) and Phase 4 (Production Dep…" at bounding box center [207, 42] width 294 height 32
copy p "Phase 4 (Production Deployment)"
drag, startPoint x: 215, startPoint y: 503, endPoint x: 259, endPoint y: 504, distance: 44.9
click at [259, 504] on textarea "Analysis and implement the Phase" at bounding box center [206, 499] width 298 height 25
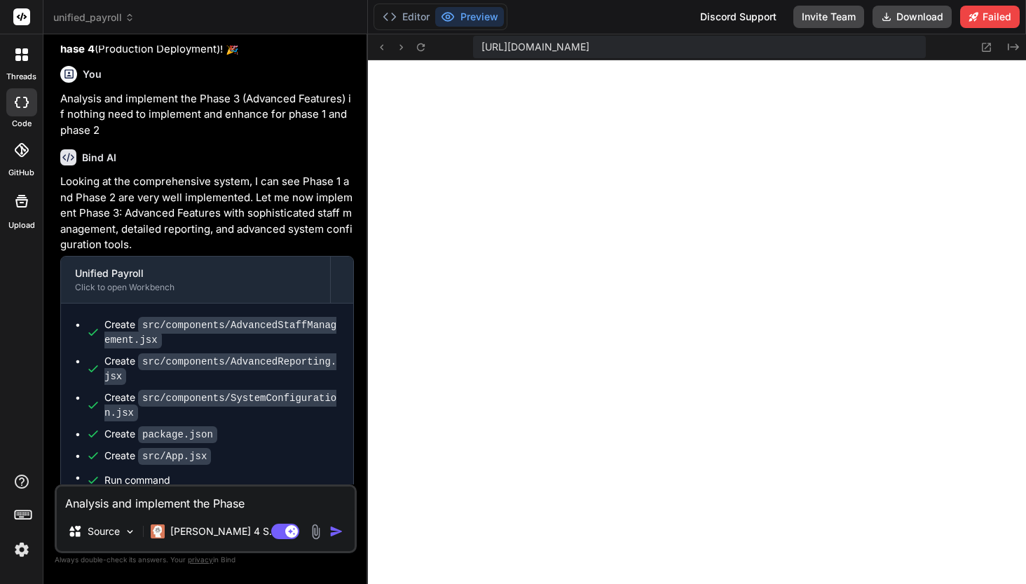
paste textarea "4 (Production Deployment)"
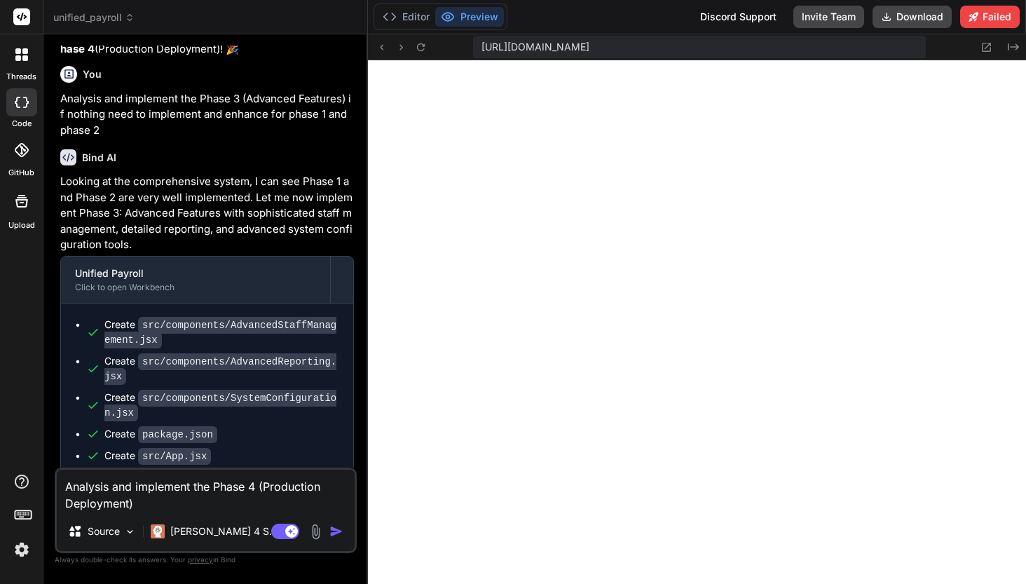
click at [335, 533] on img "button" at bounding box center [336, 531] width 14 height 14
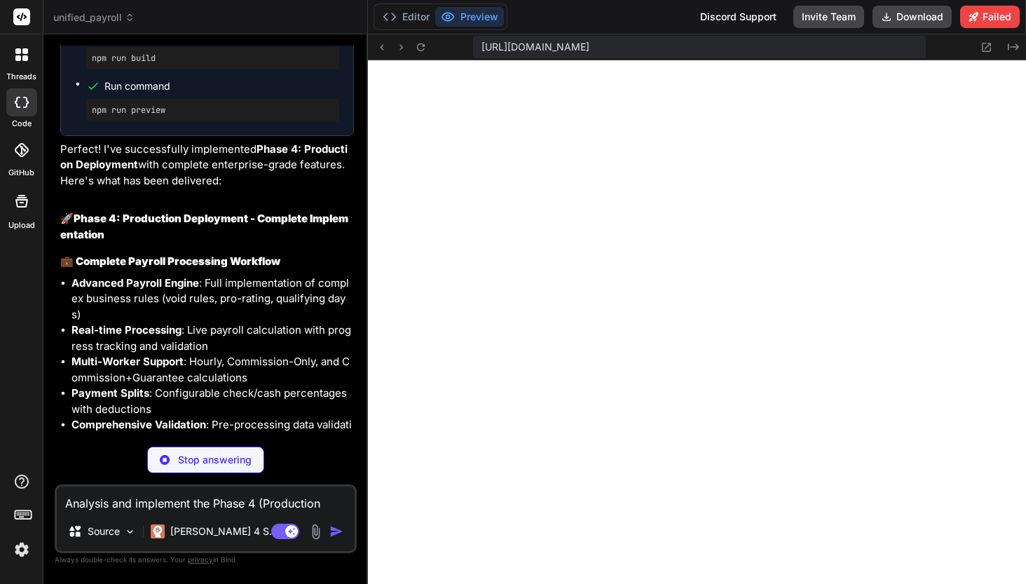
scroll to position [18769, 0]
